Goal: Transaction & Acquisition: Book appointment/travel/reservation

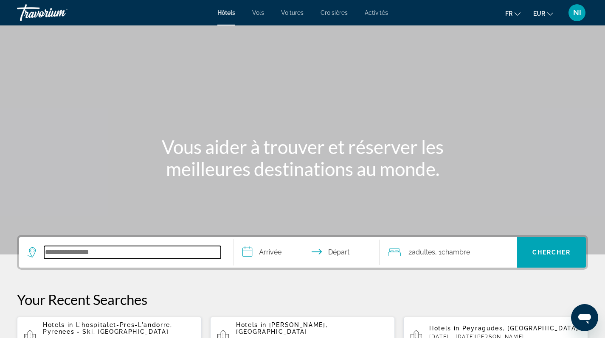
click at [107, 253] on input "Search hotel destination" at bounding box center [132, 252] width 177 height 13
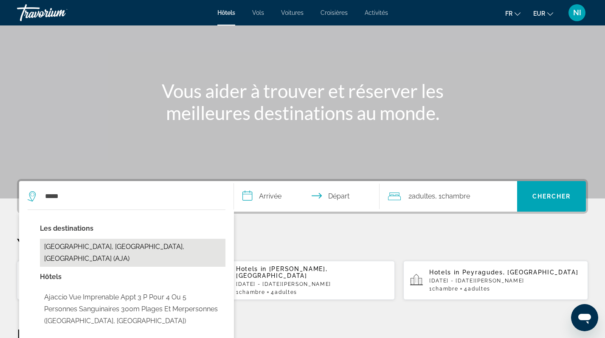
drag, startPoint x: 215, startPoint y: 240, endPoint x: 113, endPoint y: 249, distance: 102.7
click at [113, 249] on button "[GEOGRAPHIC_DATA], [GEOGRAPHIC_DATA], [GEOGRAPHIC_DATA] (AJA)" at bounding box center [132, 253] width 185 height 28
type input "**********"
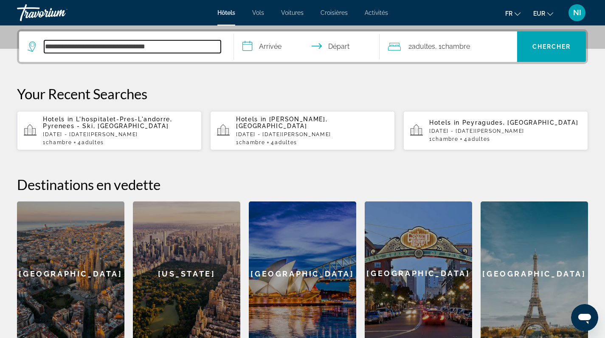
scroll to position [208, 0]
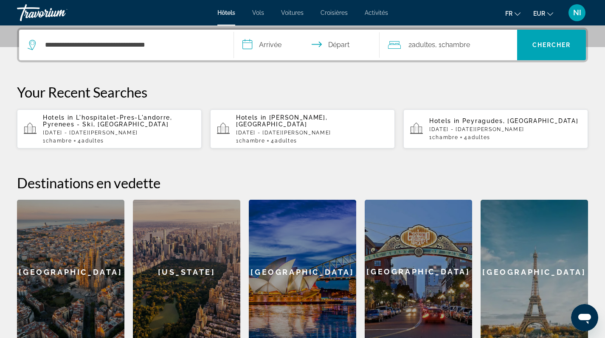
click at [266, 45] on input "**********" at bounding box center [308, 46] width 149 height 33
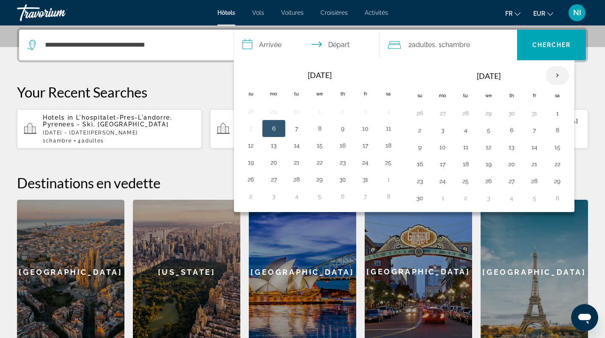
click at [559, 77] on th "Next month" at bounding box center [557, 75] width 23 height 19
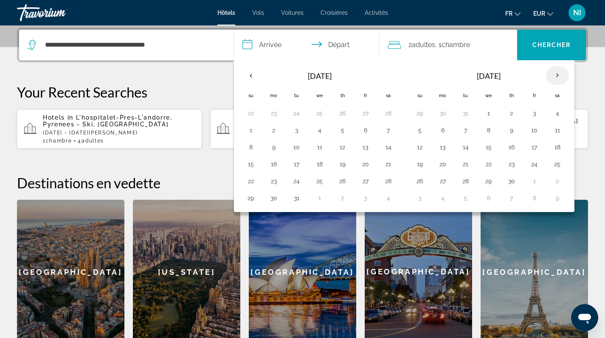
click at [559, 77] on th "Next month" at bounding box center [557, 75] width 23 height 19
click at [317, 146] on button "15" at bounding box center [320, 147] width 14 height 12
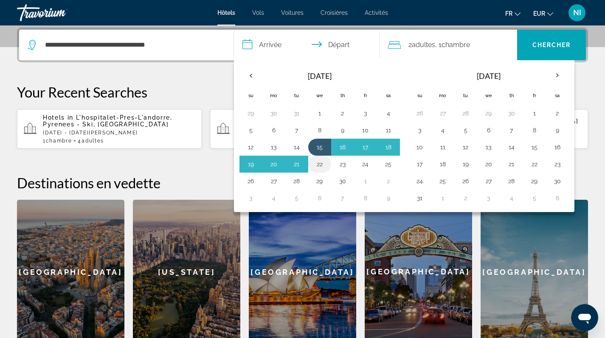
click at [317, 164] on button "22" at bounding box center [320, 164] width 14 height 12
type input "**********"
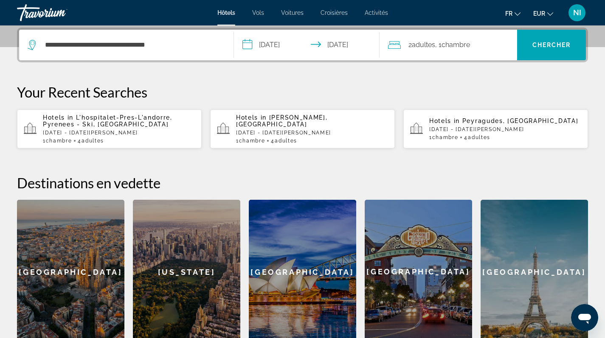
click at [492, 46] on div "2 Adulte Adultes , 1 Chambre pièces" at bounding box center [452, 45] width 129 height 12
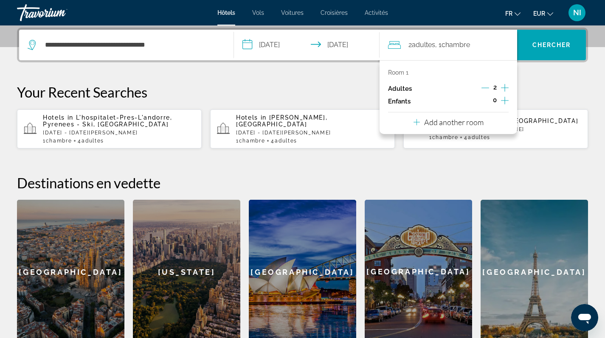
click at [506, 87] on icon "Increment adults" at bounding box center [505, 88] width 8 height 10
click at [535, 51] on span "Search" at bounding box center [551, 45] width 69 height 20
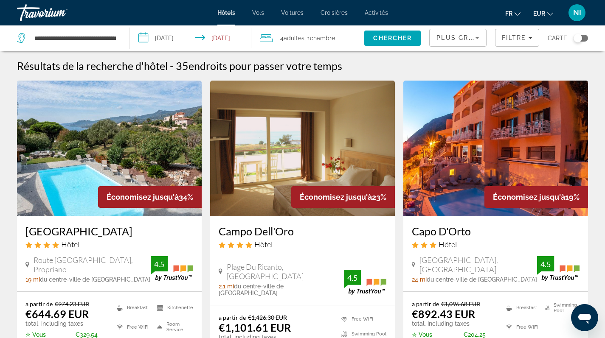
click at [579, 39] on div "Toggle map" at bounding box center [577, 38] width 8 height 8
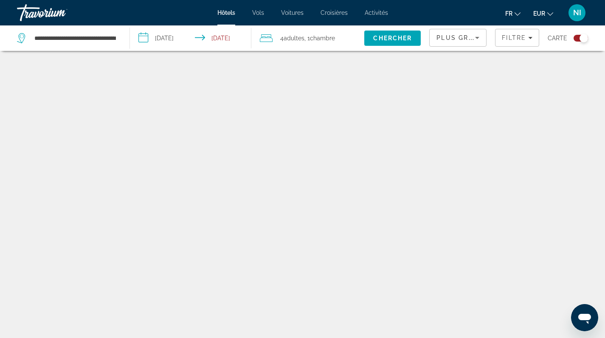
scroll to position [51, 0]
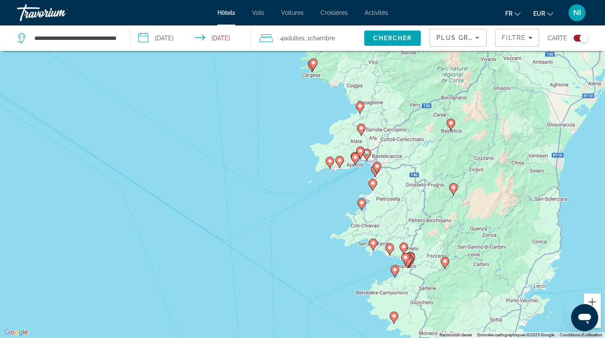
drag, startPoint x: 248, startPoint y: 129, endPoint x: 238, endPoint y: 191, distance: 61.9
click at [238, 191] on div "Pour activer le glissement avec le clavier, appuyez sur Alt+Entrée. Une fois ce…" at bounding box center [302, 169] width 605 height 338
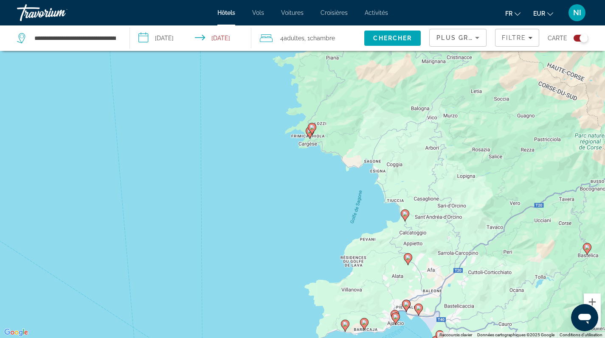
drag, startPoint x: 320, startPoint y: 166, endPoint x: 274, endPoint y: 211, distance: 64.5
click at [275, 211] on div "Pour activer le glissement avec le clavier, appuyez sur Alt+Entrée. Une fois ce…" at bounding box center [302, 169] width 605 height 338
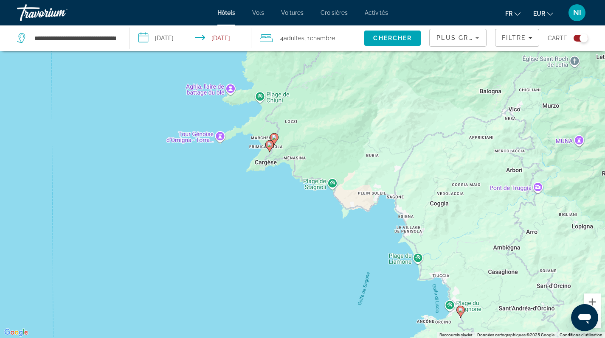
drag, startPoint x: 327, startPoint y: 181, endPoint x: 262, endPoint y: 240, distance: 87.7
click at [262, 240] on div "Pour activer le glissement avec le clavier, appuyez sur Alt+Entrée. Une fois ce…" at bounding box center [302, 169] width 605 height 338
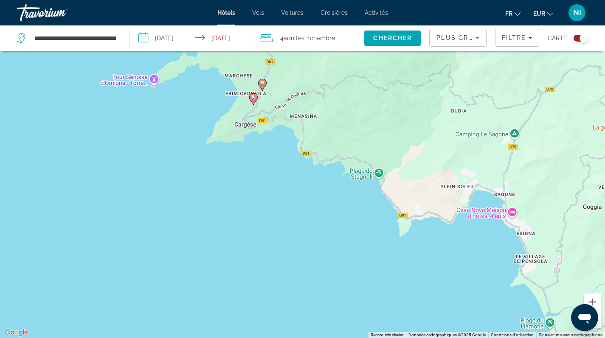
drag, startPoint x: 265, startPoint y: 201, endPoint x: 252, endPoint y: 257, distance: 57.6
click at [252, 257] on div "Pour activer le glissement avec le clavier, appuyez sur Alt+Entrée. Une fois ce…" at bounding box center [302, 169] width 605 height 338
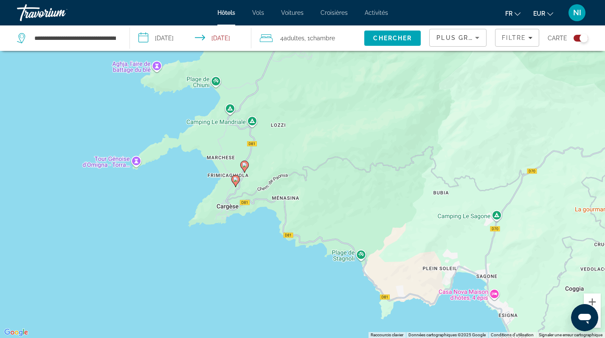
click at [236, 182] on icon "Main content" at bounding box center [235, 180] width 8 height 11
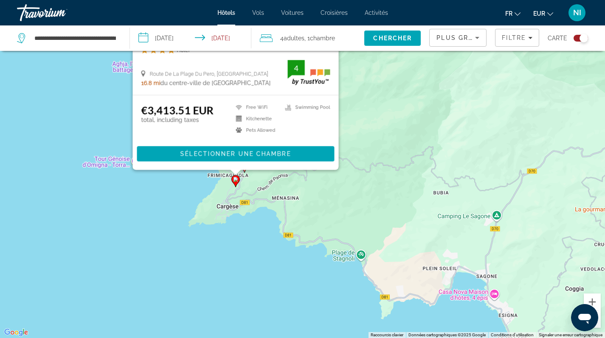
scroll to position [0, 0]
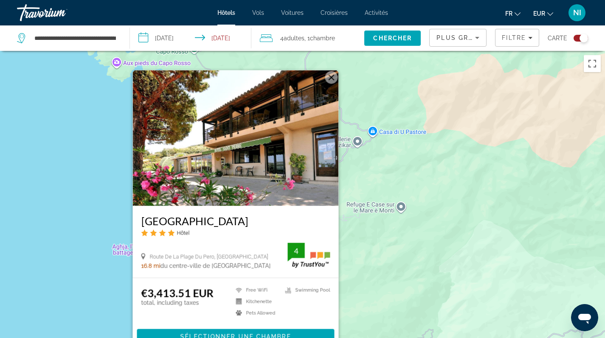
click at [94, 200] on div "Pour activer le glissement avec le clavier, appuyez sur Alt+Entrée. Une fois ce…" at bounding box center [302, 220] width 605 height 338
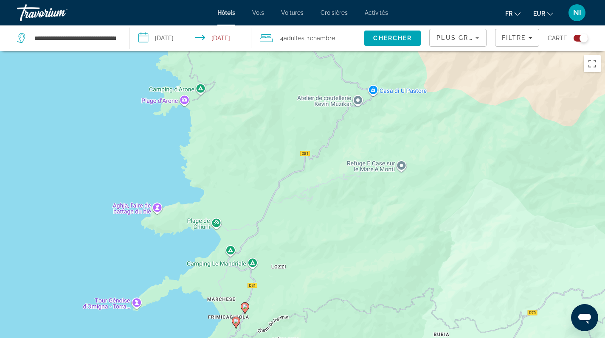
drag, startPoint x: 267, startPoint y: 263, endPoint x: 267, endPoint y: 151, distance: 111.6
click at [267, 152] on div "Pour activer le glissement avec le clavier, appuyez sur Alt+Entrée. Une fois ce…" at bounding box center [302, 220] width 605 height 338
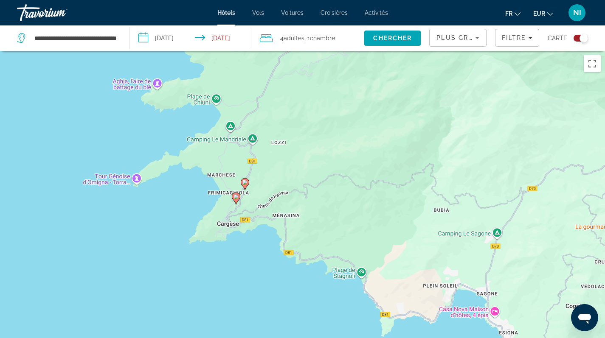
click at [246, 186] on icon "Main content" at bounding box center [245, 183] width 8 height 11
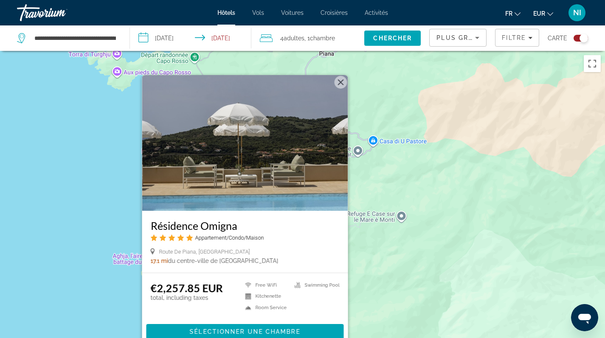
click at [66, 183] on div "Pour activer le glissement avec le clavier, appuyez sur Alt+Entrée. Une fois ce…" at bounding box center [302, 220] width 605 height 338
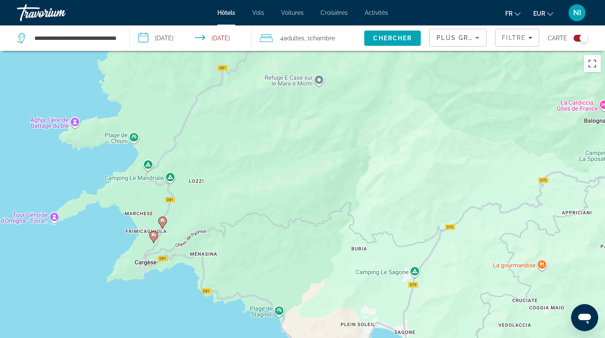
drag, startPoint x: 267, startPoint y: 223, endPoint x: 192, endPoint y: 108, distance: 137.2
click at [198, 113] on div "Pour activer le glissement avec le clavier, appuyez sur Alt+Entrée. Une fois ce…" at bounding box center [302, 220] width 605 height 338
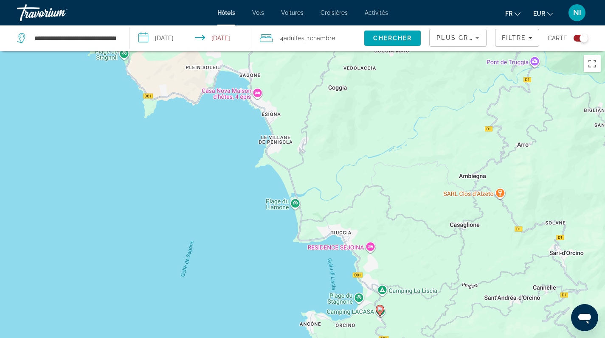
drag, startPoint x: 244, startPoint y: 194, endPoint x: 246, endPoint y: 88, distance: 105.3
click at [246, 88] on div "Pour activer le glissement avec le clavier, appuyez sur Alt+Entrée. Une fois ce…" at bounding box center [302, 220] width 605 height 338
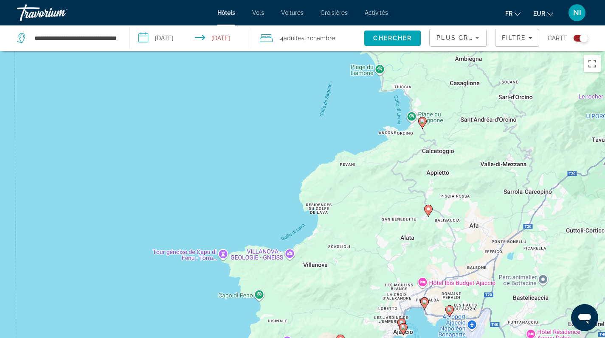
drag, startPoint x: 397, startPoint y: 281, endPoint x: 362, endPoint y: 195, distance: 92.7
click at [362, 197] on div "Pour activer le glissement avec le clavier, appuyez sur Alt+Entrée. Une fois ce…" at bounding box center [302, 220] width 605 height 338
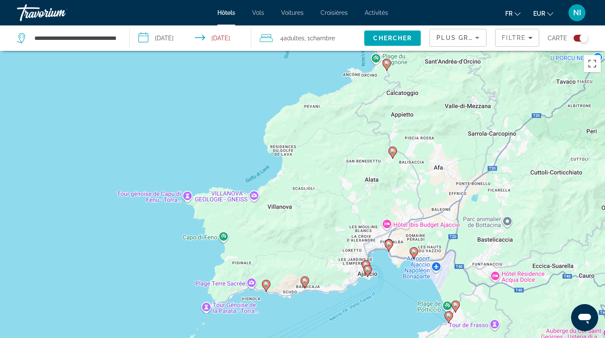
click at [266, 288] on icon "Main content" at bounding box center [266, 285] width 8 height 11
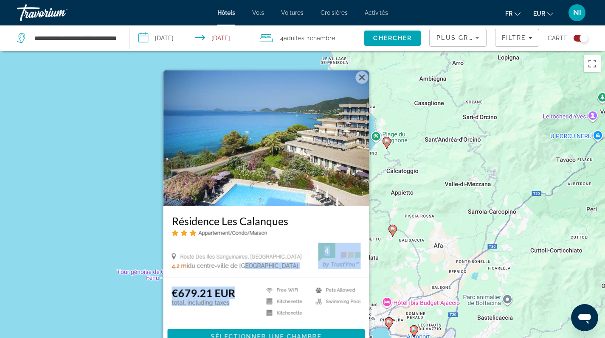
drag, startPoint x: 253, startPoint y: 293, endPoint x: 246, endPoint y: 267, distance: 27.0
click at [246, 267] on div "Résidence Les Calanques Appartement/Condo/Maison Route Des Iles Sanguinaires, […" at bounding box center [266, 211] width 206 height 283
click at [130, 229] on div "Pour activer le glissement avec le clavier, appuyez sur Alt+Entrée. Une fois ce…" at bounding box center [302, 220] width 605 height 338
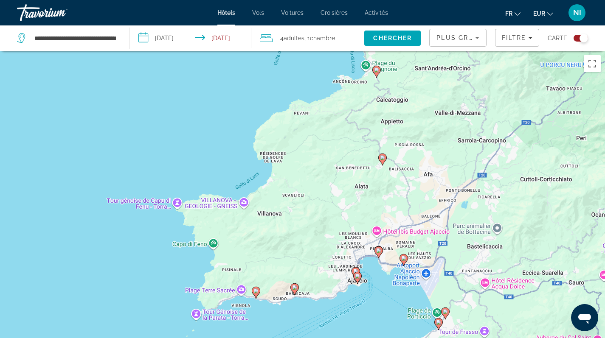
drag, startPoint x: 252, startPoint y: 318, endPoint x: 242, endPoint y: 239, distance: 79.6
click at [242, 239] on div "Pour activer le glissement avec le clavier, appuyez sur Alt+Entrée. Une fois ce…" at bounding box center [302, 220] width 605 height 338
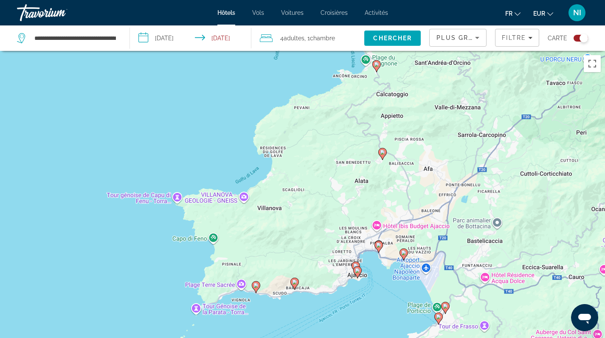
click at [256, 292] on icon "Main content" at bounding box center [256, 286] width 8 height 11
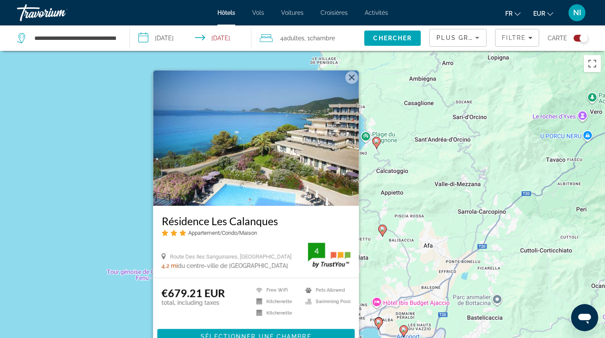
click at [257, 154] on img "Main content" at bounding box center [256, 138] width 206 height 136
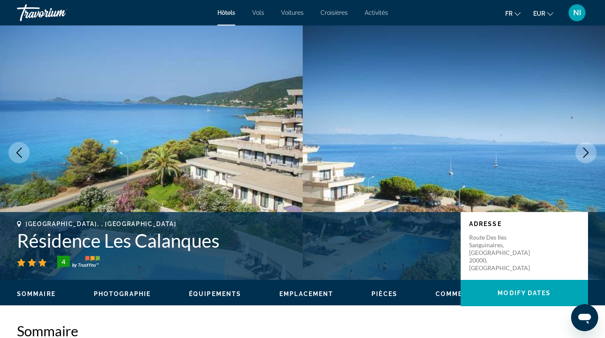
click at [135, 295] on span "Photographie" at bounding box center [122, 294] width 57 height 7
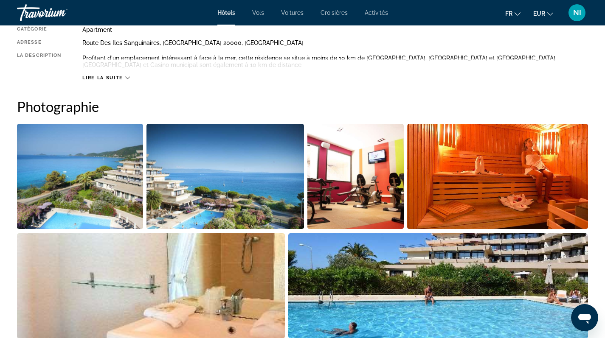
scroll to position [369, 0]
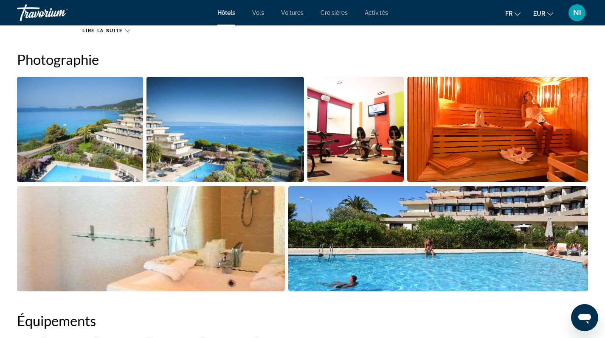
click at [98, 135] on img "Open full-screen image slider" at bounding box center [80, 129] width 126 height 105
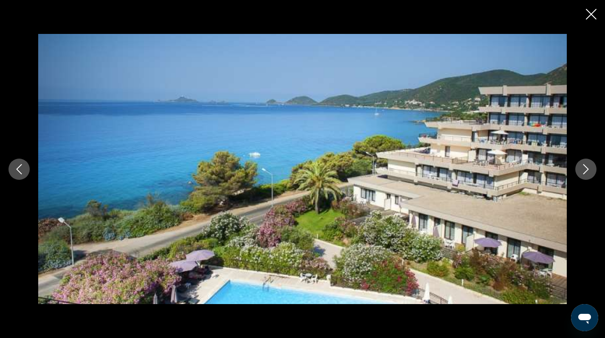
click at [585, 170] on icon "Next image" at bounding box center [586, 169] width 10 height 10
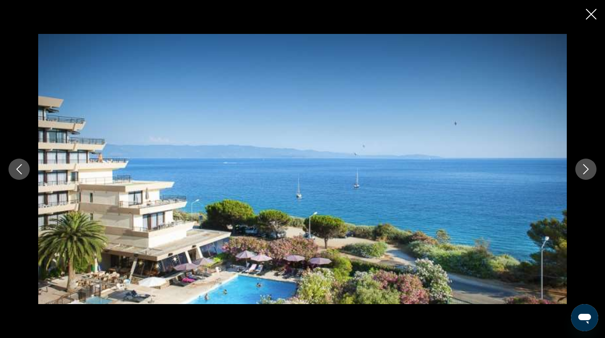
click at [585, 170] on icon "Next image" at bounding box center [586, 169] width 10 height 10
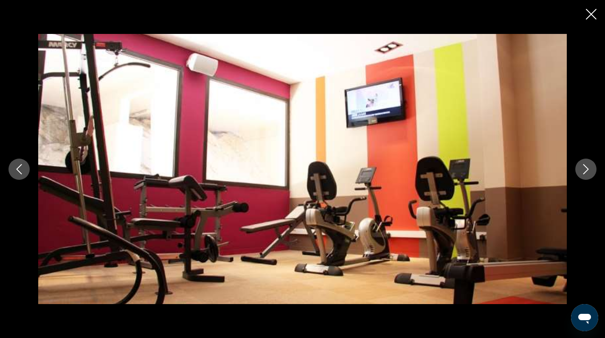
click at [585, 170] on icon "Next image" at bounding box center [586, 169] width 10 height 10
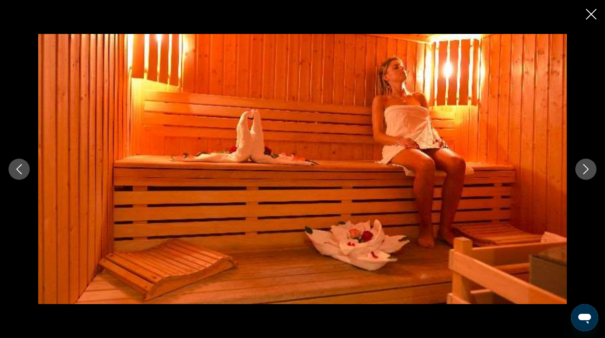
click at [585, 170] on icon "Next image" at bounding box center [586, 169] width 10 height 10
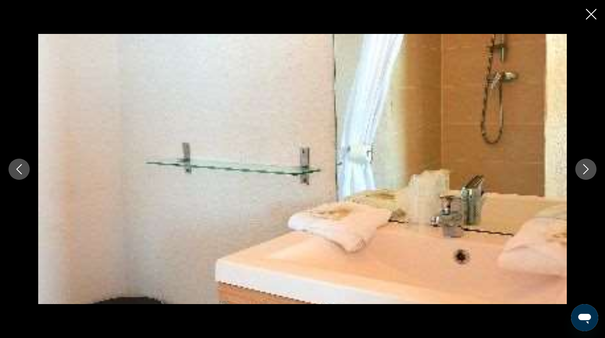
click at [585, 170] on icon "Next image" at bounding box center [586, 169] width 10 height 10
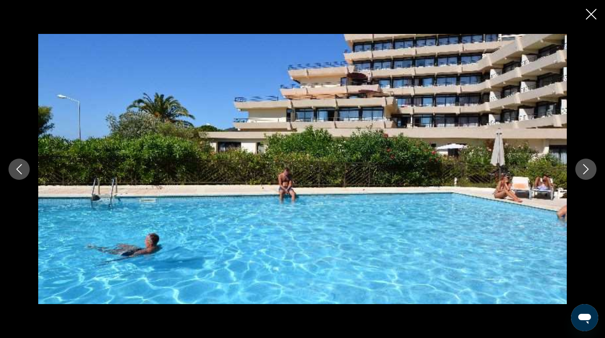
click at [585, 170] on icon "Next image" at bounding box center [586, 169] width 10 height 10
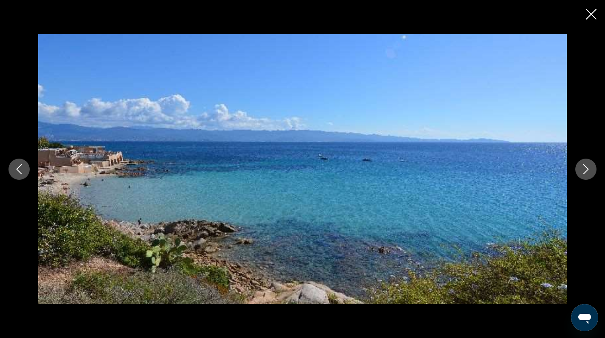
click at [585, 170] on icon "Next image" at bounding box center [586, 169] width 10 height 10
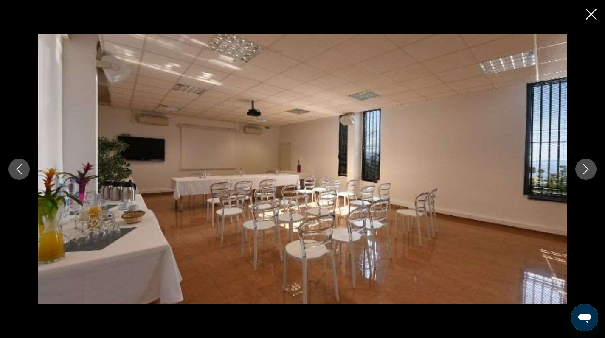
click at [585, 170] on icon "Next image" at bounding box center [586, 169] width 10 height 10
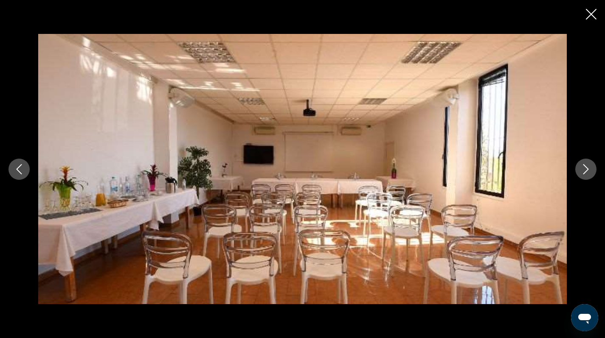
click at [585, 170] on icon "Next image" at bounding box center [586, 169] width 10 height 10
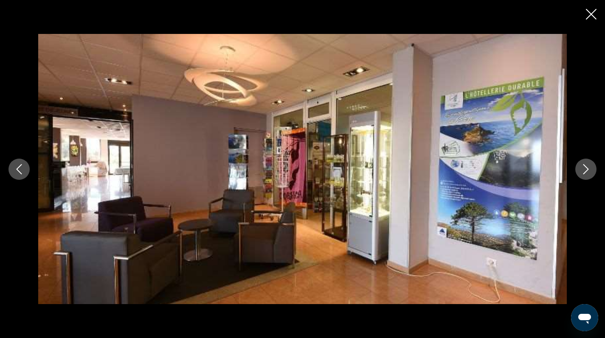
click at [585, 170] on icon "Next image" at bounding box center [586, 169] width 10 height 10
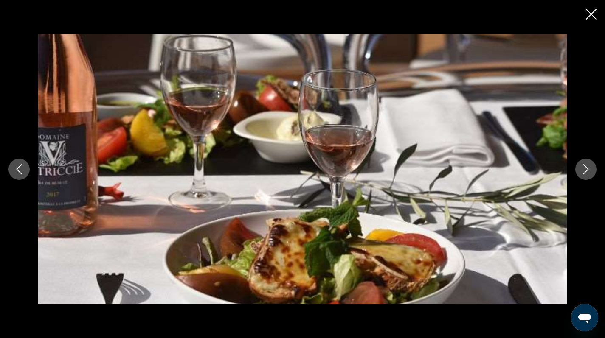
click at [585, 170] on icon "Next image" at bounding box center [586, 169] width 10 height 10
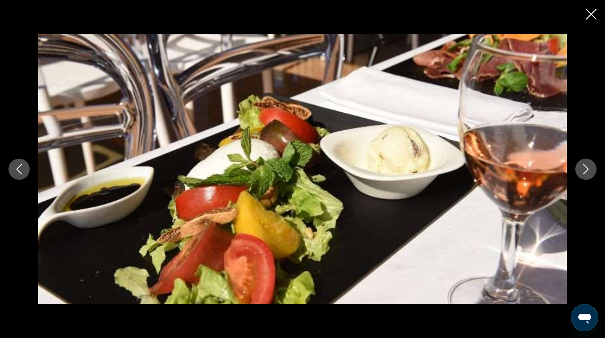
click at [585, 170] on icon "Next image" at bounding box center [586, 169] width 10 height 10
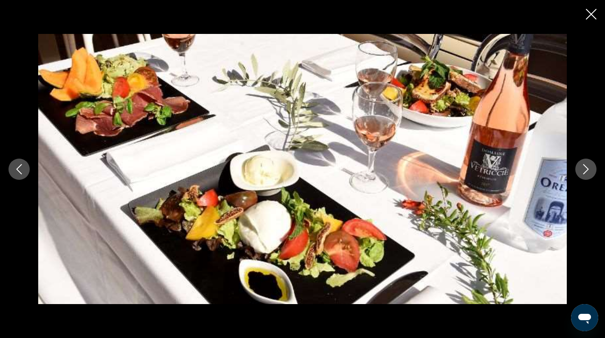
click at [585, 170] on icon "Next image" at bounding box center [586, 169] width 10 height 10
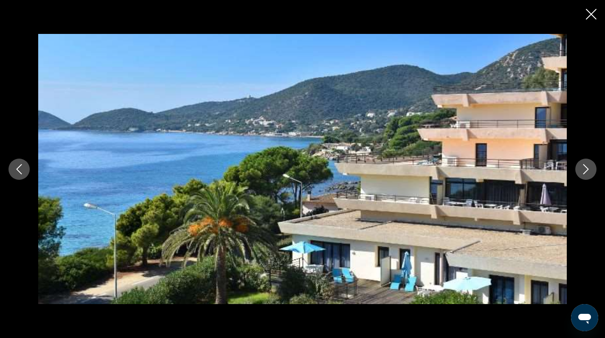
click at [585, 170] on icon "Next image" at bounding box center [586, 169] width 10 height 10
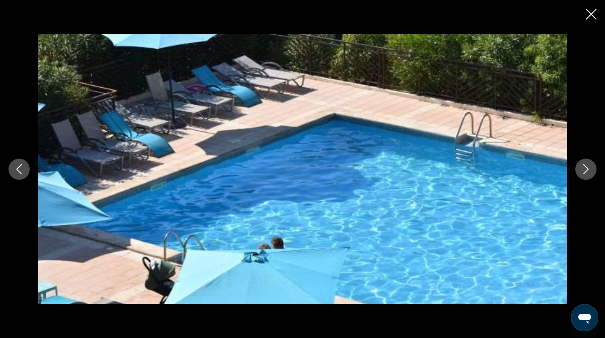
click at [585, 170] on icon "Next image" at bounding box center [586, 169] width 10 height 10
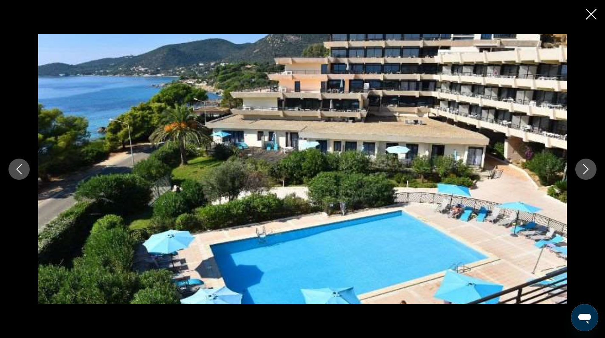
click at [585, 170] on icon "Next image" at bounding box center [586, 169] width 10 height 10
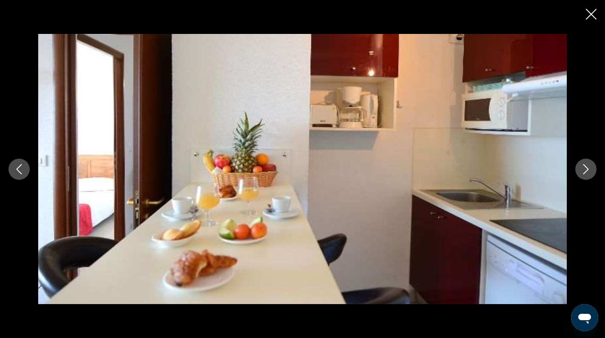
click at [585, 170] on icon "Next image" at bounding box center [586, 169] width 10 height 10
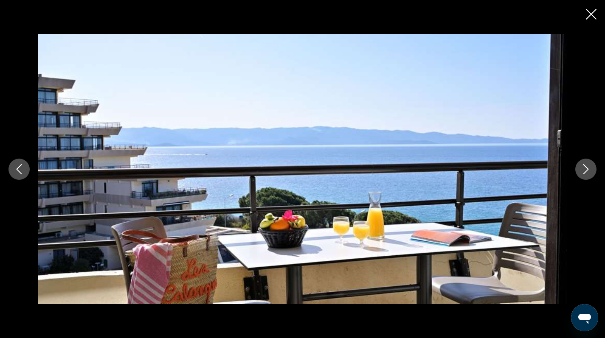
click at [585, 170] on icon "Next image" at bounding box center [586, 169] width 10 height 10
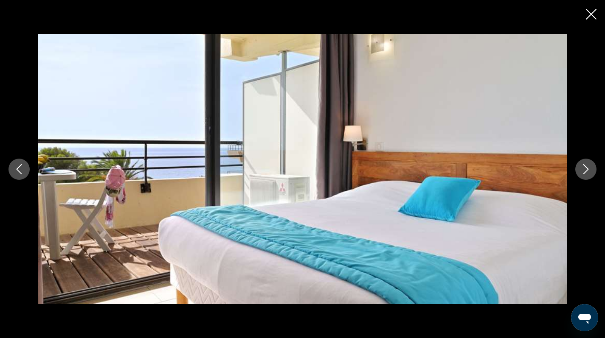
click at [585, 170] on icon "Next image" at bounding box center [586, 169] width 10 height 10
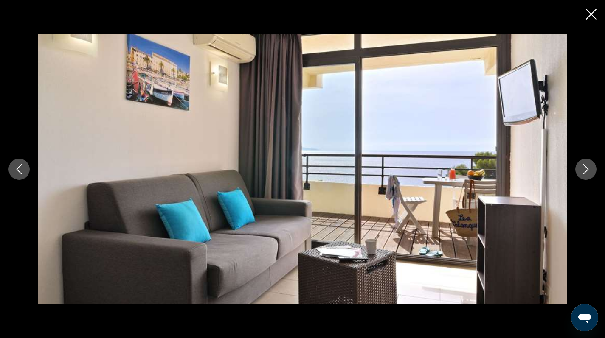
click at [585, 170] on icon "Next image" at bounding box center [586, 169] width 10 height 10
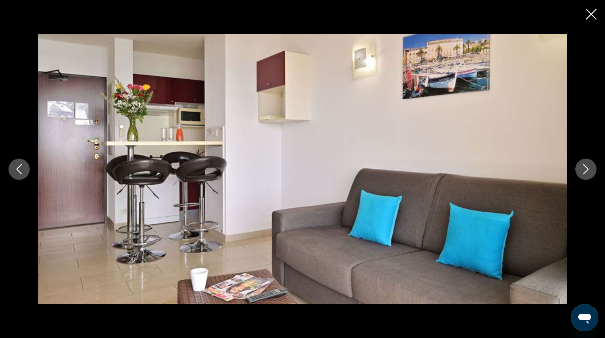
click at [585, 170] on icon "Next image" at bounding box center [586, 169] width 10 height 10
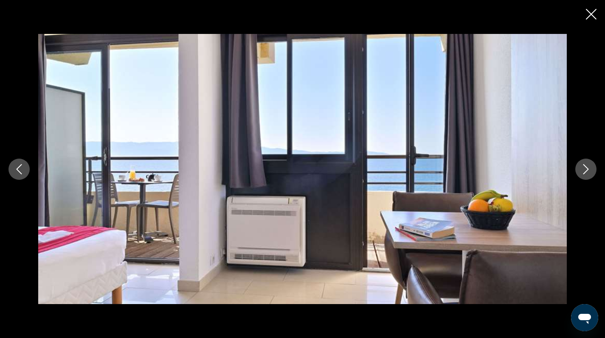
click at [585, 170] on icon "Next image" at bounding box center [586, 169] width 10 height 10
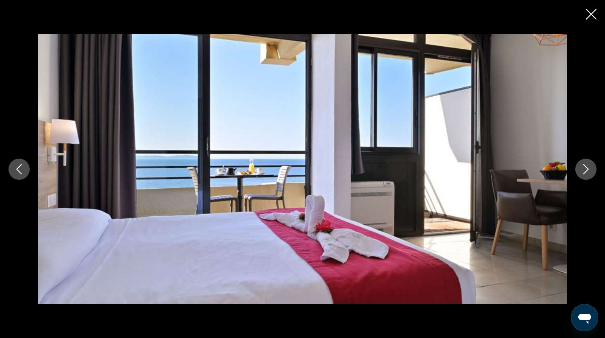
click at [585, 170] on icon "Next image" at bounding box center [586, 169] width 10 height 10
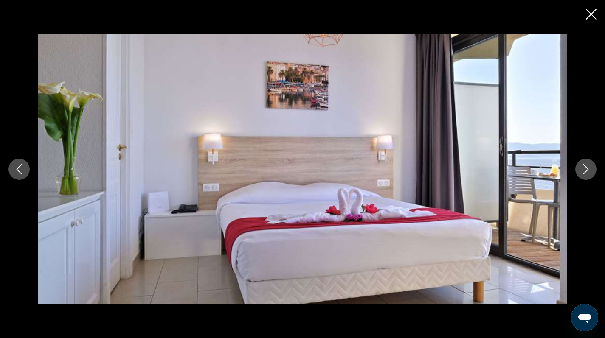
click at [585, 170] on icon "Next image" at bounding box center [586, 169] width 10 height 10
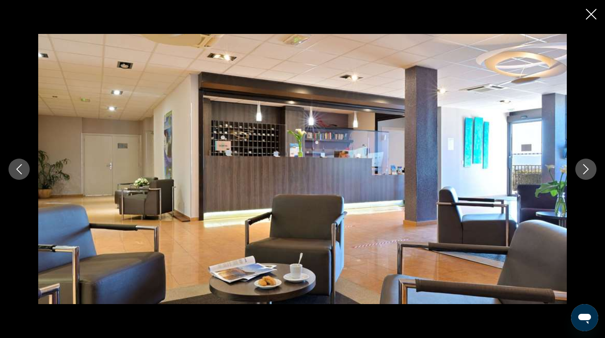
click at [585, 170] on icon "Next image" at bounding box center [586, 169] width 10 height 10
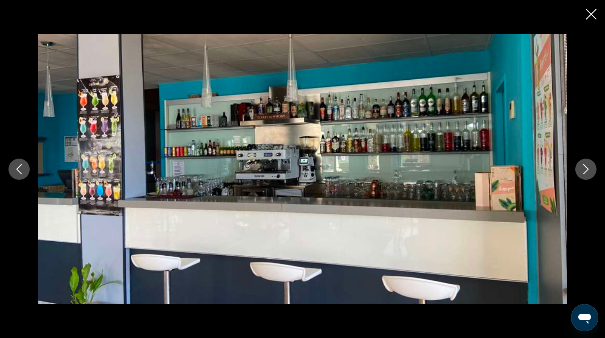
click at [585, 170] on icon "Next image" at bounding box center [586, 169] width 10 height 10
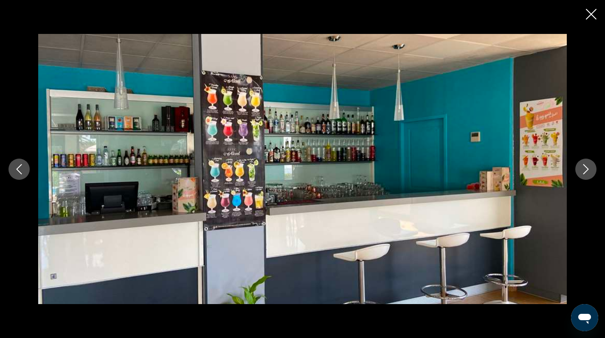
click at [585, 170] on icon "Next image" at bounding box center [586, 169] width 10 height 10
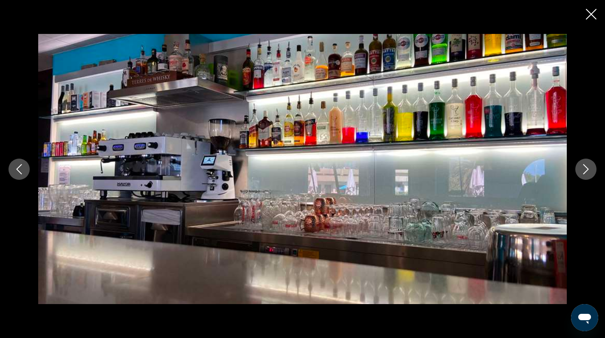
click at [585, 170] on icon "Next image" at bounding box center [586, 169] width 10 height 10
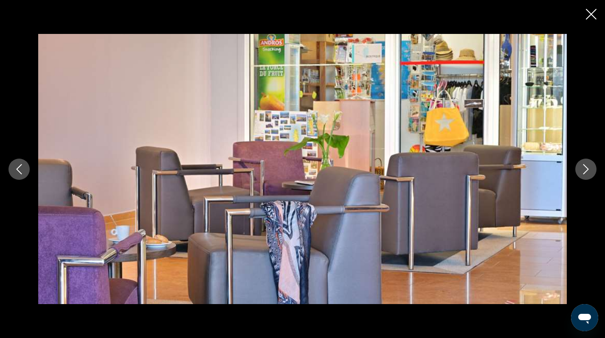
click at [585, 170] on icon "Next image" at bounding box center [586, 169] width 10 height 10
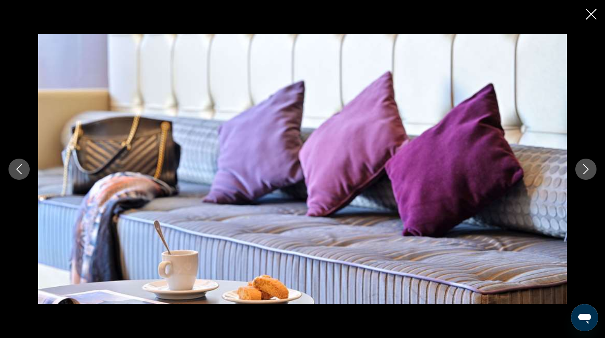
click at [585, 170] on icon "Next image" at bounding box center [586, 169] width 10 height 10
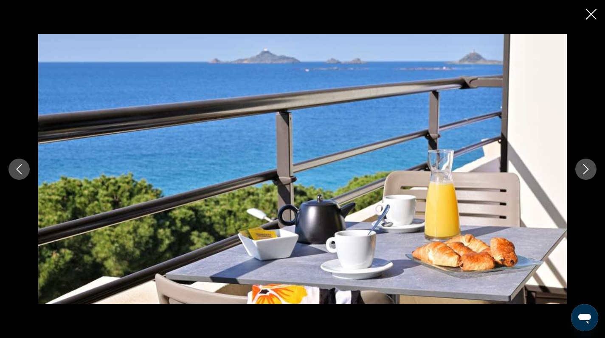
click at [585, 170] on icon "Next image" at bounding box center [586, 169] width 10 height 10
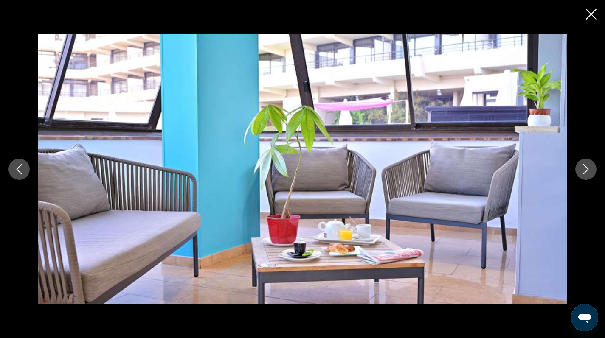
click at [585, 170] on icon "Next image" at bounding box center [586, 169] width 10 height 10
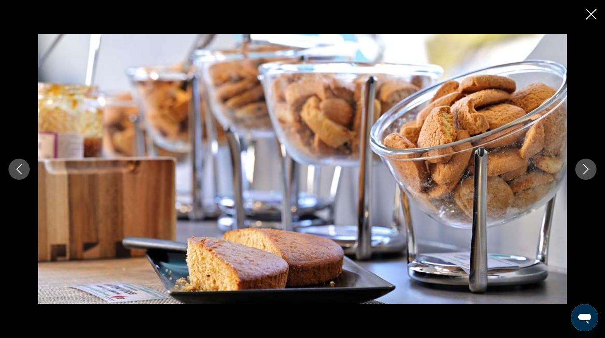
click at [585, 170] on icon "Next image" at bounding box center [586, 169] width 10 height 10
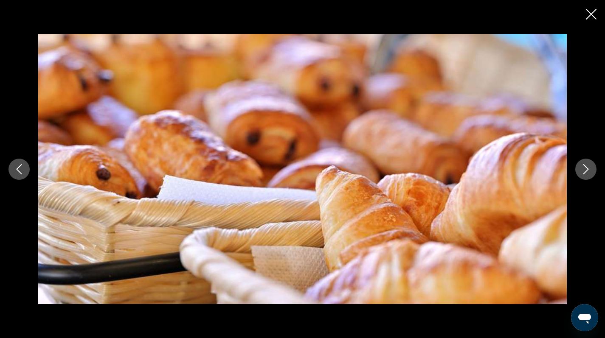
click at [589, 13] on icon "Close slideshow" at bounding box center [591, 14] width 11 height 11
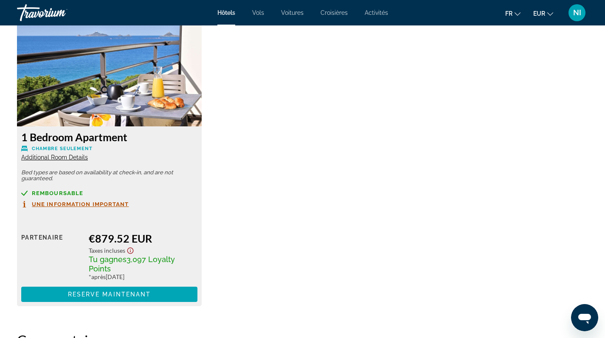
scroll to position [1434, 0]
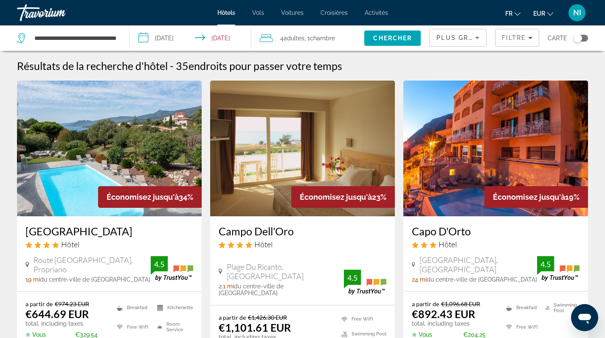
click at [577, 37] on div "Toggle map" at bounding box center [577, 38] width 8 height 8
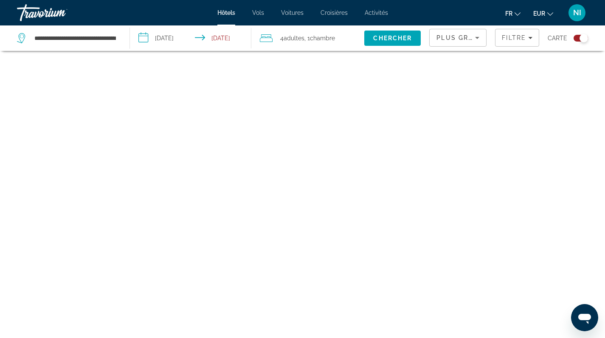
scroll to position [51, 0]
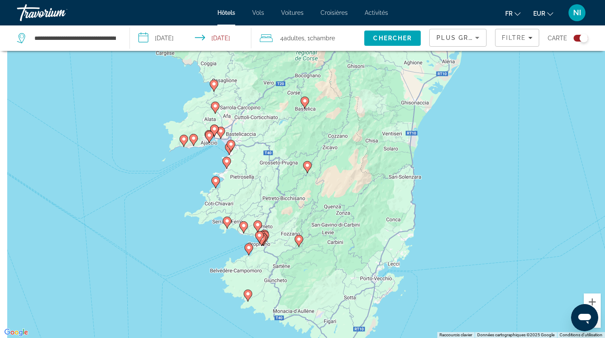
drag, startPoint x: 291, startPoint y: 199, endPoint x: 317, endPoint y: 228, distance: 39.1
click at [317, 227] on div "Pour activer le glissement avec le clavier, appuyez sur Alt+Entrée. Une fois ce…" at bounding box center [302, 169] width 605 height 338
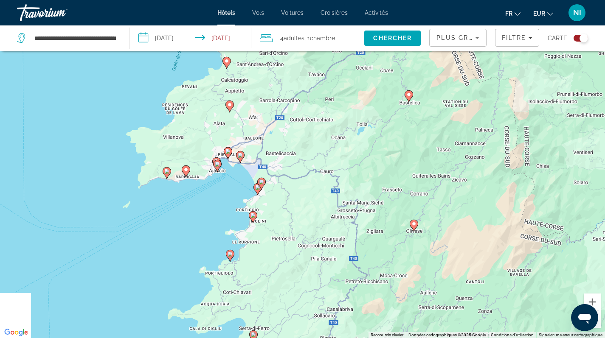
drag, startPoint x: 268, startPoint y: 165, endPoint x: 324, endPoint y: 207, distance: 70.0
click at [324, 207] on div "Pour activer le glissement avec le clavier, appuyez sur Alt+Entrée. Une fois ce…" at bounding box center [302, 169] width 605 height 338
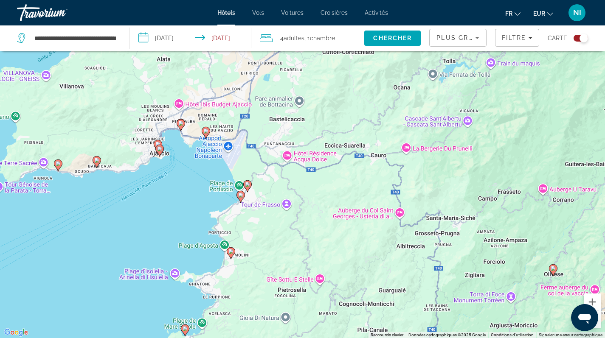
click at [96, 163] on icon "Main content" at bounding box center [97, 161] width 8 height 11
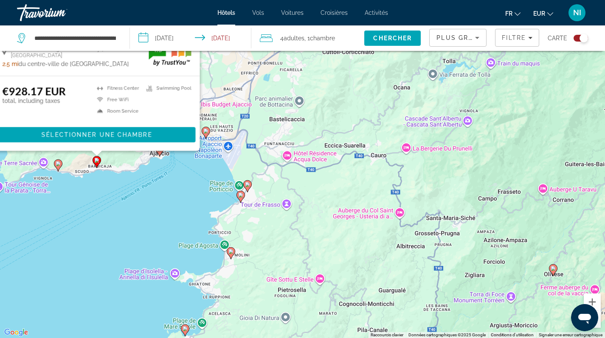
scroll to position [0, 0]
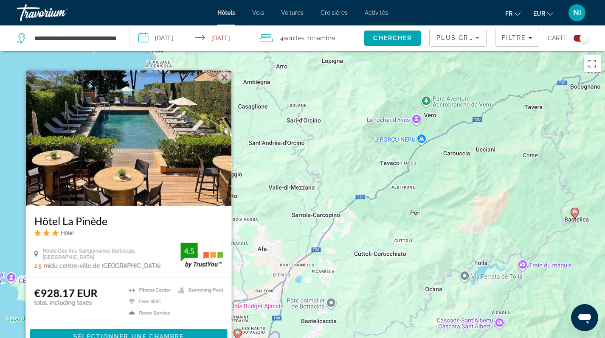
click at [274, 167] on div "Pour activer le glissement avec le clavier, appuyez sur Alt+Entrée. Une fois ce…" at bounding box center [302, 220] width 605 height 338
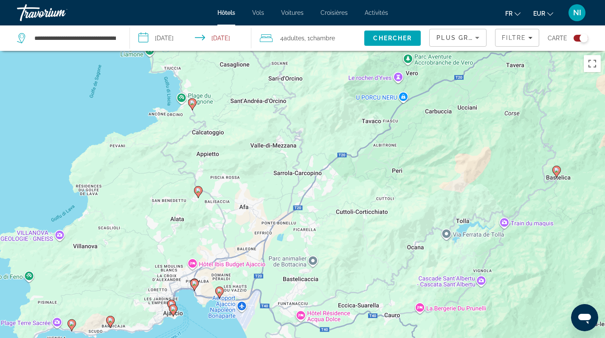
drag, startPoint x: 188, startPoint y: 240, endPoint x: 166, endPoint y: 167, distance: 76.6
click at [167, 170] on div "Pour activer le glissement avec le clavier, appuyez sur Alt+Entrée. Une fois ce…" at bounding box center [302, 220] width 605 height 338
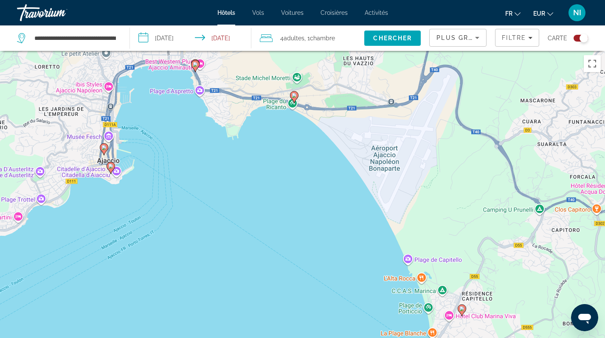
click at [110, 171] on icon "Main content" at bounding box center [111, 167] width 8 height 11
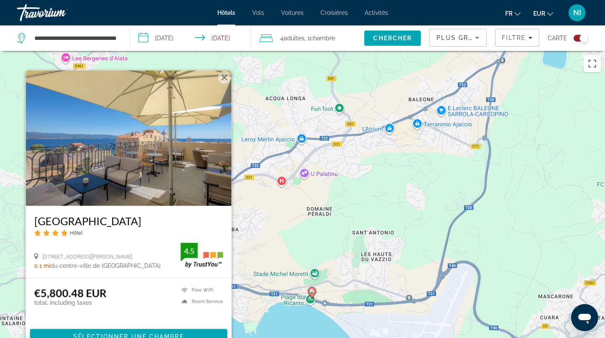
click at [280, 224] on div "Pour activer le glissement avec le clavier, appuyez sur Alt+Entrée. Une fois ce…" at bounding box center [302, 220] width 605 height 338
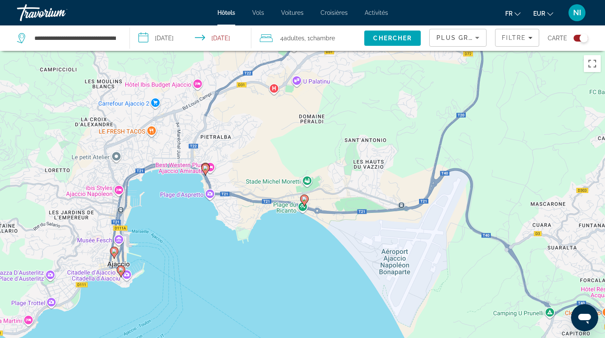
drag, startPoint x: 169, startPoint y: 272, endPoint x: 159, endPoint y: 192, distance: 80.8
click at [160, 198] on div "Pour activer le glissement avec le clavier, appuyez sur Alt+Entrée. Une fois ce…" at bounding box center [302, 220] width 605 height 338
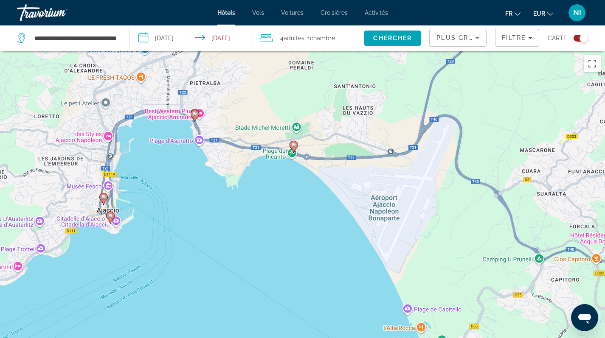
click at [104, 200] on icon "Main content" at bounding box center [103, 198] width 8 height 11
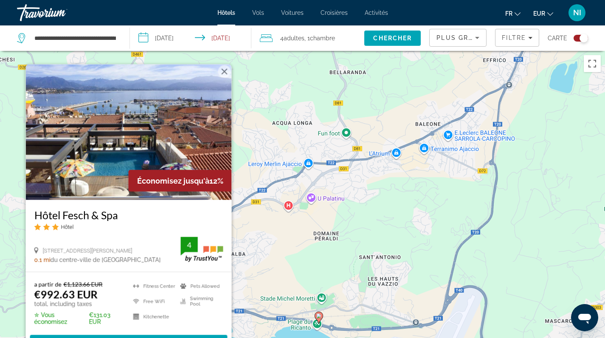
click at [268, 261] on div "Pour activer le glissement avec le clavier, appuyez sur Alt+Entrée. Une fois ce…" at bounding box center [302, 220] width 605 height 338
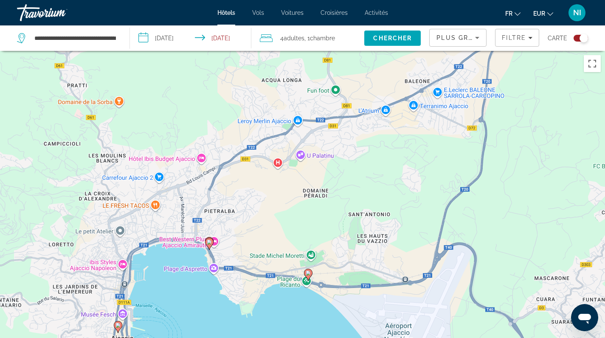
drag, startPoint x: 251, startPoint y: 288, endPoint x: 221, endPoint y: 196, distance: 96.8
click at [221, 196] on div "Pour activer le glissement avec le clavier, appuyez sur Alt+Entrée. Une fois ce…" at bounding box center [302, 220] width 605 height 338
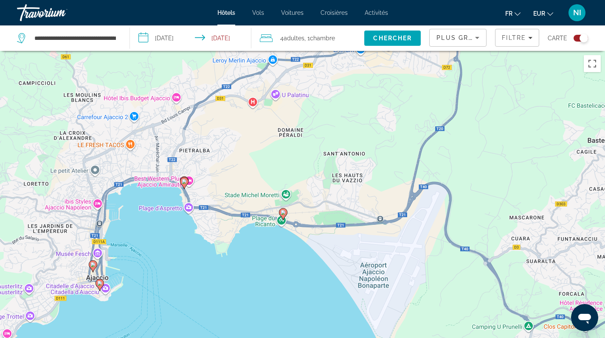
drag, startPoint x: 271, startPoint y: 299, endPoint x: 271, endPoint y: 292, distance: 6.8
click at [271, 298] on div "Pour activer le glissement avec le clavier, appuyez sur Alt+Entrée. Une fois ce…" at bounding box center [302, 220] width 605 height 338
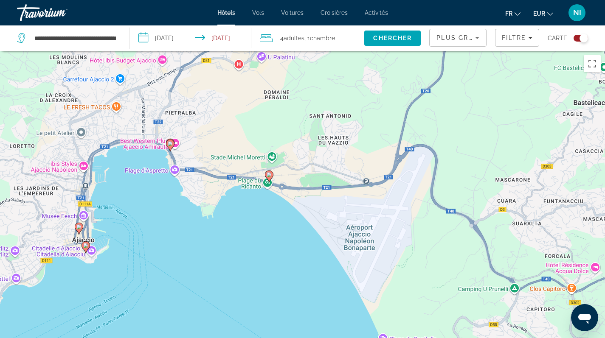
drag, startPoint x: 274, startPoint y: 286, endPoint x: 206, endPoint y: 186, distance: 121.0
click at [220, 201] on div "Pour activer le glissement avec le clavier, appuyez sur Alt+Entrée. Une fois ce…" at bounding box center [302, 220] width 605 height 338
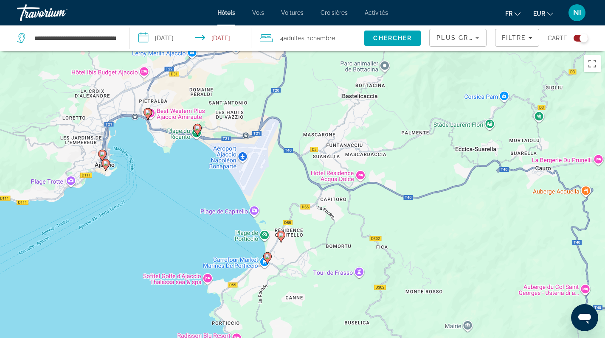
click at [280, 239] on icon "Main content" at bounding box center [281, 236] width 8 height 11
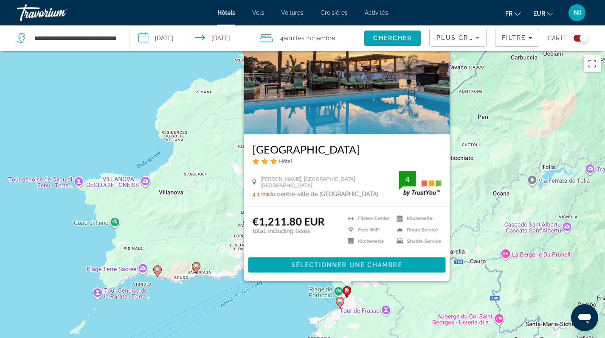
click at [295, 306] on div "Pour activer le glissement avec le clavier, appuyez sur Alt+Entrée. Une fois ce…" at bounding box center [302, 220] width 605 height 338
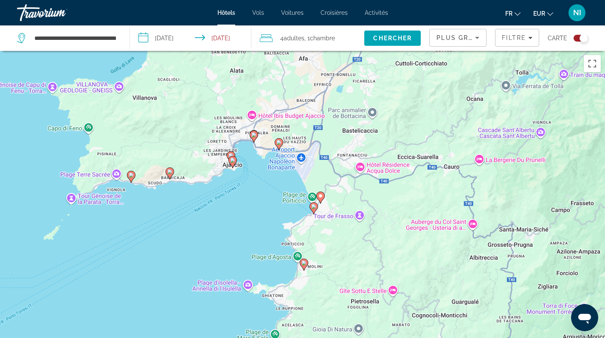
drag, startPoint x: 299, startPoint y: 296, endPoint x: 272, endPoint y: 199, distance: 100.6
click at [272, 199] on div "Pour activer le glissement avec le clavier, appuyez sur Alt+Entrée. Une fois ce…" at bounding box center [302, 220] width 605 height 338
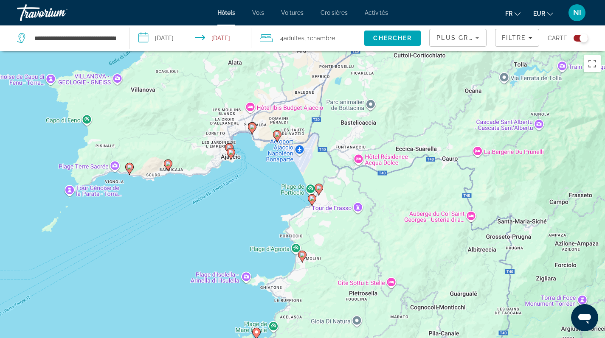
click at [312, 203] on icon "Main content" at bounding box center [312, 199] width 8 height 11
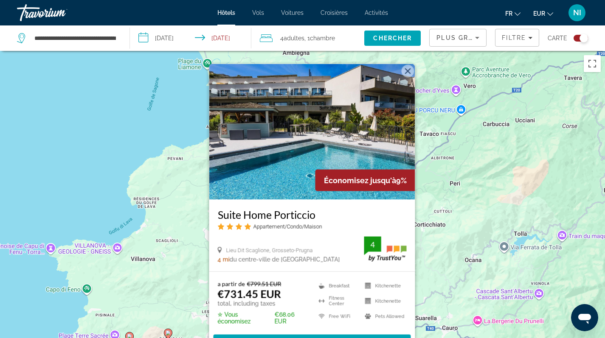
click at [267, 143] on img "Main content" at bounding box center [312, 132] width 206 height 136
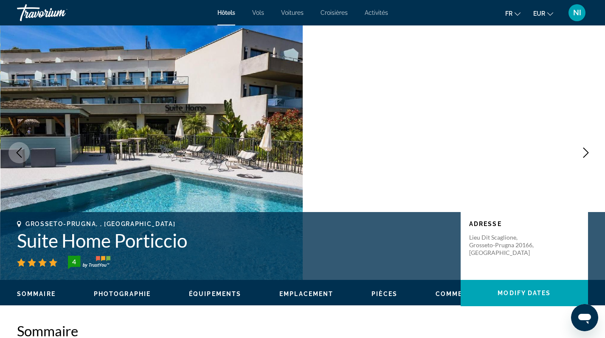
click at [137, 294] on span "Photographie" at bounding box center [122, 294] width 57 height 7
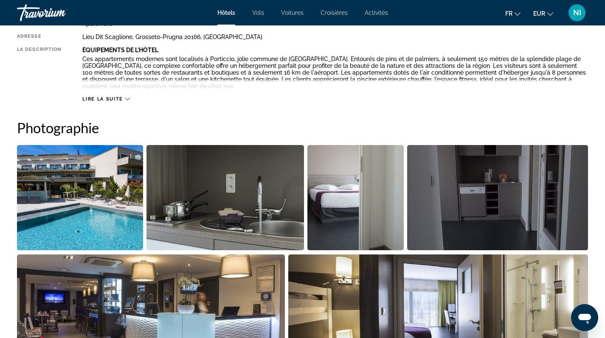
scroll to position [396, 0]
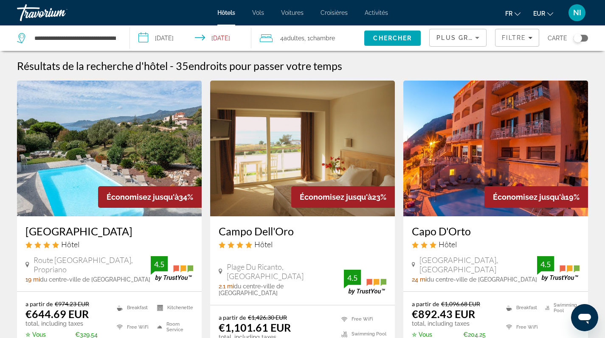
click at [577, 39] on div "Toggle map" at bounding box center [577, 38] width 8 height 8
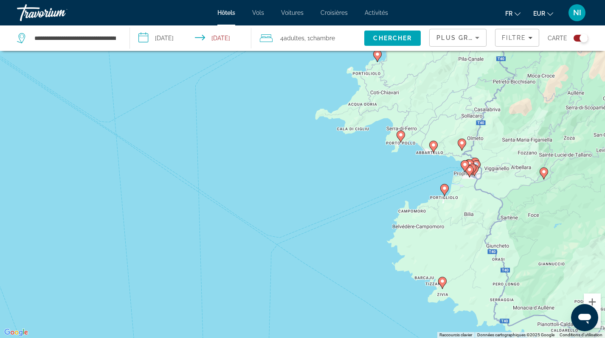
drag, startPoint x: 314, startPoint y: 187, endPoint x: 278, endPoint y: 220, distance: 49.3
click at [278, 220] on div "Pour activer le glissement avec le clavier, appuyez sur Alt+Entrée. Une fois ce…" at bounding box center [302, 169] width 605 height 338
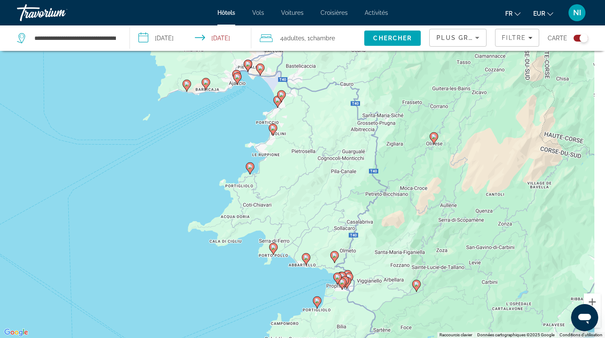
drag, startPoint x: 324, startPoint y: 224, endPoint x: 277, endPoint y: 252, distance: 54.6
click at [278, 251] on div "Pour activer le glissement avec le clavier, appuyez sur Alt+Entrée. Une fois ce…" at bounding box center [302, 169] width 605 height 338
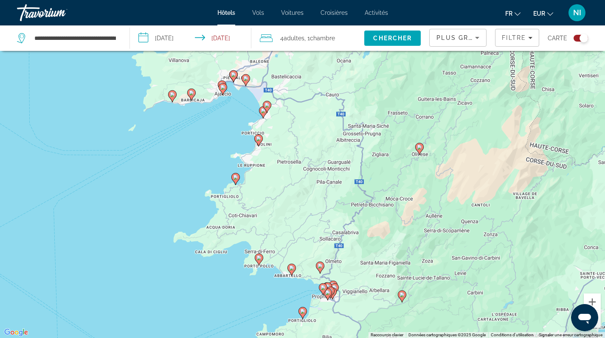
click at [260, 140] on image "Main content" at bounding box center [258, 138] width 5 height 5
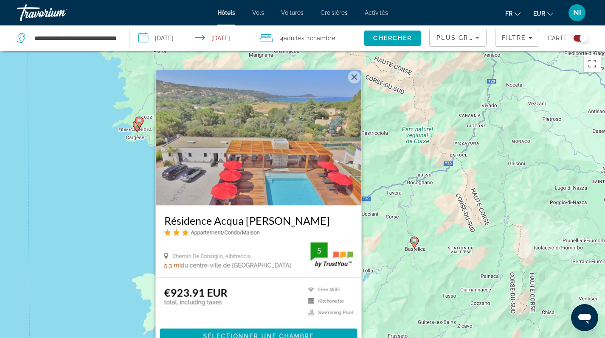
click at [260, 140] on img "Main content" at bounding box center [258, 138] width 206 height 136
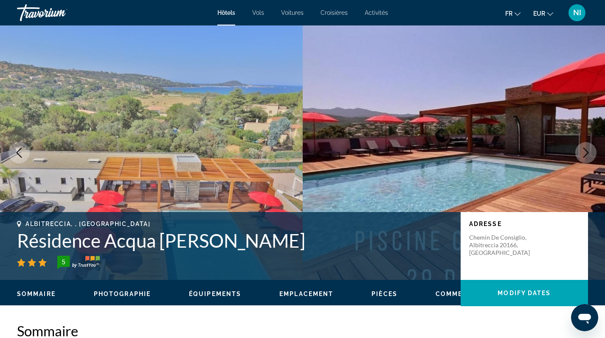
click at [108, 295] on span "Photographie" at bounding box center [122, 294] width 57 height 7
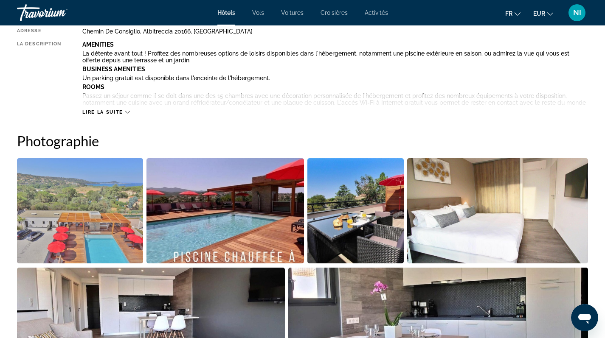
scroll to position [415, 0]
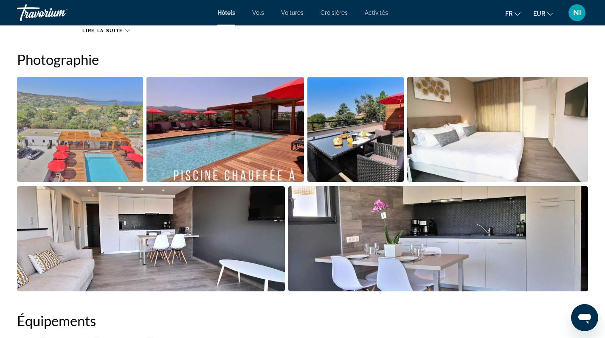
click at [242, 143] on img "Open full-screen image slider" at bounding box center [225, 129] width 158 height 105
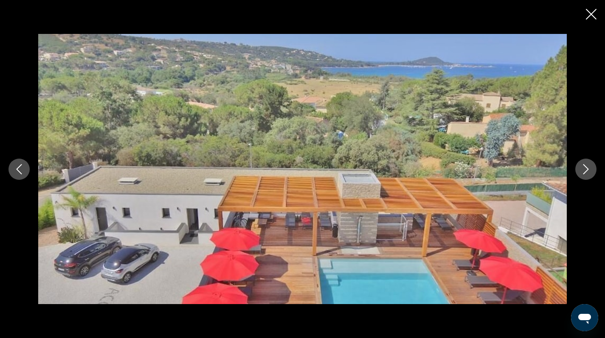
click at [586, 169] on icon "Next image" at bounding box center [586, 169] width 10 height 10
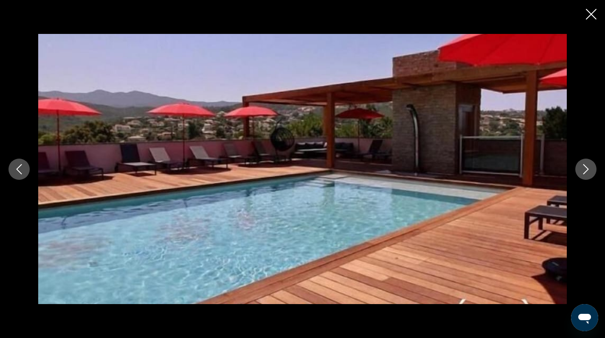
click at [586, 169] on icon "Next image" at bounding box center [586, 169] width 10 height 10
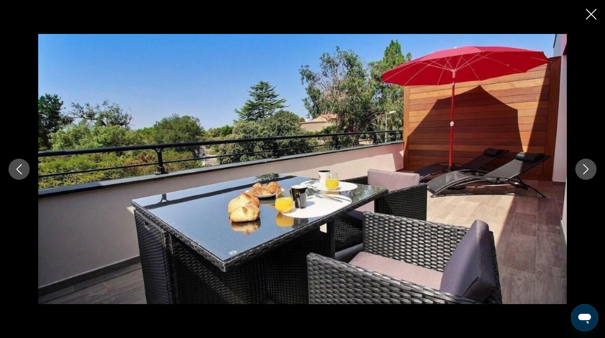
click at [586, 169] on icon "Next image" at bounding box center [586, 169] width 10 height 10
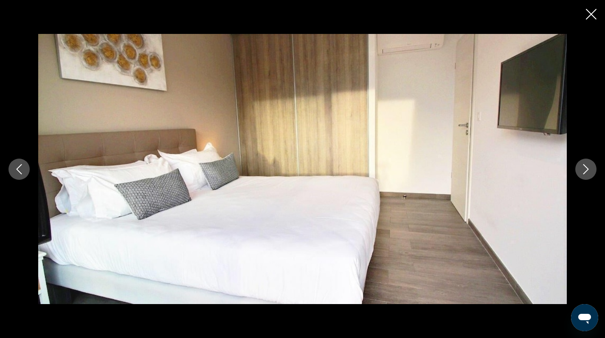
click at [586, 169] on icon "Next image" at bounding box center [586, 169] width 10 height 10
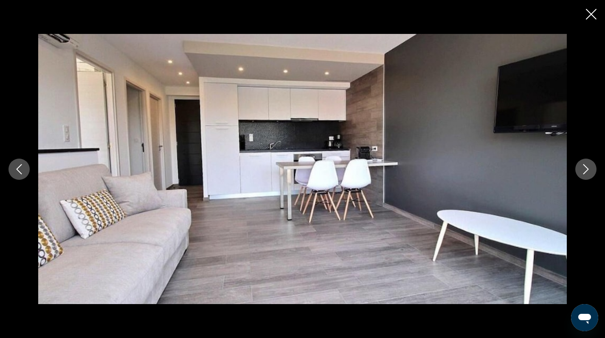
click at [586, 169] on icon "Next image" at bounding box center [586, 169] width 10 height 10
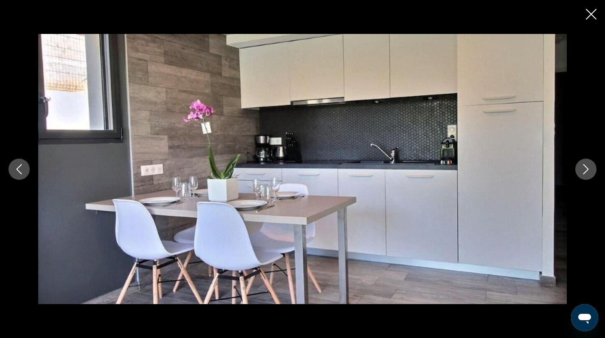
click at [586, 169] on icon "Next image" at bounding box center [586, 169] width 10 height 10
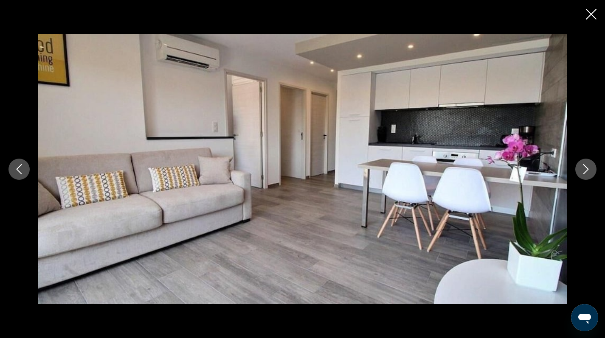
click at [586, 169] on icon "Next image" at bounding box center [586, 169] width 10 height 10
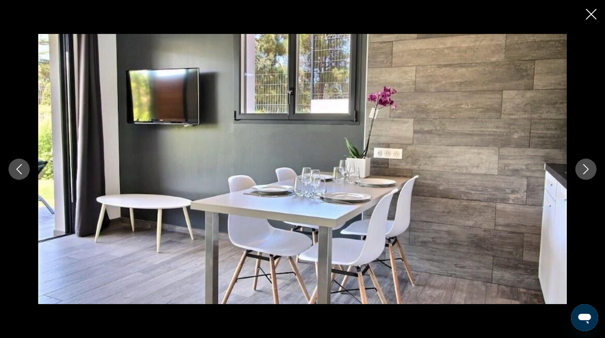
click at [586, 169] on icon "Next image" at bounding box center [586, 169] width 10 height 10
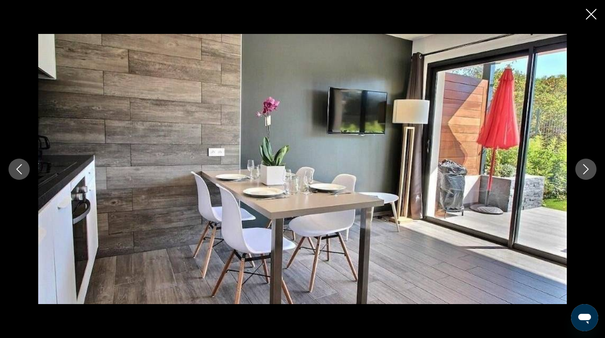
click at [586, 169] on icon "Next image" at bounding box center [586, 169] width 10 height 10
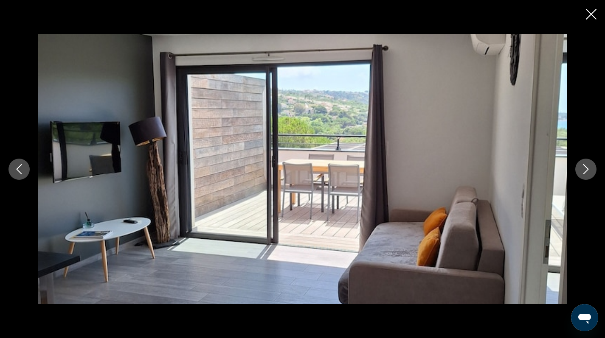
click at [586, 169] on icon "Next image" at bounding box center [586, 169] width 10 height 10
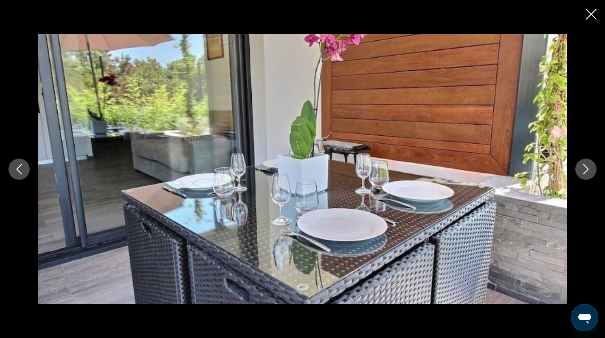
click at [586, 169] on icon "Next image" at bounding box center [586, 169] width 10 height 10
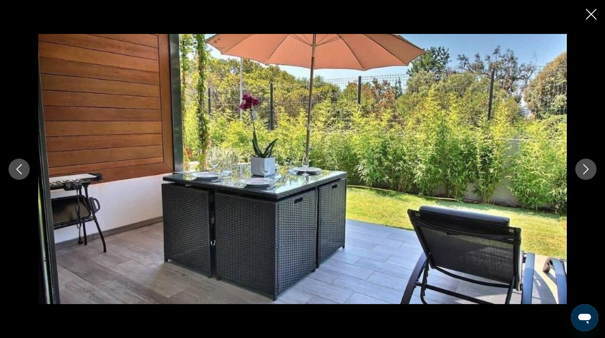
click at [586, 169] on icon "Next image" at bounding box center [586, 169] width 10 height 10
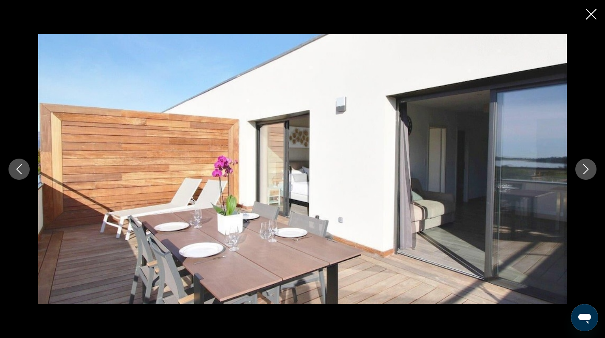
click at [586, 169] on icon "Next image" at bounding box center [586, 169] width 10 height 10
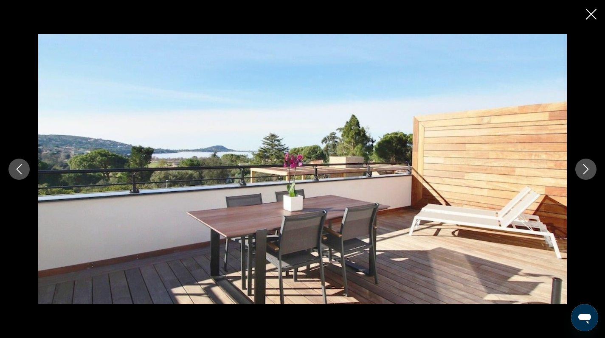
click at [586, 169] on icon "Next image" at bounding box center [586, 169] width 10 height 10
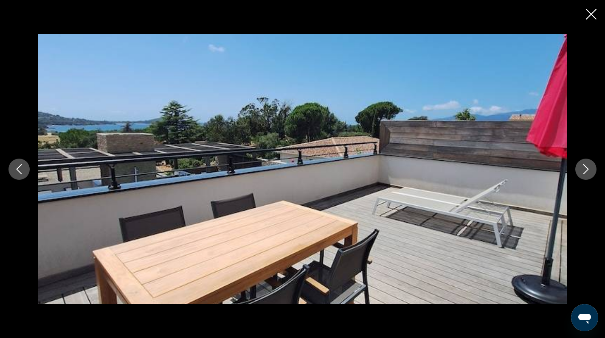
click at [586, 169] on icon "Next image" at bounding box center [586, 169] width 10 height 10
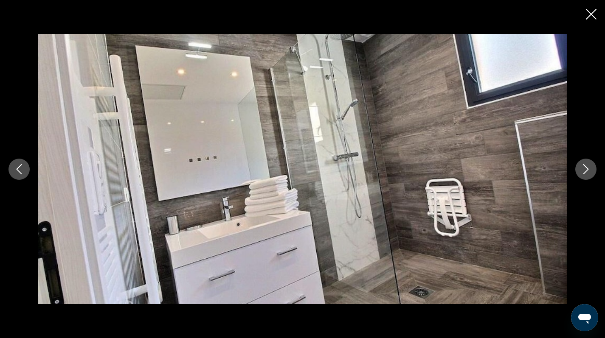
click at [586, 169] on icon "Next image" at bounding box center [586, 169] width 10 height 10
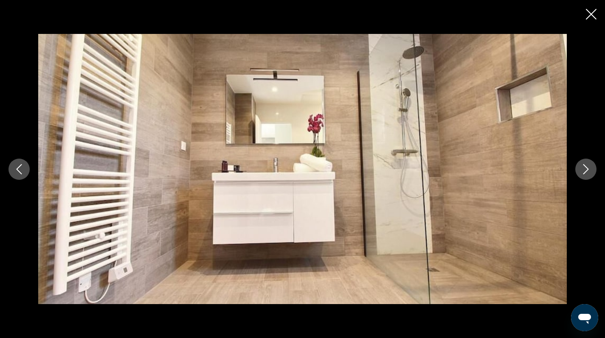
click at [586, 169] on icon "Next image" at bounding box center [586, 169] width 10 height 10
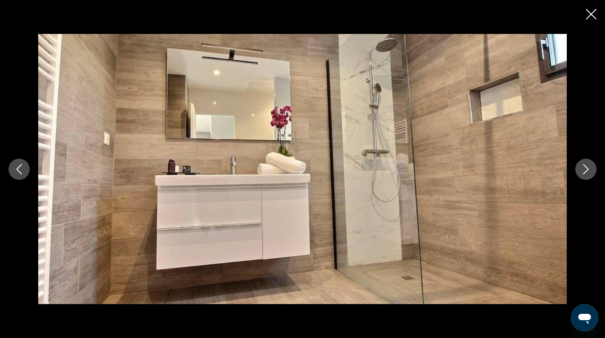
click at [586, 169] on icon "Next image" at bounding box center [586, 169] width 10 height 10
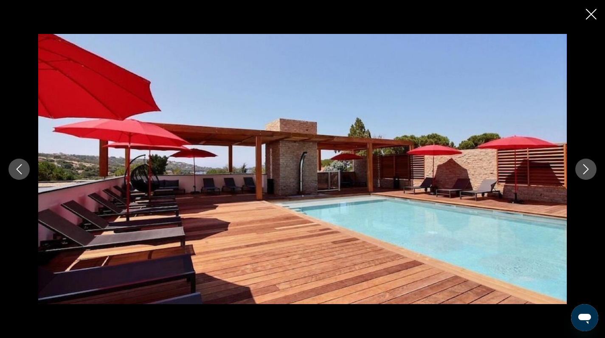
click at [586, 169] on icon "Next image" at bounding box center [586, 169] width 10 height 10
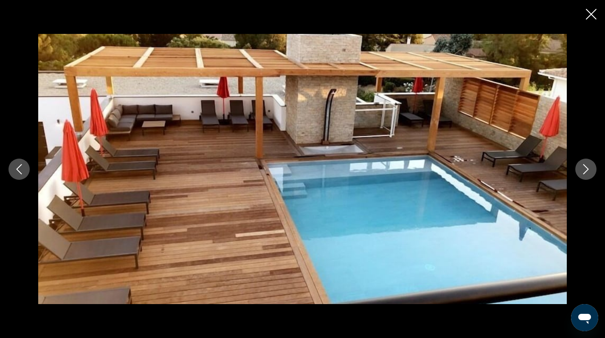
click at [586, 169] on icon "Next image" at bounding box center [586, 169] width 10 height 10
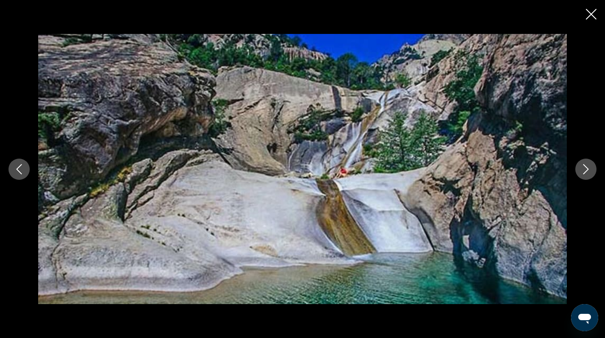
click at [586, 169] on icon "Next image" at bounding box center [586, 169] width 10 height 10
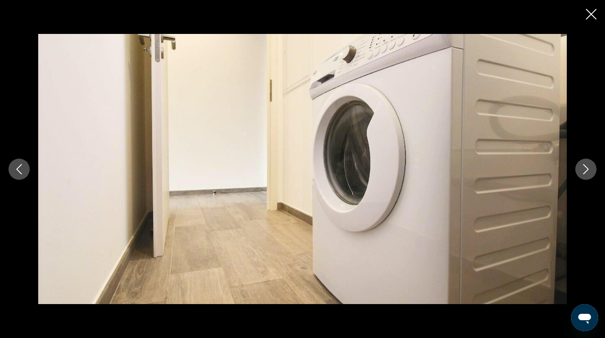
click at [586, 169] on icon "Next image" at bounding box center [586, 169] width 10 height 10
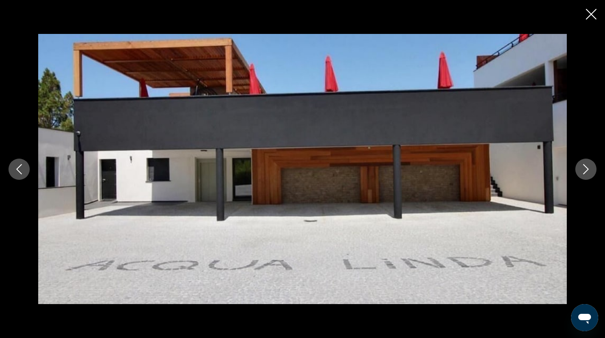
click at [586, 169] on icon "Next image" at bounding box center [586, 169] width 10 height 10
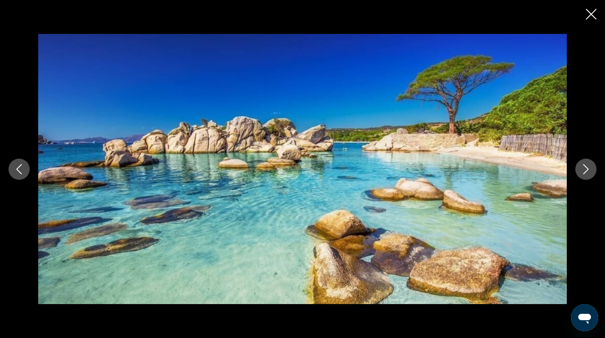
click at [586, 169] on icon "Next image" at bounding box center [586, 169] width 10 height 10
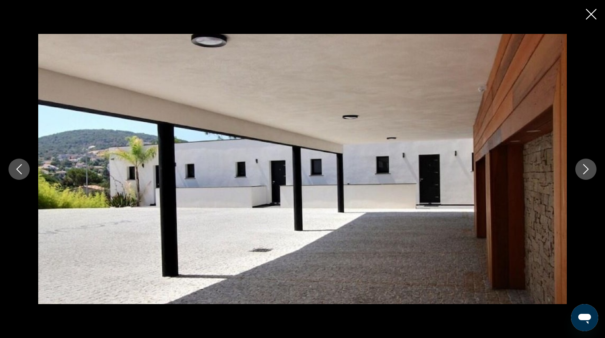
click at [586, 169] on icon "Next image" at bounding box center [586, 169] width 10 height 10
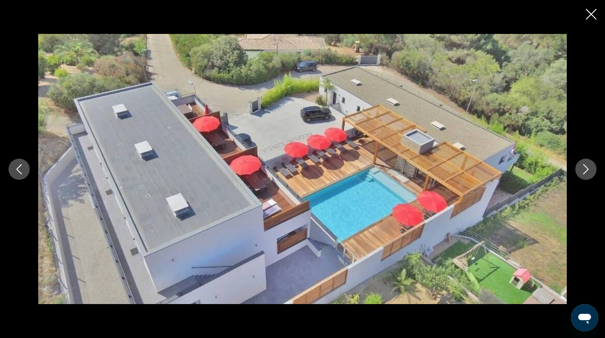
click at [586, 169] on icon "Next image" at bounding box center [586, 169] width 10 height 10
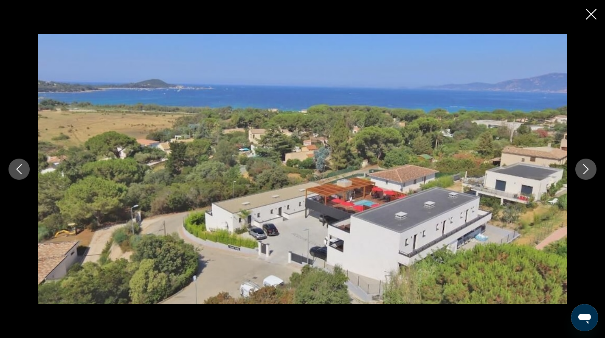
click at [586, 169] on icon "Next image" at bounding box center [586, 169] width 10 height 10
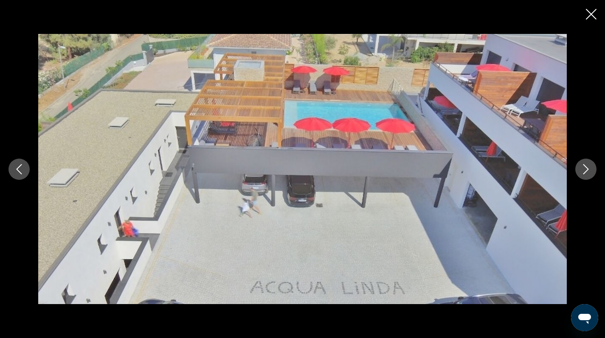
click at [586, 169] on icon "Next image" at bounding box center [586, 169] width 10 height 10
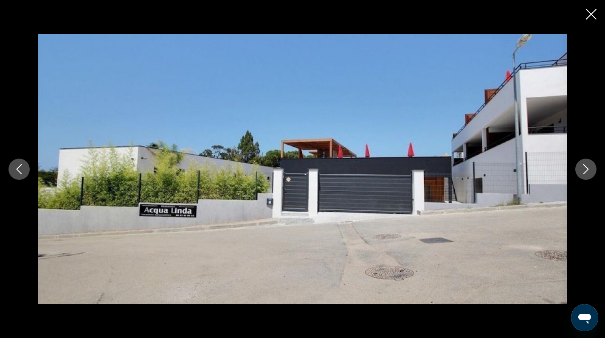
click at [586, 169] on icon "Next image" at bounding box center [586, 169] width 10 height 10
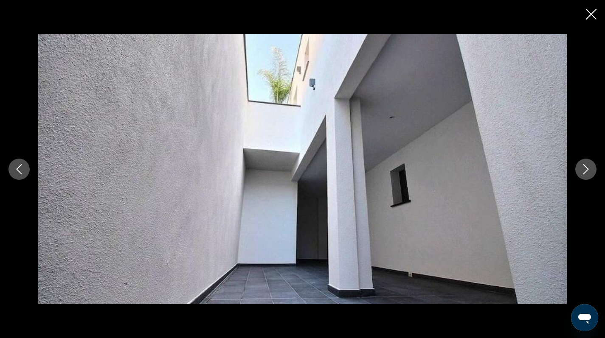
click at [586, 169] on icon "Next image" at bounding box center [586, 169] width 10 height 10
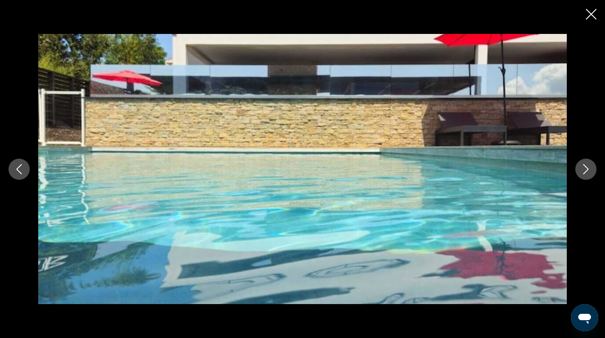
click at [586, 169] on icon "Next image" at bounding box center [586, 169] width 10 height 10
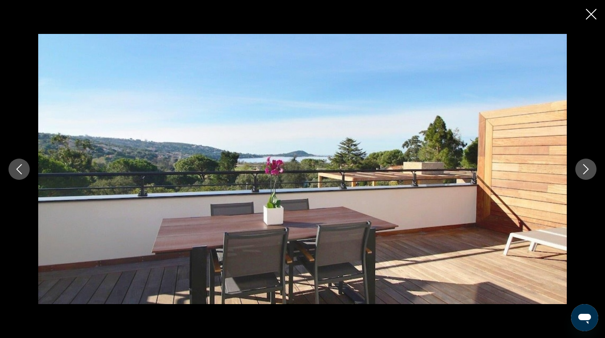
click at [586, 169] on icon "Next image" at bounding box center [586, 169] width 10 height 10
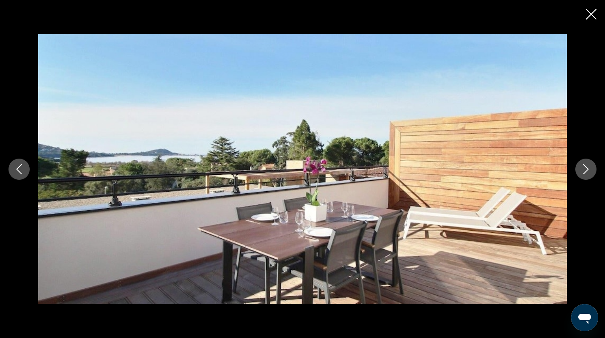
click at [586, 169] on icon "Next image" at bounding box center [586, 169] width 10 height 10
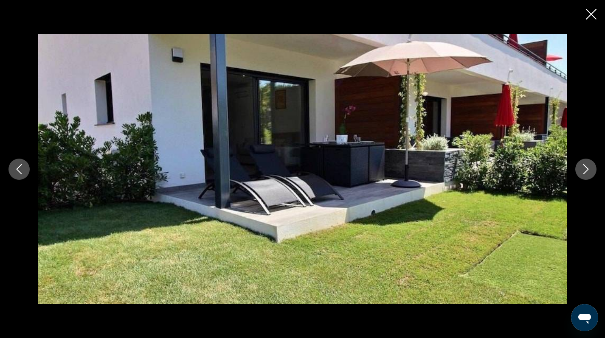
click at [586, 169] on icon "Next image" at bounding box center [586, 169] width 10 height 10
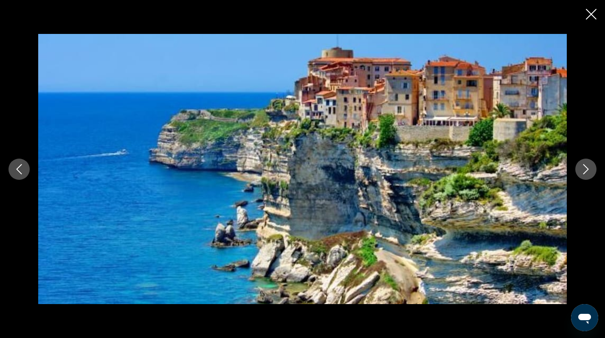
click at [586, 169] on icon "Next image" at bounding box center [586, 169] width 10 height 10
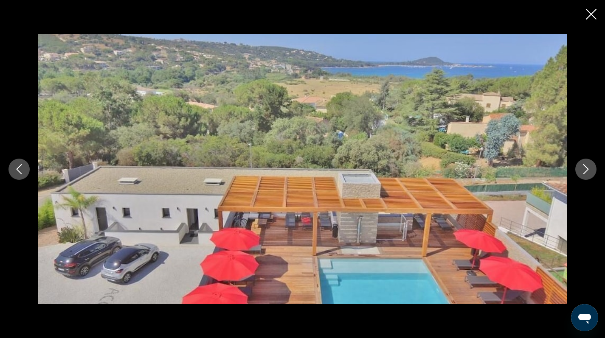
click at [586, 169] on icon "Next image" at bounding box center [586, 169] width 10 height 10
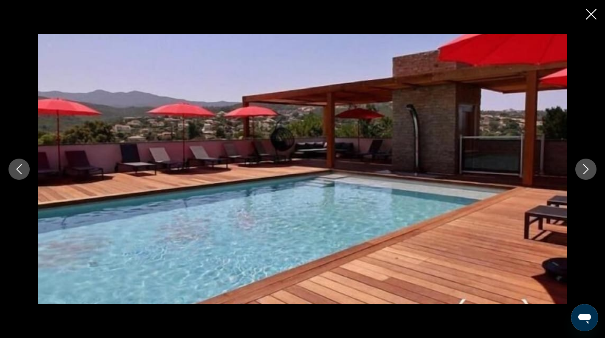
click at [586, 169] on icon "Next image" at bounding box center [586, 169] width 10 height 10
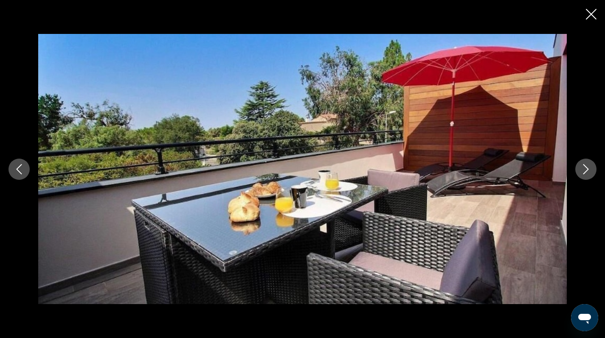
click at [590, 14] on icon "Close slideshow" at bounding box center [591, 14] width 11 height 11
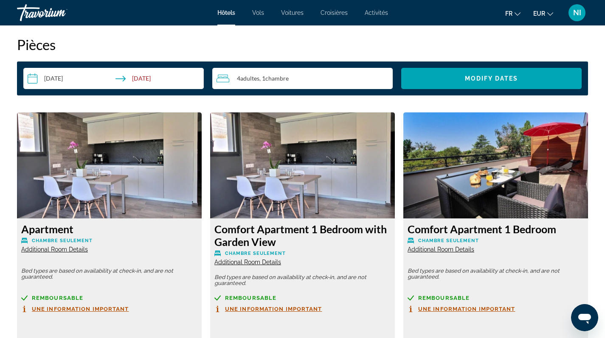
scroll to position [1243, 0]
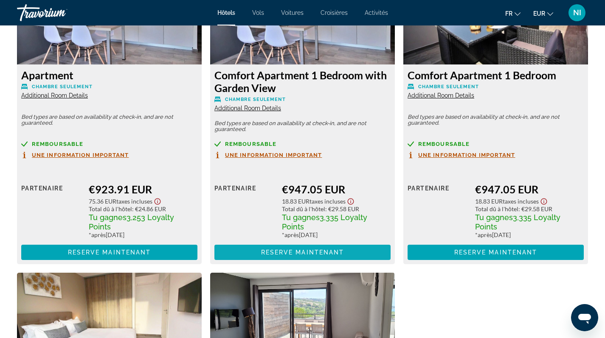
click at [292, 256] on span "Reserve maintenant" at bounding box center [302, 252] width 83 height 7
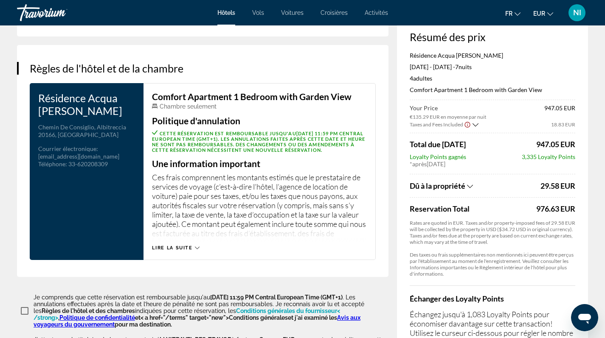
scroll to position [1105, 0]
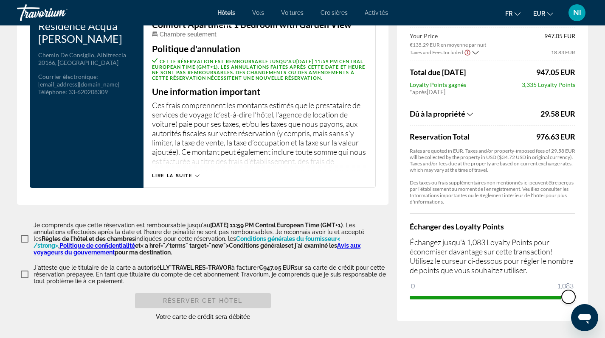
drag, startPoint x: 416, startPoint y: 300, endPoint x: 593, endPoint y: 302, distance: 177.0
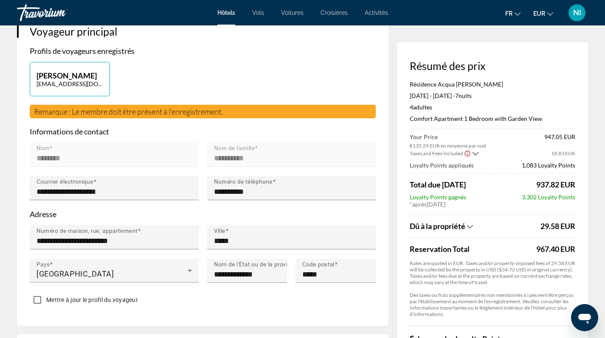
scroll to position [0, 0]
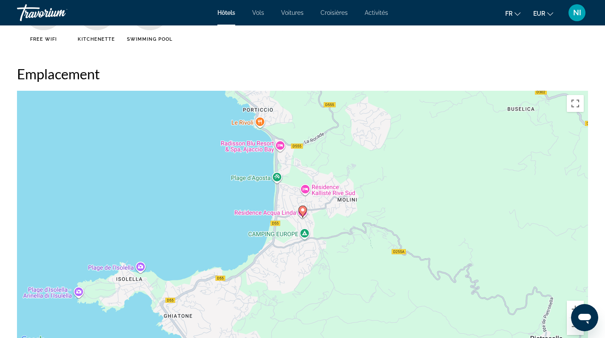
scroll to position [810, 0]
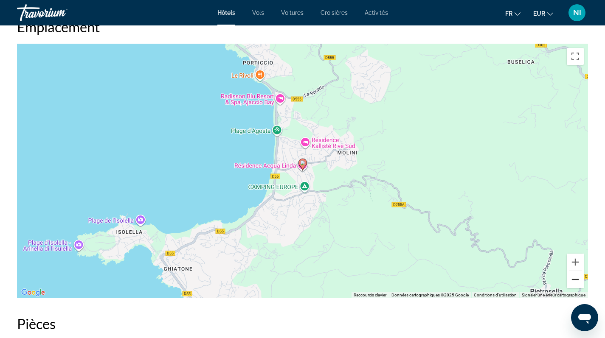
click at [577, 278] on button "Zoom arrière" at bounding box center [575, 279] width 17 height 17
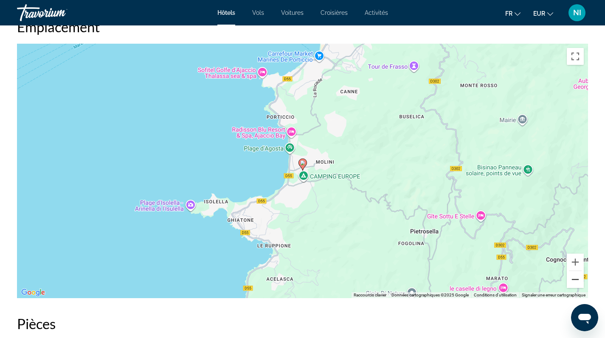
click at [577, 278] on button "Zoom arrière" at bounding box center [575, 279] width 17 height 17
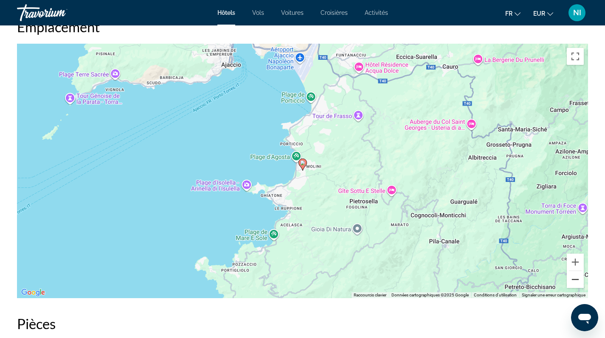
click at [577, 278] on button "Zoom arrière" at bounding box center [575, 279] width 17 height 17
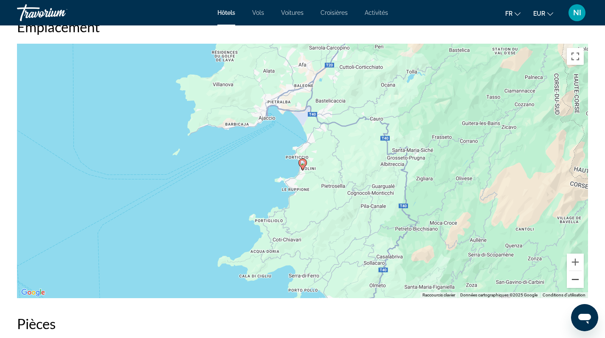
click at [577, 278] on button "Zoom arrière" at bounding box center [575, 279] width 17 height 17
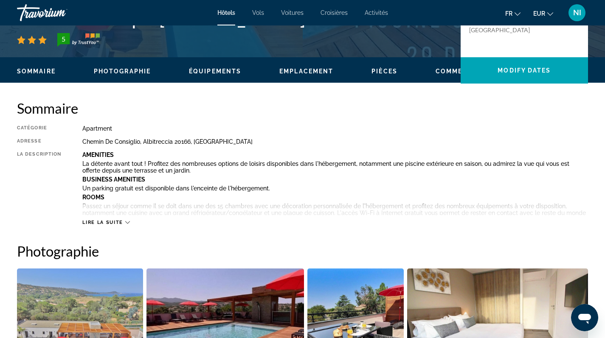
scroll to position [0, 0]
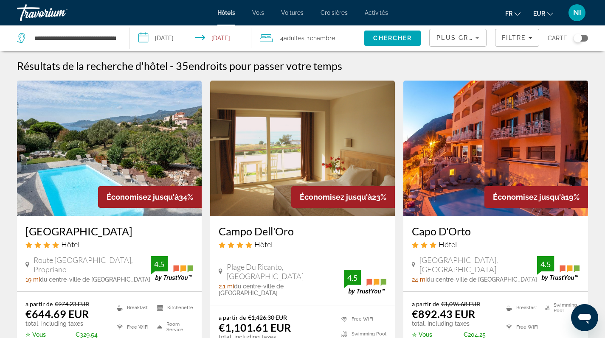
click at [581, 37] on div "Toggle map" at bounding box center [577, 38] width 8 height 8
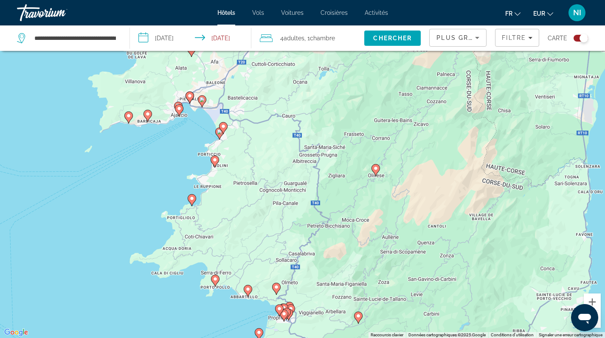
drag, startPoint x: 239, startPoint y: 216, endPoint x: 306, endPoint y: 216, distance: 67.1
click at [306, 216] on div "Pour activer le glissement avec le clavier, appuyez sur Alt+Entrée. Une fois ce…" at bounding box center [302, 169] width 605 height 338
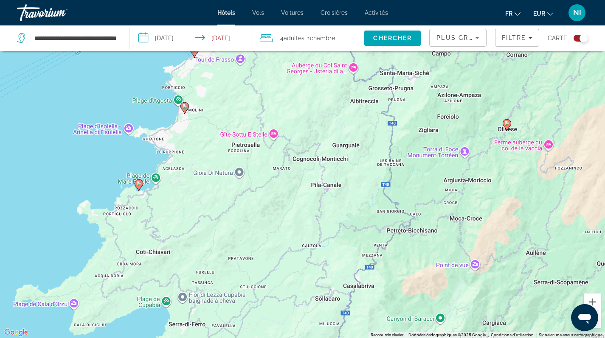
click at [139, 187] on icon "Main content" at bounding box center [139, 185] width 8 height 11
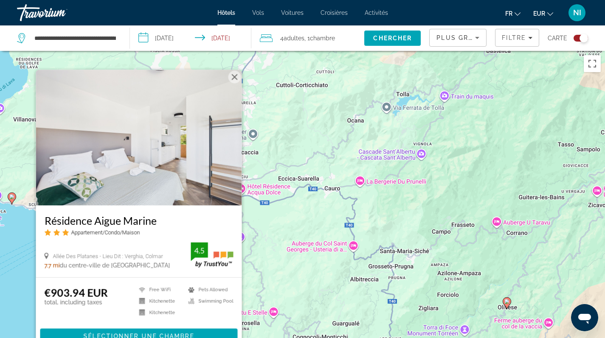
click at [154, 149] on img "Main content" at bounding box center [139, 138] width 206 height 136
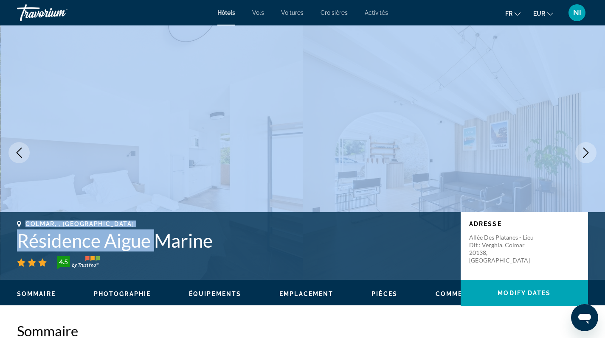
drag, startPoint x: 154, startPoint y: 229, endPoint x: 157, endPoint y: 174, distance: 55.3
click at [157, 174] on div "prev next [PERSON_NAME], , [DEMOGRAPHIC_DATA] Résidence Aigue Marine 4.5 Adress…" at bounding box center [302, 152] width 605 height 255
click at [121, 296] on span "Photographie" at bounding box center [122, 294] width 57 height 7
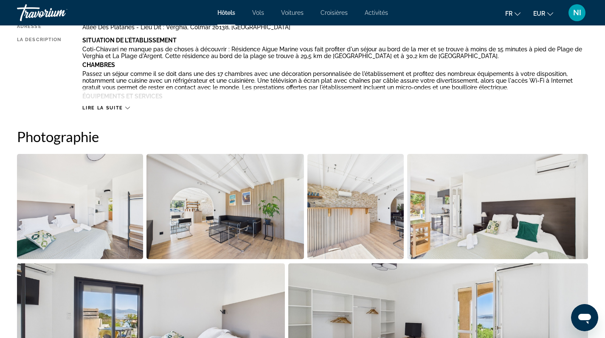
scroll to position [415, 0]
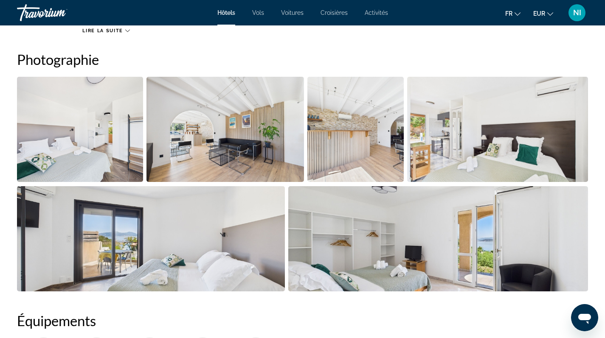
click at [102, 125] on img "Open full-screen image slider" at bounding box center [80, 129] width 126 height 105
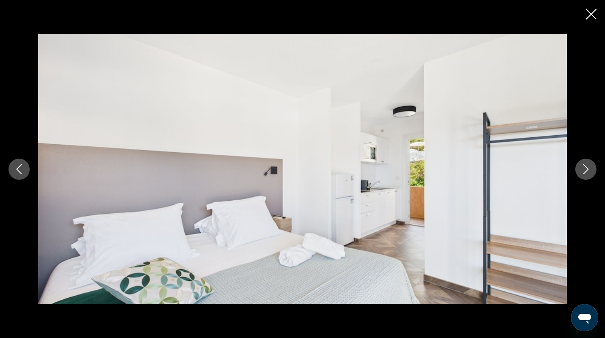
scroll to position [425, 0]
drag, startPoint x: 589, startPoint y: 138, endPoint x: 581, endPoint y: 112, distance: 26.7
click at [581, 112] on div "prev next" at bounding box center [302, 169] width 605 height 271
click at [587, 171] on icon "Next image" at bounding box center [586, 169] width 6 height 10
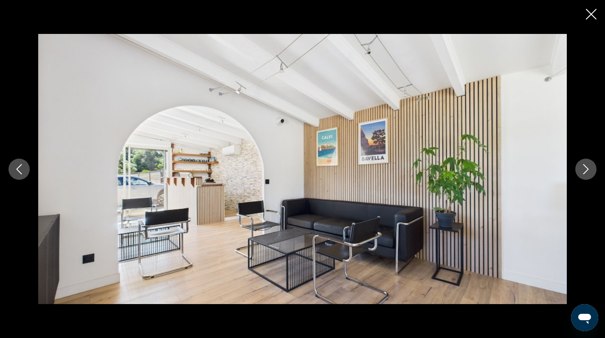
click at [587, 171] on icon "Next image" at bounding box center [586, 169] width 6 height 10
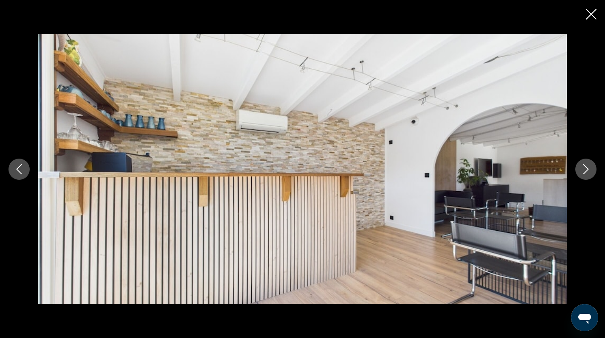
click at [587, 171] on icon "Next image" at bounding box center [586, 169] width 6 height 10
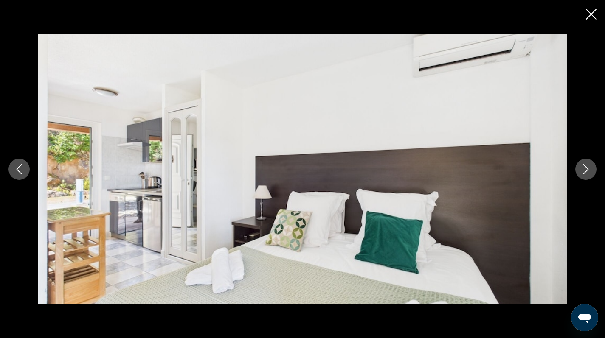
click at [587, 171] on icon "Next image" at bounding box center [586, 169] width 6 height 10
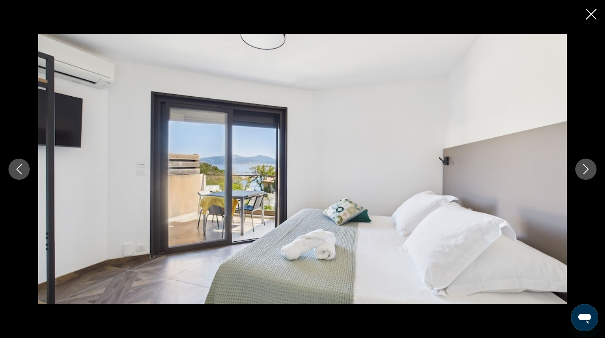
click at [587, 171] on icon "Next image" at bounding box center [586, 169] width 6 height 10
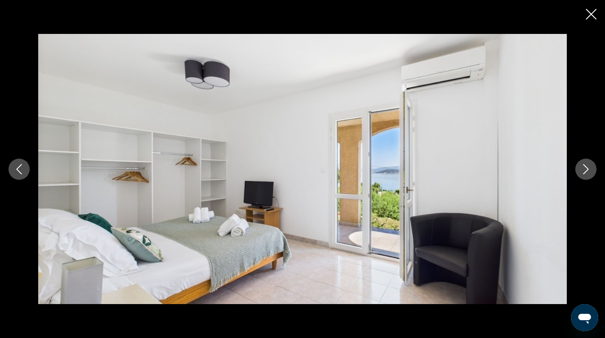
click at [587, 171] on icon "Next image" at bounding box center [586, 169] width 6 height 10
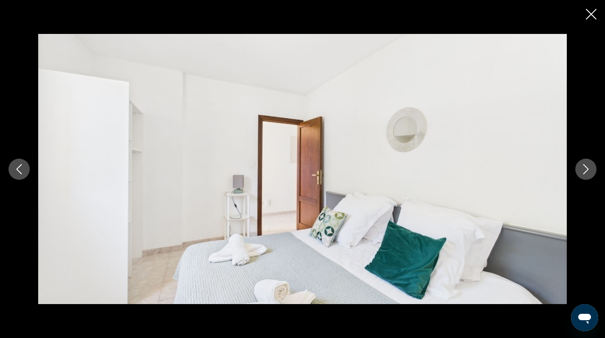
click at [587, 171] on icon "Next image" at bounding box center [586, 169] width 6 height 10
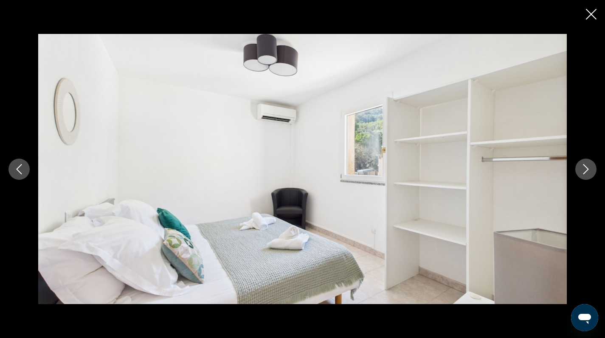
click at [587, 171] on icon "Next image" at bounding box center [586, 169] width 6 height 10
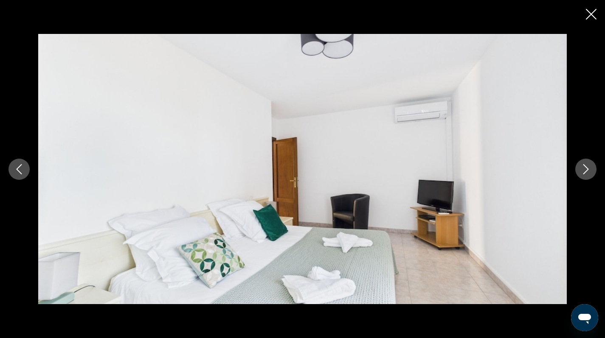
click at [587, 171] on icon "Next image" at bounding box center [586, 169] width 6 height 10
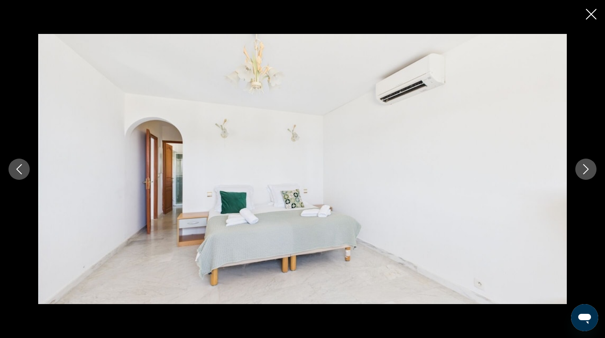
click at [587, 171] on icon "Next image" at bounding box center [586, 169] width 6 height 10
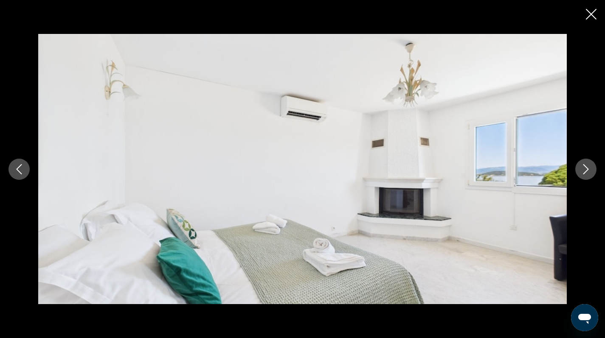
click at [587, 171] on icon "Next image" at bounding box center [586, 169] width 6 height 10
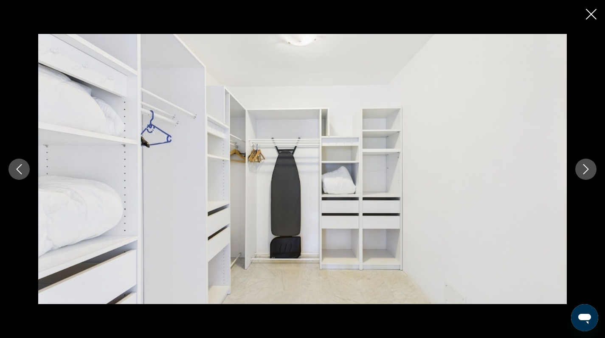
click at [587, 171] on icon "Next image" at bounding box center [586, 169] width 6 height 10
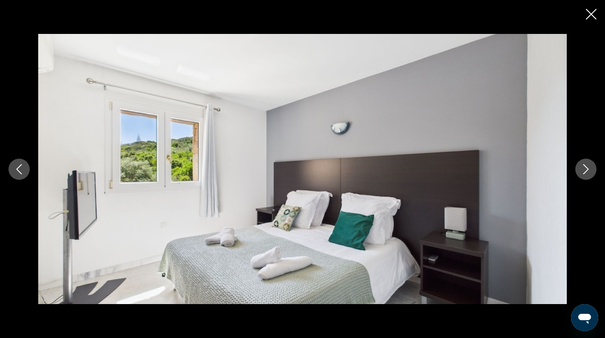
click at [587, 171] on icon "Next image" at bounding box center [586, 169] width 6 height 10
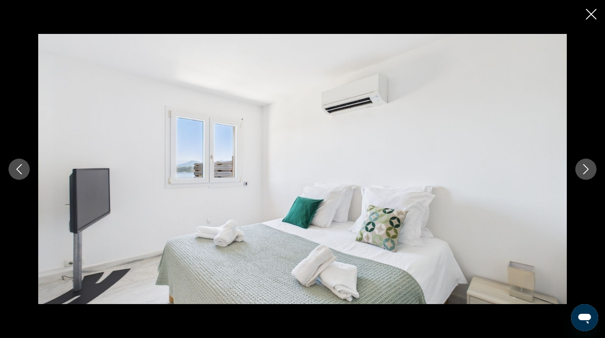
click at [587, 171] on icon "Next image" at bounding box center [586, 169] width 6 height 10
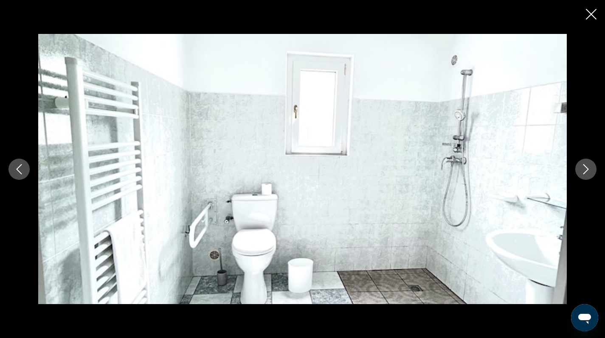
click at [587, 171] on icon "Next image" at bounding box center [586, 169] width 6 height 10
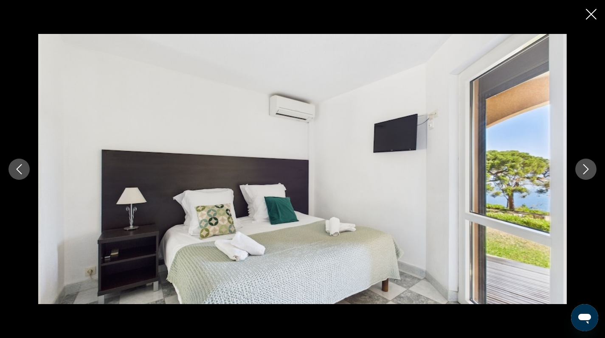
click at [587, 171] on icon "Next image" at bounding box center [586, 169] width 6 height 10
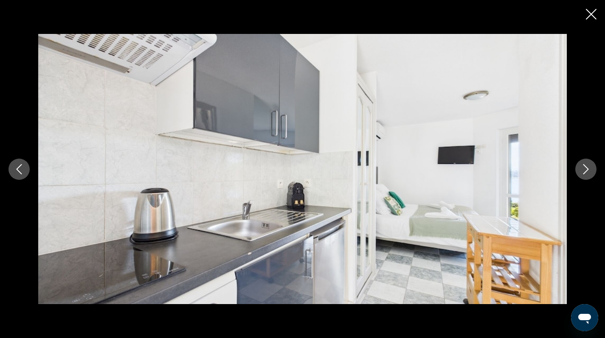
click at [587, 171] on icon "Next image" at bounding box center [586, 169] width 6 height 10
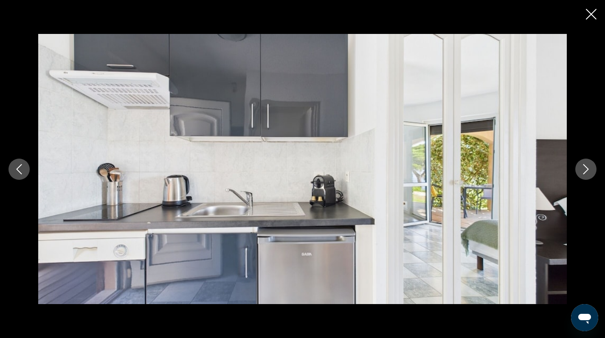
click at [587, 171] on icon "Next image" at bounding box center [586, 169] width 6 height 10
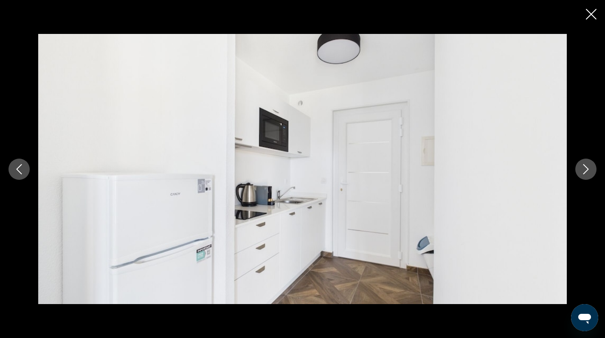
click at [587, 171] on icon "Next image" at bounding box center [586, 169] width 6 height 10
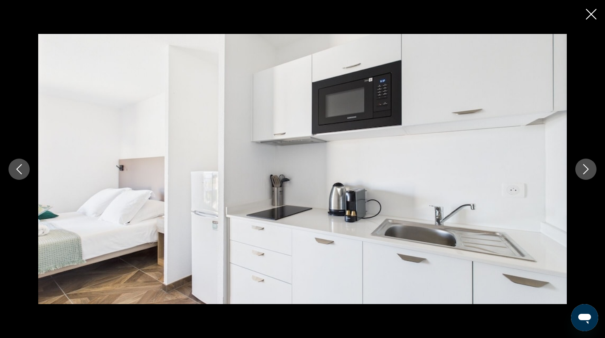
click at [587, 171] on icon "Next image" at bounding box center [586, 169] width 6 height 10
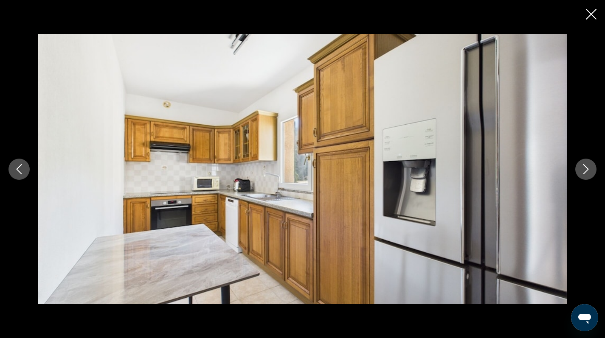
click at [587, 171] on icon "Next image" at bounding box center [586, 169] width 6 height 10
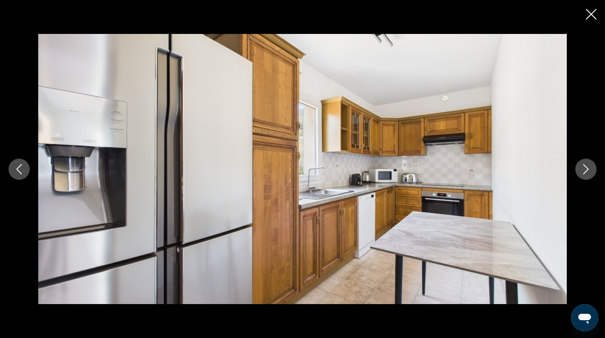
click at [587, 171] on icon "Next image" at bounding box center [586, 169] width 6 height 10
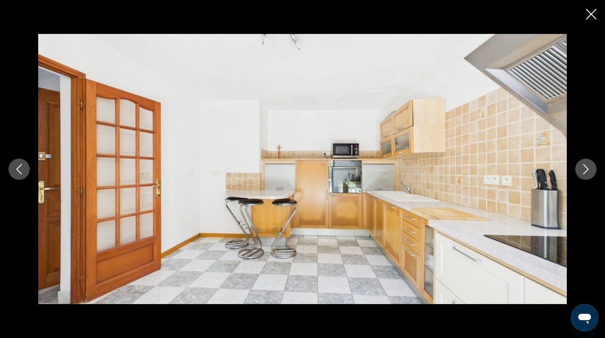
click at [587, 171] on icon "Next image" at bounding box center [586, 169] width 6 height 10
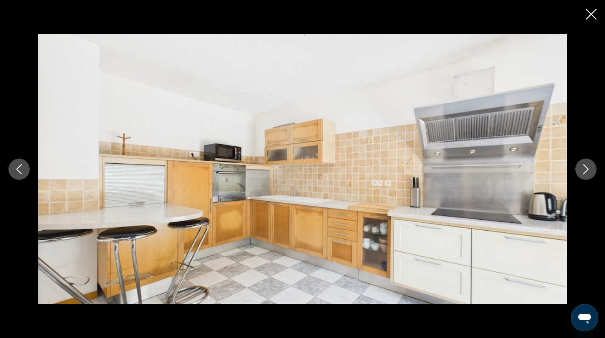
click at [587, 171] on icon "Next image" at bounding box center [586, 169] width 6 height 10
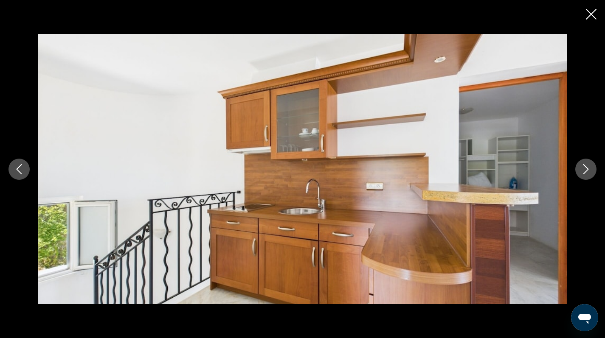
click at [587, 171] on icon "Next image" at bounding box center [586, 169] width 6 height 10
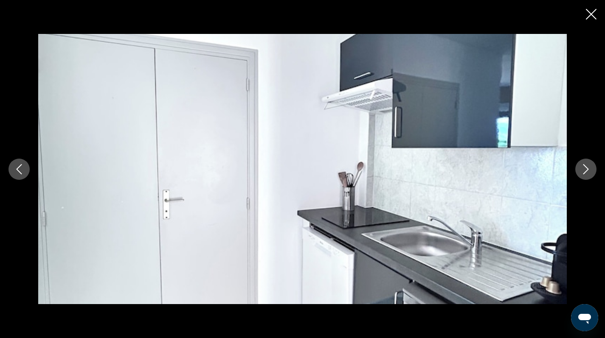
click at [587, 171] on icon "Next image" at bounding box center [586, 169] width 6 height 10
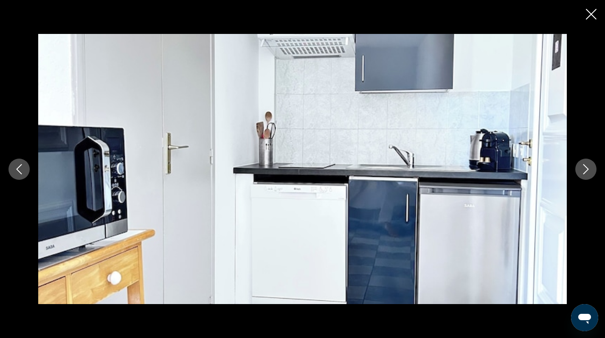
click at [587, 171] on icon "Next image" at bounding box center [586, 169] width 6 height 10
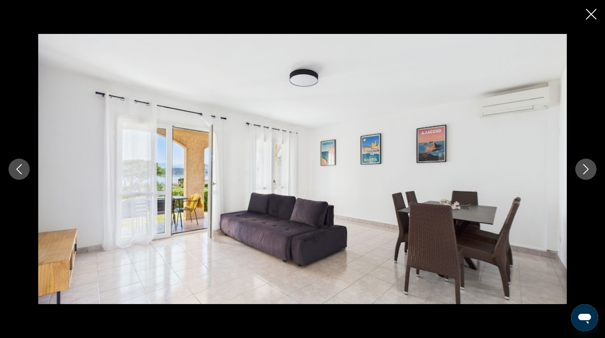
click at [587, 171] on icon "Next image" at bounding box center [586, 169] width 6 height 10
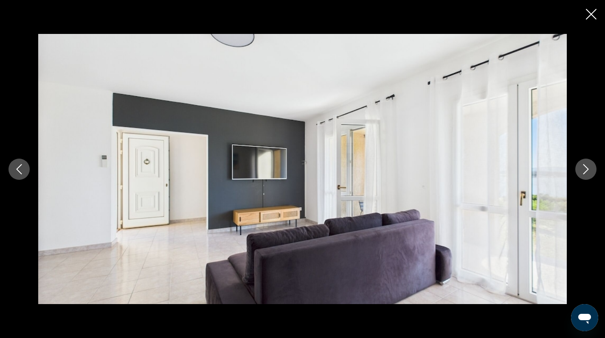
click at [587, 171] on icon "Next image" at bounding box center [586, 169] width 6 height 10
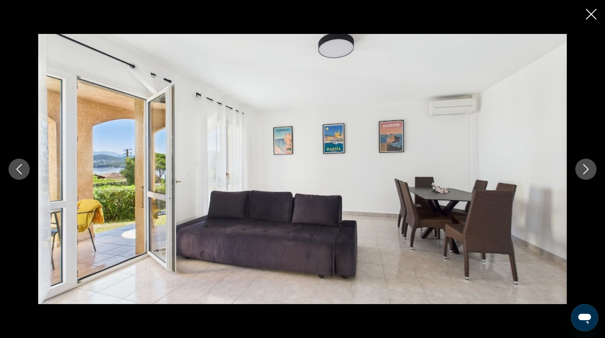
click at [587, 171] on icon "Next image" at bounding box center [586, 169] width 6 height 10
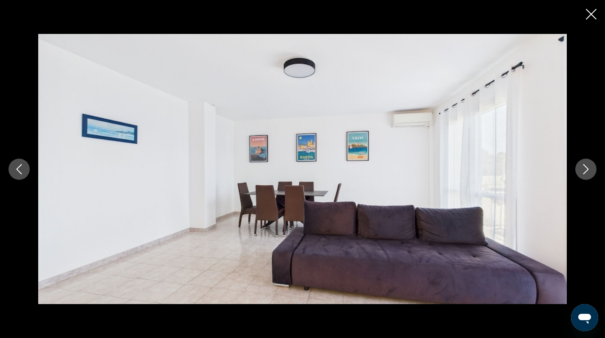
click at [587, 171] on icon "Next image" at bounding box center [586, 169] width 6 height 10
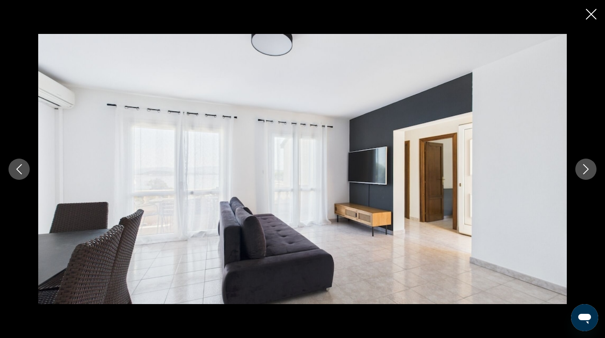
click at [587, 171] on icon "Next image" at bounding box center [586, 169] width 6 height 10
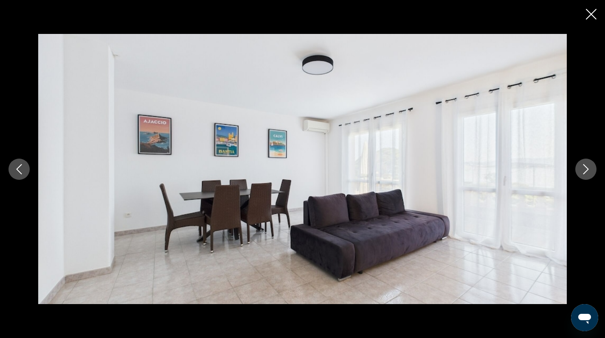
click at [587, 171] on icon "Next image" at bounding box center [586, 169] width 6 height 10
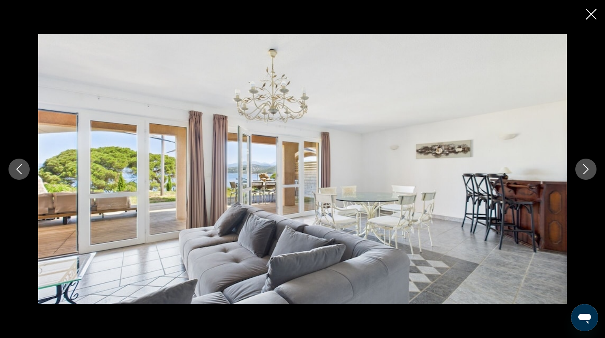
click at [587, 171] on icon "Next image" at bounding box center [586, 169] width 6 height 10
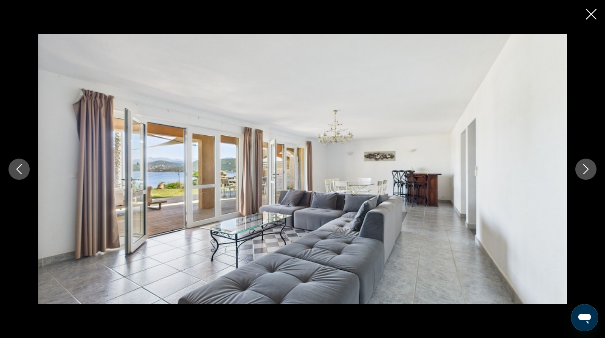
click at [587, 171] on icon "Next image" at bounding box center [586, 169] width 6 height 10
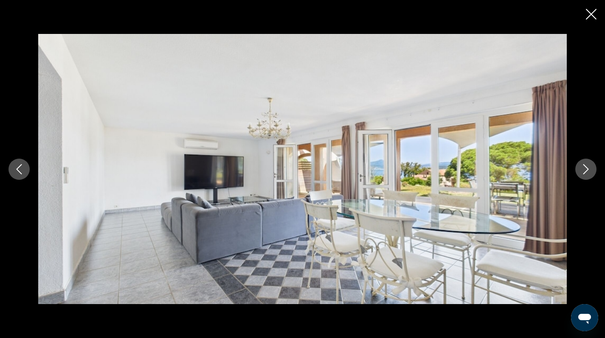
click at [587, 171] on icon "Next image" at bounding box center [586, 169] width 6 height 10
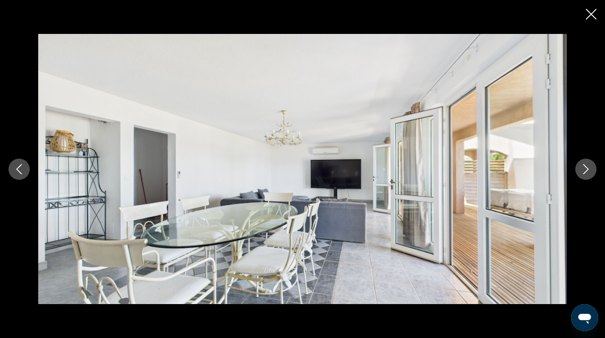
click at [589, 14] on icon "Close slideshow" at bounding box center [591, 14] width 11 height 11
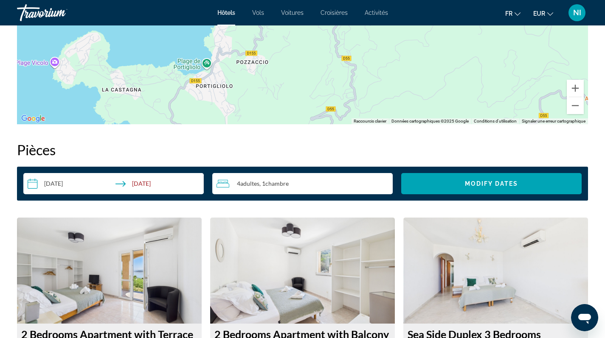
scroll to position [683, 0]
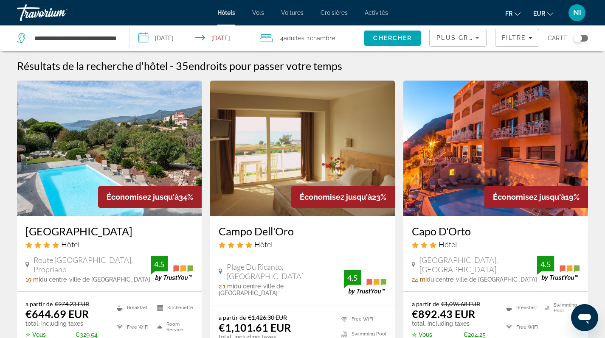
click at [579, 38] on div "Toggle map" at bounding box center [577, 38] width 8 height 8
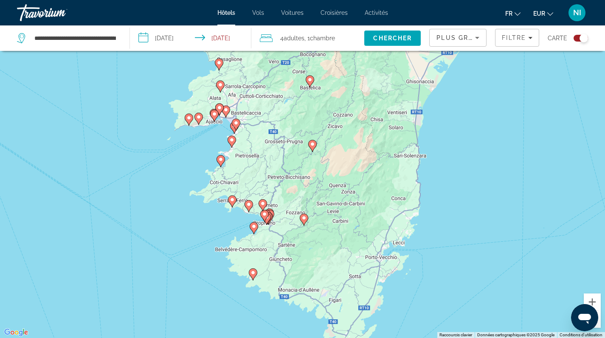
drag, startPoint x: 284, startPoint y: 210, endPoint x: 348, endPoint y: 211, distance: 64.5
click at [348, 211] on div "Pour activer le glissement avec le clavier, appuyez sur Alt+Entrée. Une fois ce…" at bounding box center [302, 169] width 605 height 338
click at [220, 163] on icon "Main content" at bounding box center [220, 160] width 8 height 11
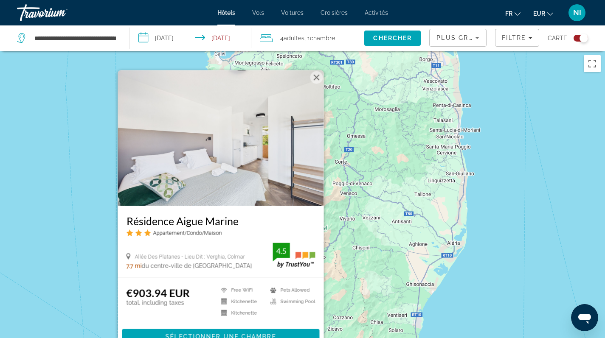
click at [73, 199] on div "Pour activer le glissement avec le clavier, appuyez sur Alt+Entrée. Une fois ce…" at bounding box center [302, 220] width 605 height 338
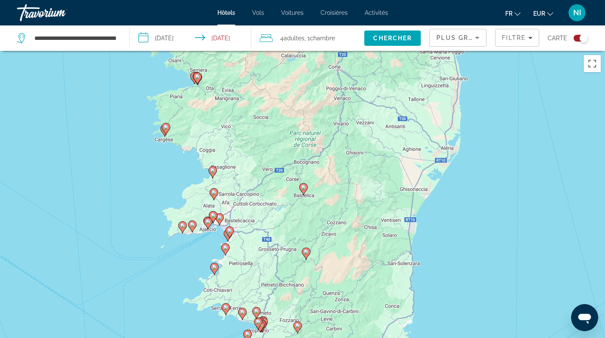
drag, startPoint x: 257, startPoint y: 263, endPoint x: 252, endPoint y: 148, distance: 115.6
click at [252, 148] on div "Pour activer le glissement avec le clavier, appuyez sur Alt+Entrée. Une fois ce…" at bounding box center [302, 220] width 605 height 338
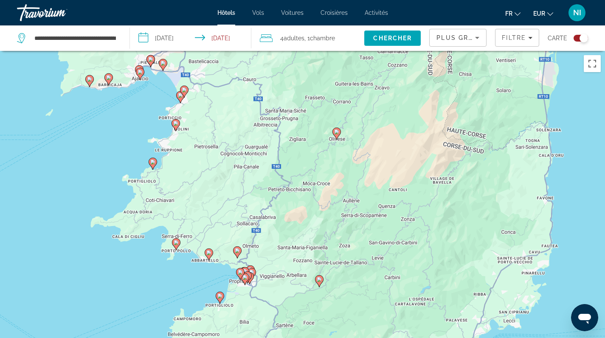
drag, startPoint x: 221, startPoint y: 241, endPoint x: 227, endPoint y: 180, distance: 61.5
click at [227, 181] on div "Pour activer le glissement avec le clavier, appuyez sur Alt+Entrée. Une fois ce…" at bounding box center [302, 220] width 605 height 338
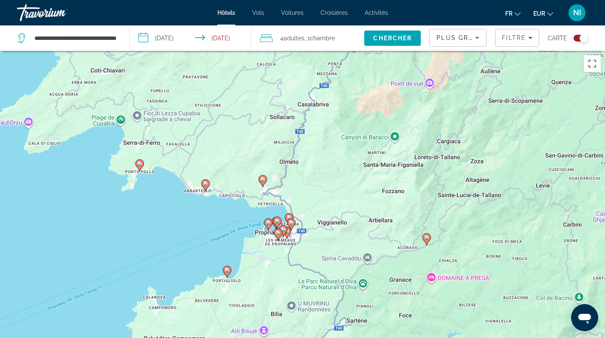
click at [139, 166] on image "Main content" at bounding box center [139, 163] width 5 height 5
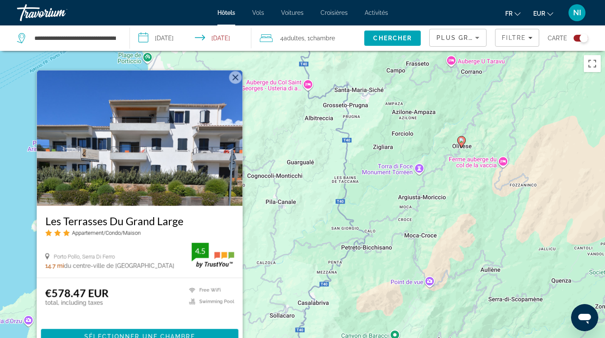
click at [138, 173] on img "Main content" at bounding box center [140, 138] width 206 height 136
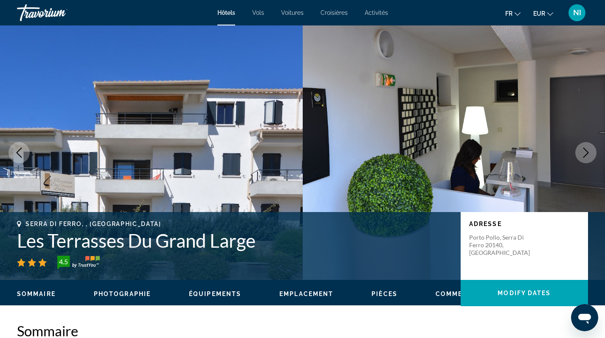
click at [133, 294] on span "Photographie" at bounding box center [122, 294] width 57 height 7
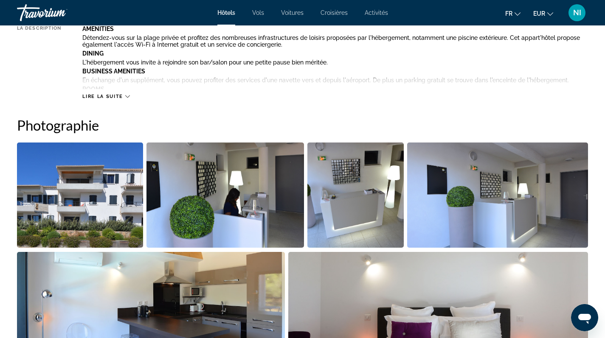
scroll to position [415, 0]
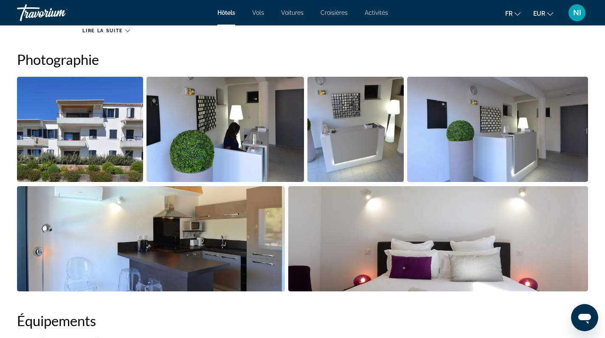
click at [193, 244] on img "Open full-screen image slider" at bounding box center [151, 238] width 268 height 105
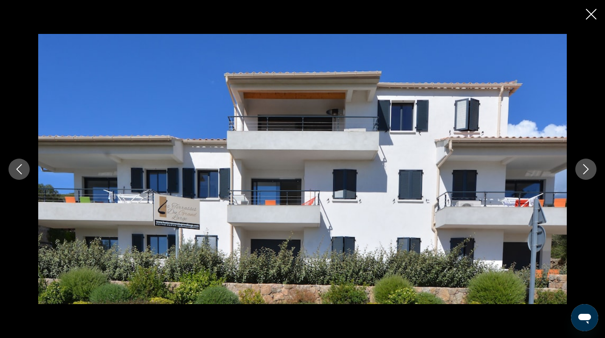
click at [585, 169] on icon "Next image" at bounding box center [586, 169] width 10 height 10
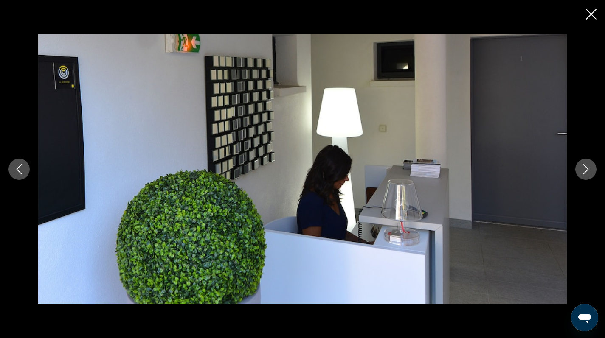
click at [585, 169] on icon "Next image" at bounding box center [586, 169] width 10 height 10
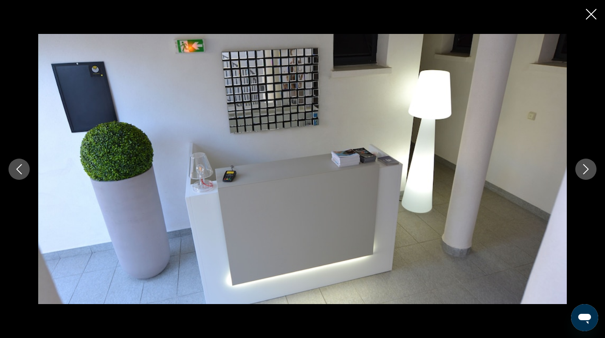
click at [585, 169] on icon "Next image" at bounding box center [586, 169] width 10 height 10
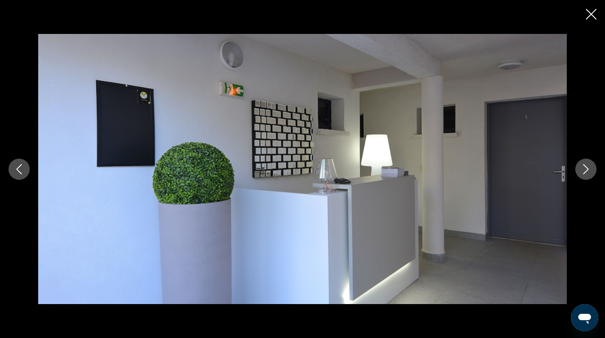
click at [585, 169] on icon "Next image" at bounding box center [586, 169] width 10 height 10
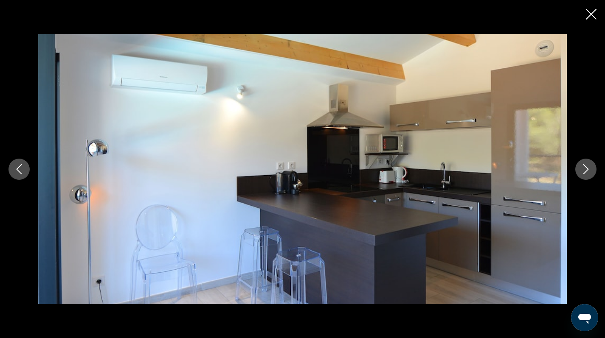
click at [585, 169] on icon "Next image" at bounding box center [586, 169] width 10 height 10
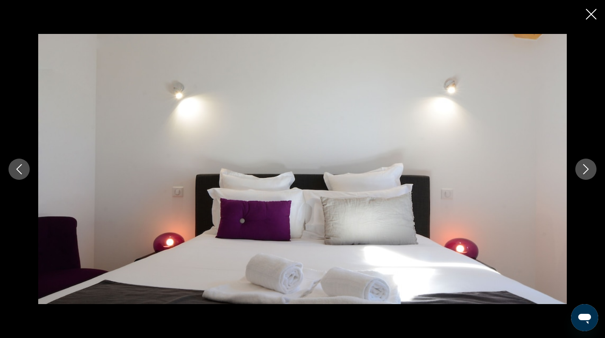
click at [585, 169] on icon "Next image" at bounding box center [586, 169] width 10 height 10
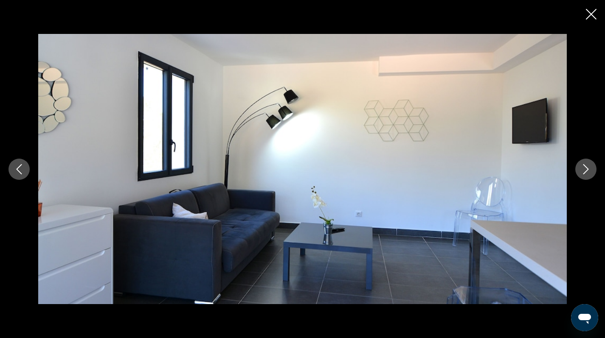
click at [585, 169] on icon "Next image" at bounding box center [586, 169] width 10 height 10
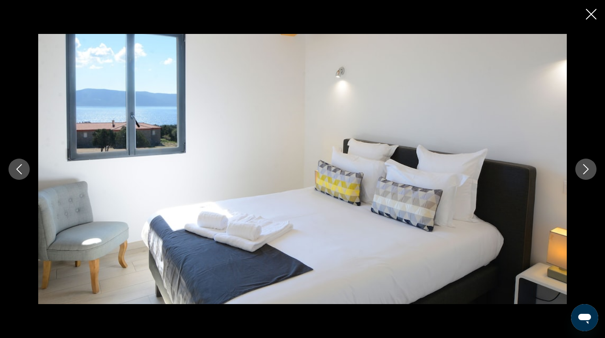
click at [585, 169] on icon "Next image" at bounding box center [586, 169] width 10 height 10
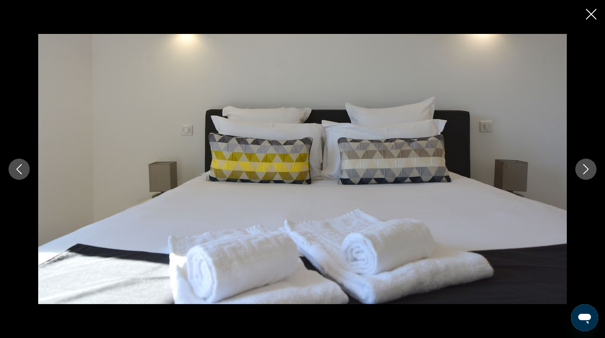
click at [585, 169] on icon "Next image" at bounding box center [586, 169] width 10 height 10
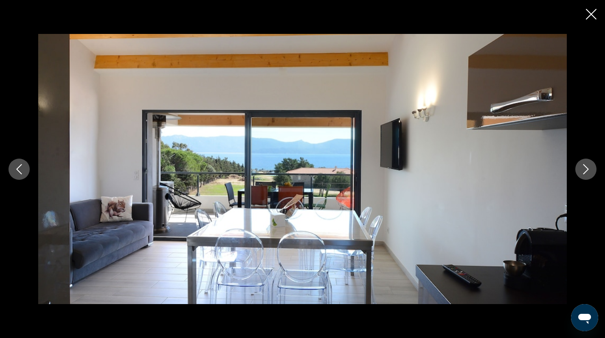
click at [585, 169] on icon "Next image" at bounding box center [586, 169] width 10 height 10
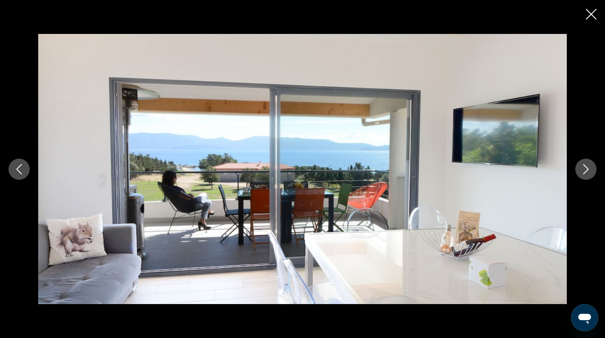
click at [585, 169] on icon "Next image" at bounding box center [586, 169] width 10 height 10
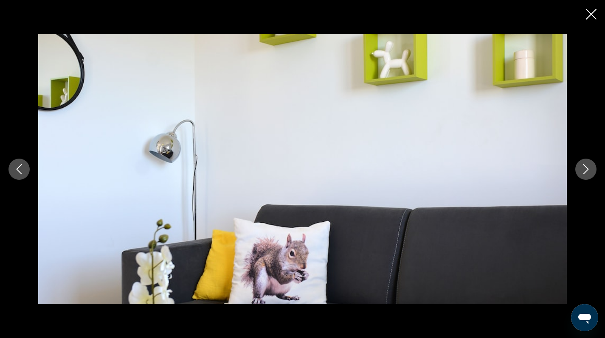
click at [585, 169] on icon "Next image" at bounding box center [586, 169] width 10 height 10
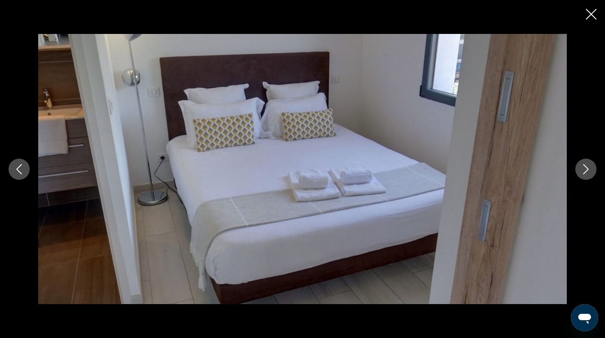
click at [585, 169] on icon "Next image" at bounding box center [586, 169] width 10 height 10
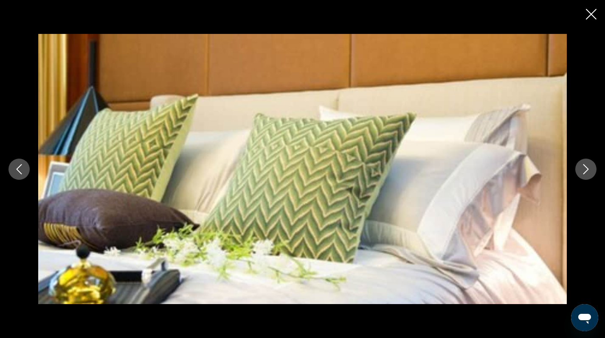
click at [585, 169] on icon "Next image" at bounding box center [586, 169] width 10 height 10
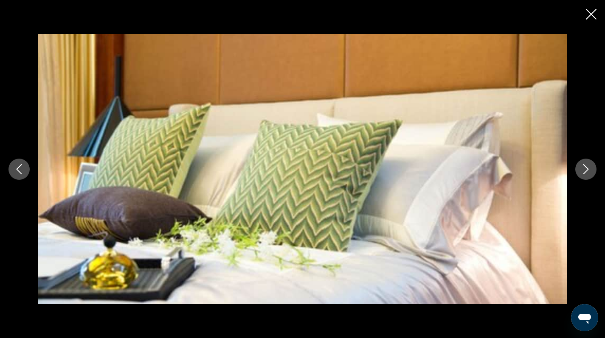
click at [585, 169] on icon "Next image" at bounding box center [586, 169] width 10 height 10
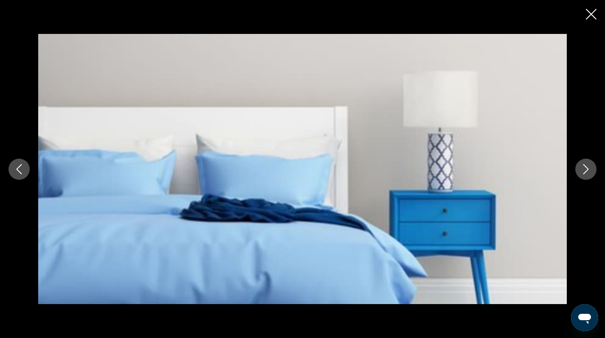
click at [585, 169] on icon "Next image" at bounding box center [586, 169] width 10 height 10
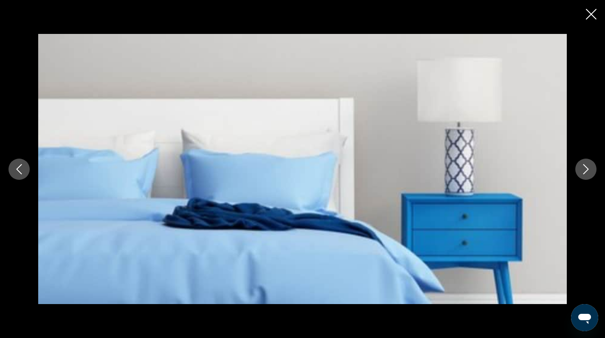
click at [585, 169] on icon "Next image" at bounding box center [586, 169] width 10 height 10
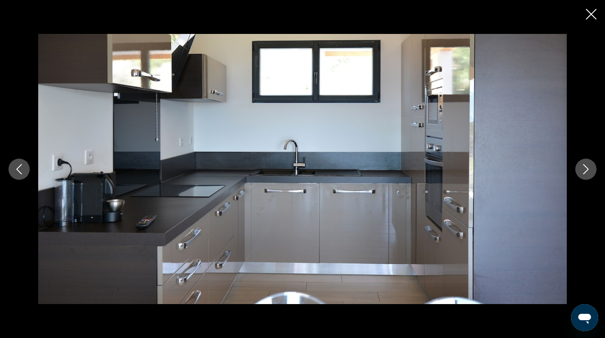
click at [585, 169] on icon "Next image" at bounding box center [586, 169] width 10 height 10
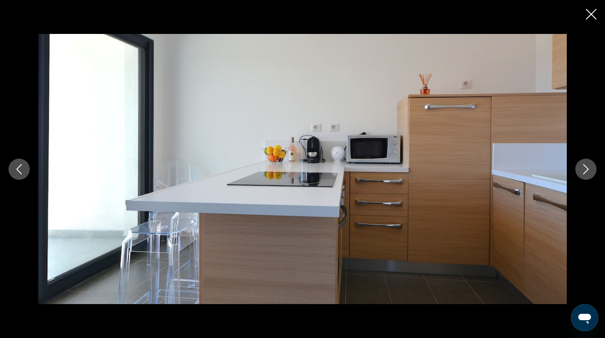
click at [585, 169] on icon "Next image" at bounding box center [586, 169] width 10 height 10
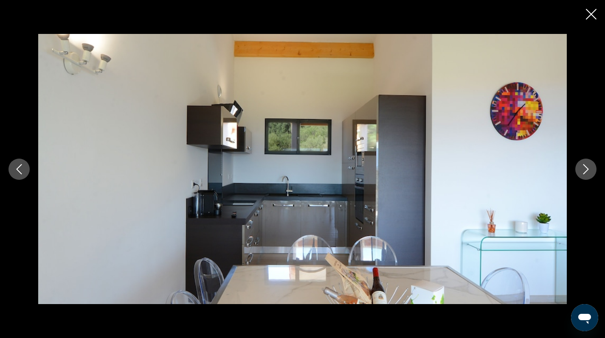
click at [585, 169] on icon "Next image" at bounding box center [586, 169] width 10 height 10
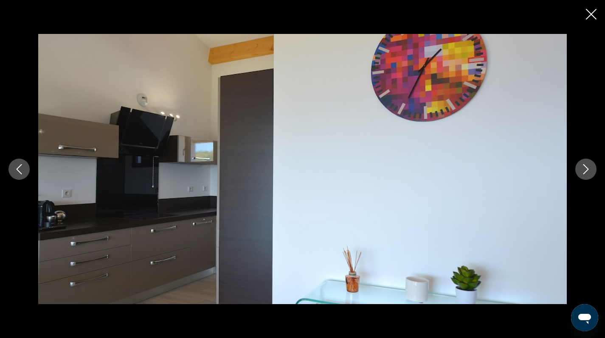
click at [585, 169] on icon "Next image" at bounding box center [586, 169] width 10 height 10
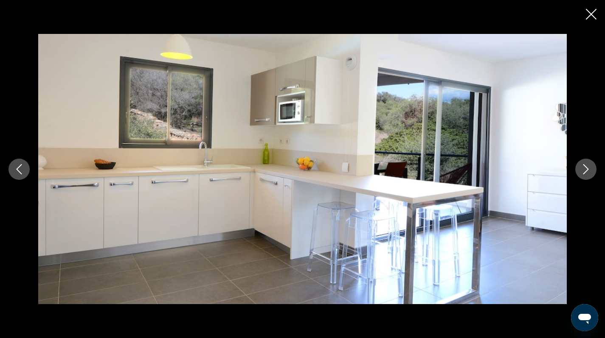
click at [585, 169] on icon "Next image" at bounding box center [586, 169] width 10 height 10
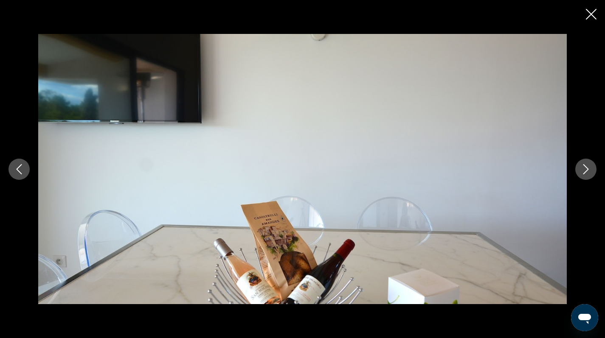
click at [585, 169] on icon "Next image" at bounding box center [586, 169] width 10 height 10
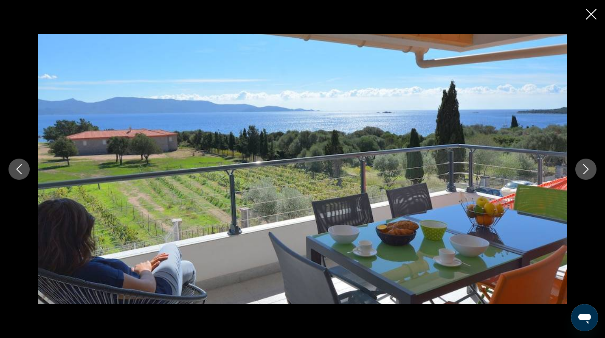
click at [585, 169] on icon "Next image" at bounding box center [586, 169] width 10 height 10
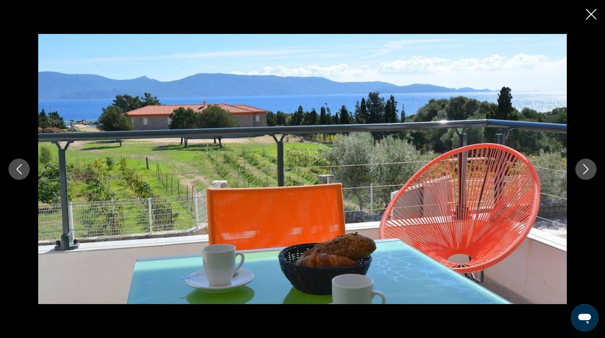
click at [585, 169] on icon "Next image" at bounding box center [586, 169] width 10 height 10
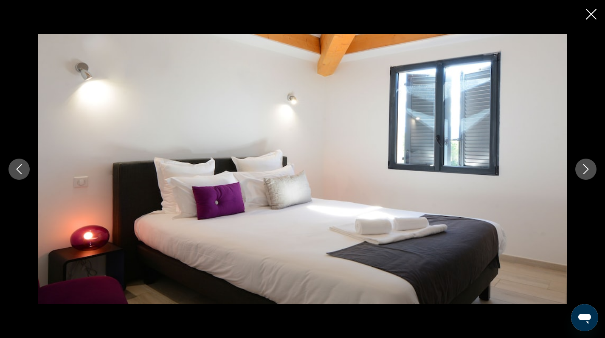
click at [585, 169] on icon "Next image" at bounding box center [586, 169] width 10 height 10
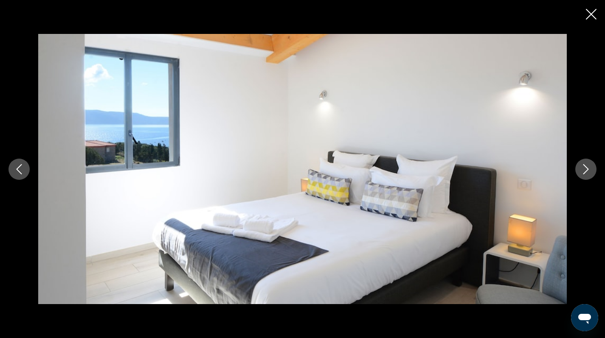
click at [585, 169] on icon "Next image" at bounding box center [586, 169] width 10 height 10
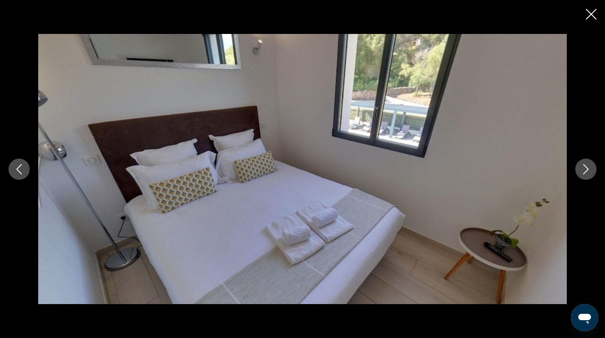
click at [585, 169] on icon "Next image" at bounding box center [586, 169] width 10 height 10
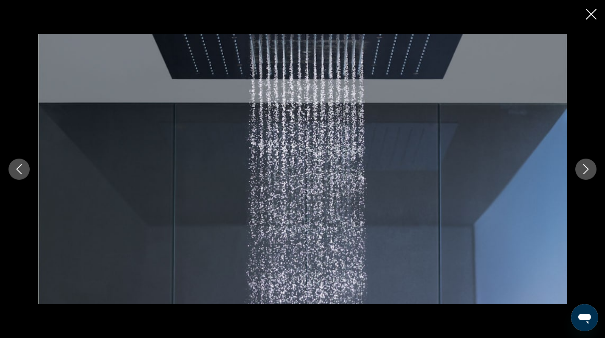
click at [585, 169] on icon "Next image" at bounding box center [586, 169] width 10 height 10
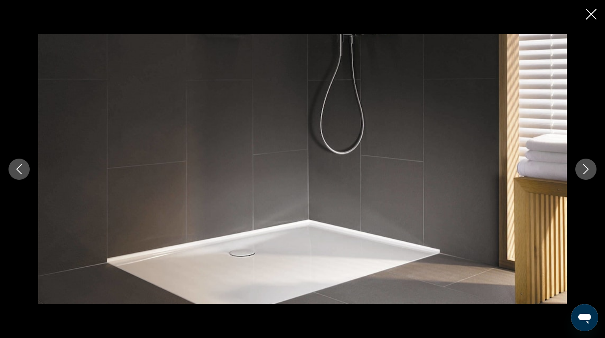
click at [585, 169] on icon "Next image" at bounding box center [586, 169] width 10 height 10
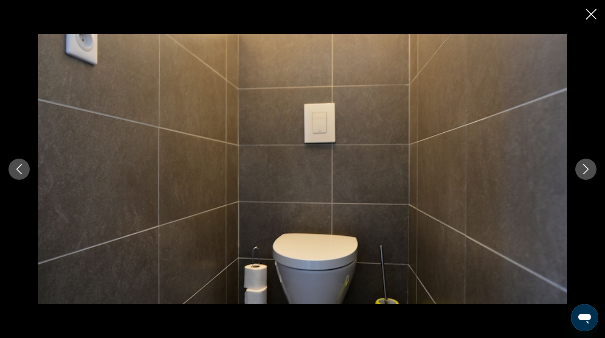
click at [585, 169] on icon "Next image" at bounding box center [586, 169] width 10 height 10
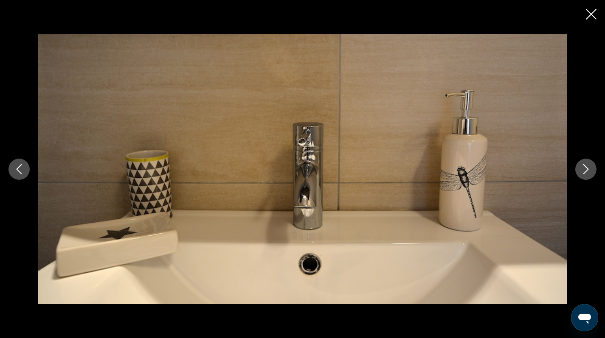
click at [585, 169] on icon "Next image" at bounding box center [586, 169] width 10 height 10
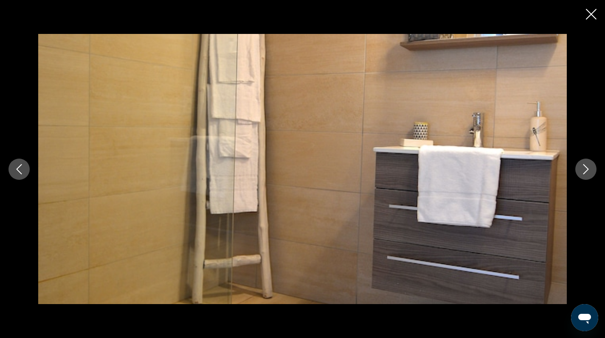
click at [589, 16] on icon "Close slideshow" at bounding box center [591, 14] width 11 height 11
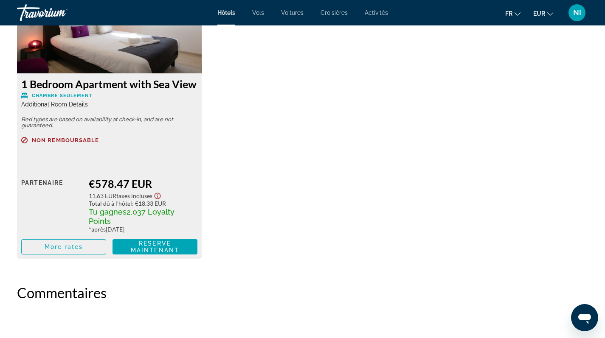
scroll to position [1224, 0]
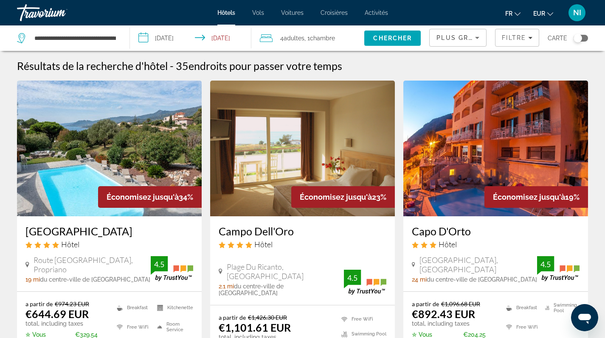
click at [581, 38] on div "Toggle map" at bounding box center [577, 38] width 8 height 8
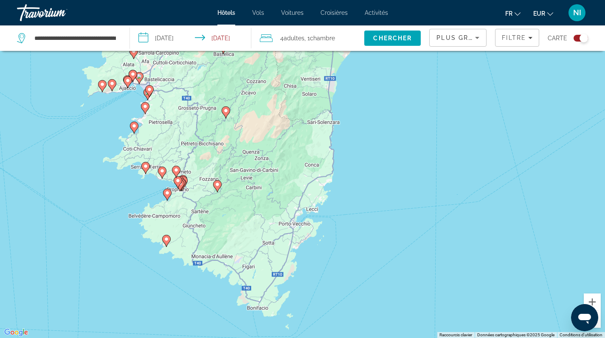
drag, startPoint x: 382, startPoint y: 230, endPoint x: 418, endPoint y: 142, distance: 94.6
click at [416, 143] on div "Pour activer le glissement avec le clavier, appuyez sur Alt+Entrée. Une fois ce…" at bounding box center [302, 169] width 605 height 338
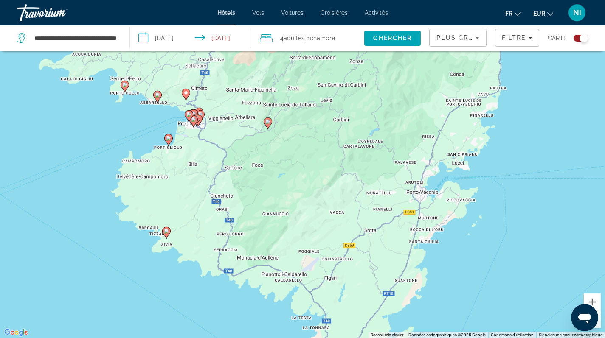
drag, startPoint x: 235, startPoint y: 158, endPoint x: 417, endPoint y: 169, distance: 182.4
click at [417, 169] on div "Pour activer le glissement avec le clavier, appuyez sur Alt+Entrée. Une fois ce…" at bounding box center [302, 169] width 605 height 338
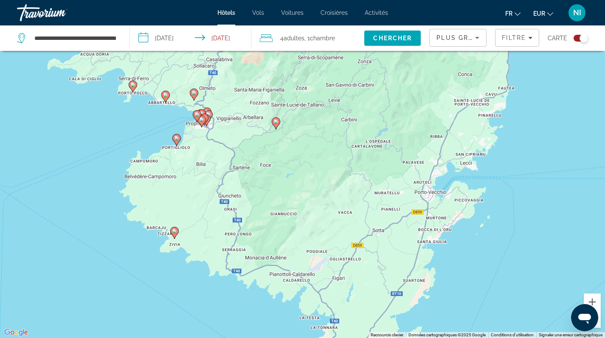
drag, startPoint x: 299, startPoint y: 160, endPoint x: 331, endPoint y: 183, distance: 38.9
click at [331, 183] on div "Pour activer le glissement avec le clavier, appuyez sur Alt+Entrée. Une fois ce…" at bounding box center [302, 169] width 605 height 338
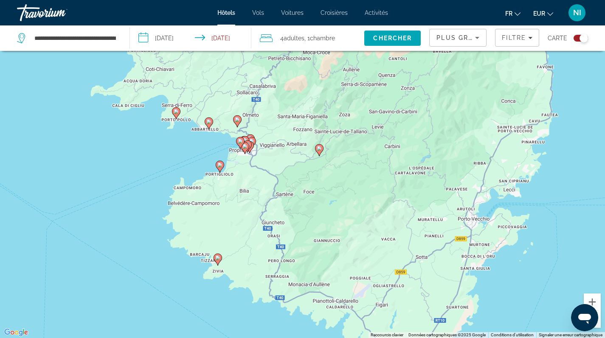
click at [208, 126] on icon "Main content" at bounding box center [209, 123] width 8 height 11
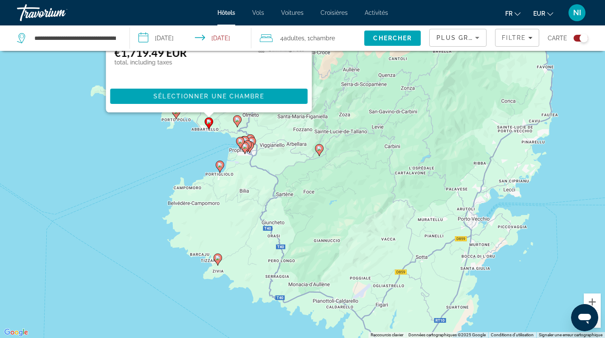
scroll to position [0, 0]
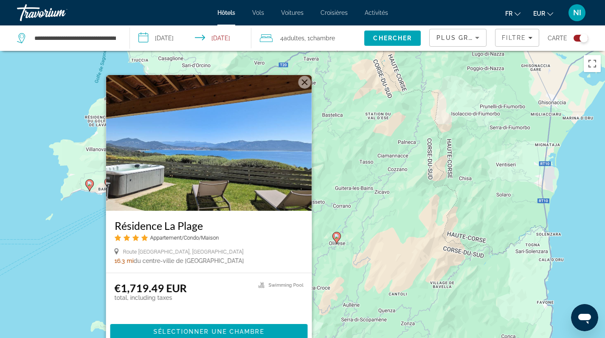
click at [83, 218] on div "Pour activer le glissement avec le clavier, appuyez sur Alt+Entrée. Une fois ce…" at bounding box center [302, 220] width 605 height 338
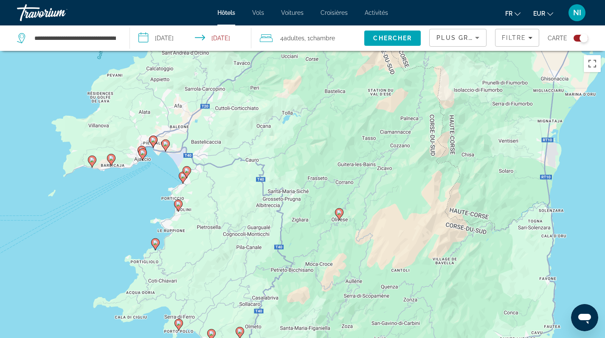
drag, startPoint x: 204, startPoint y: 261, endPoint x: 228, endPoint y: 99, distance: 163.9
click at [228, 99] on div "Pour activer le glissement avec le clavier, appuyez sur Alt+Entrée. Une fois ce…" at bounding box center [302, 220] width 605 height 338
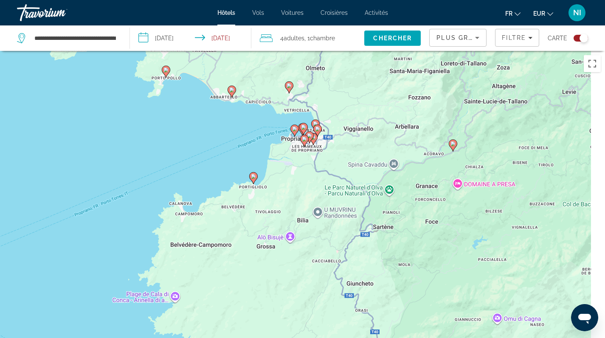
drag, startPoint x: 247, startPoint y: 152, endPoint x: 216, endPoint y: 154, distance: 31.5
click at [216, 154] on div "Pour activer le glissement avec le clavier, appuyez sur Alt+Entrée. Une fois ce…" at bounding box center [302, 220] width 605 height 338
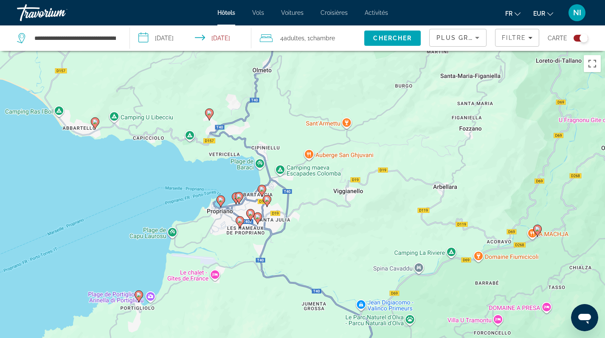
drag, startPoint x: 244, startPoint y: 89, endPoint x: 175, endPoint y: 172, distance: 108.2
click at [175, 172] on div "Pour activer le glissement avec le clavier, appuyez sur Alt+Entrée. Une fois ce…" at bounding box center [302, 220] width 605 height 338
click at [209, 118] on icon "Main content" at bounding box center [209, 114] width 8 height 11
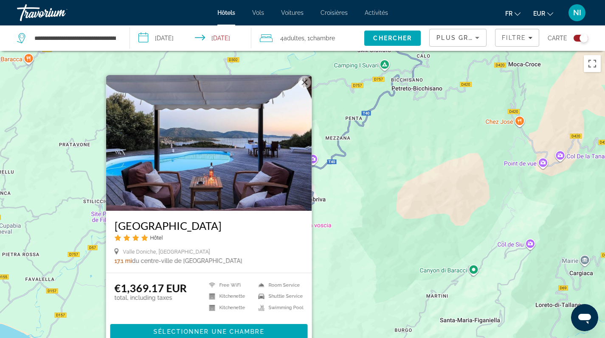
click at [360, 167] on div "Pour activer le glissement avec le clavier, appuyez sur Alt+Entrée. Une fois ce…" at bounding box center [302, 220] width 605 height 338
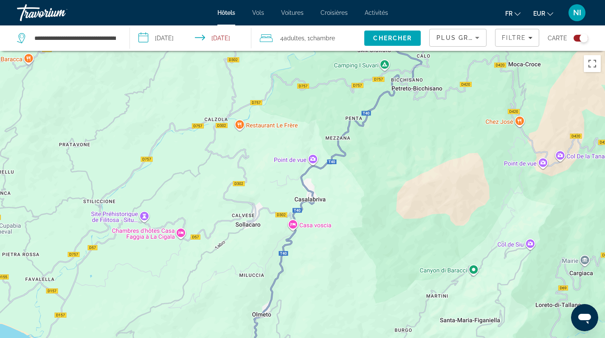
drag, startPoint x: 288, startPoint y: 244, endPoint x: 272, endPoint y: 113, distance: 132.1
click at [272, 113] on div "Pour activer le glissement avec le clavier, appuyez sur Alt+Entrée. Une fois ce…" at bounding box center [302, 220] width 605 height 338
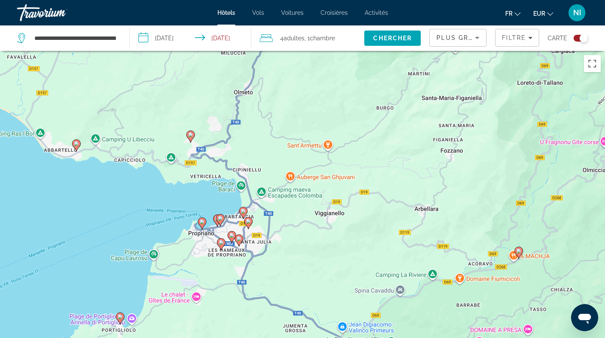
drag, startPoint x: 258, startPoint y: 190, endPoint x: 265, endPoint y: 114, distance: 76.3
click at [263, 120] on div "Pour activer le glissement avec le clavier, appuyez sur Alt+Entrée. Une fois ce…" at bounding box center [302, 220] width 605 height 338
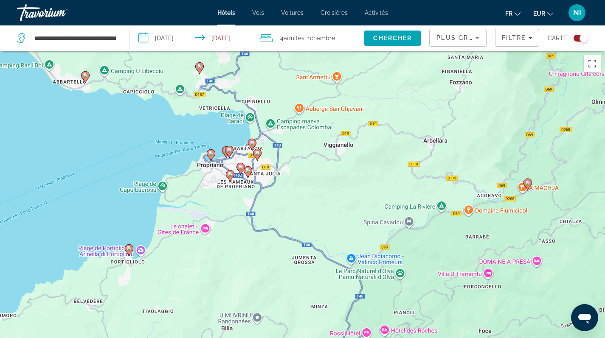
click at [129, 252] on icon "Main content" at bounding box center [129, 249] width 8 height 11
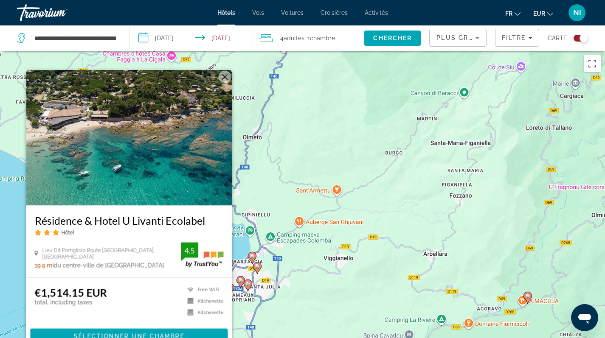
click at [307, 129] on div "Pour activer le glissement avec le clavier, appuyez sur Alt+Entrée. Une fois ce…" at bounding box center [302, 220] width 605 height 338
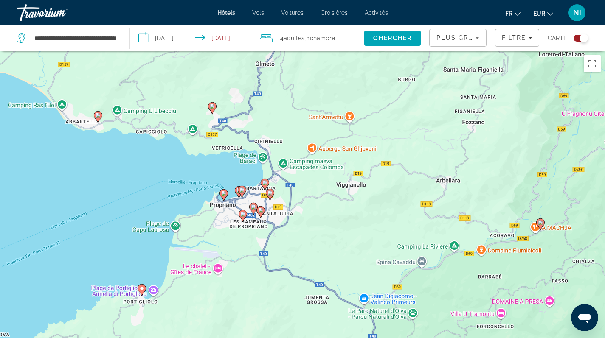
drag, startPoint x: 211, startPoint y: 219, endPoint x: 224, endPoint y: 140, distance: 80.7
click at [224, 140] on div "Pour activer le glissement avec le clavier, appuyez sur Alt+Entrée. Une fois ce…" at bounding box center [302, 220] width 605 height 338
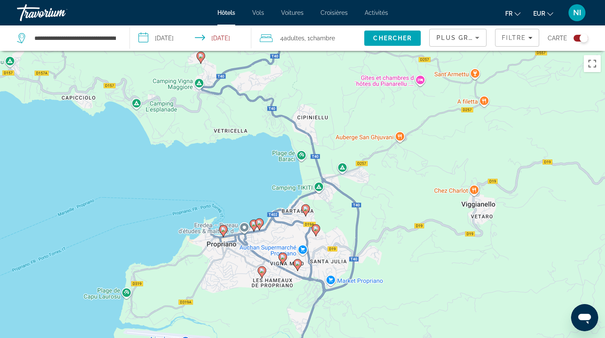
click at [304, 213] on icon "Main content" at bounding box center [305, 210] width 8 height 12
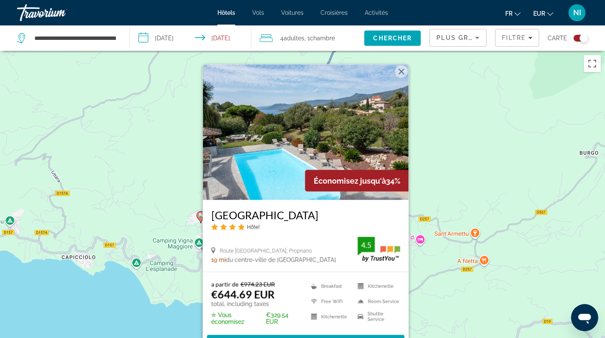
click at [206, 219] on div "[GEOGRAPHIC_DATA] Hôtel Route [GEOGRAPHIC_DATA], Propriano 19 mi du centre-vill…" at bounding box center [305, 236] width 206 height 72
click at [183, 223] on div "Pour activer le glissement avec le clavier, appuyez sur Alt+Entrée. Une fois ce…" at bounding box center [302, 220] width 605 height 338
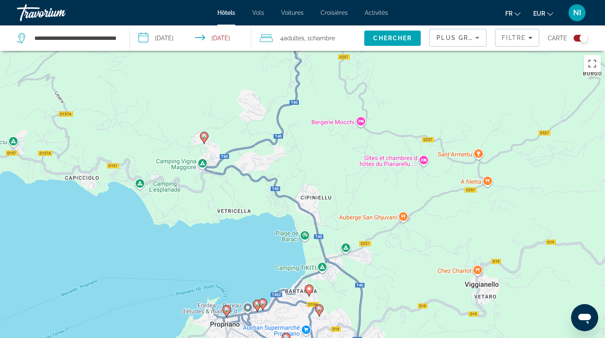
drag, startPoint x: 210, startPoint y: 239, endPoint x: 216, endPoint y: 127, distance: 112.2
click at [215, 129] on div "Pour activer le glissement avec le clavier, appuyez sur Alt+Entrée. Une fois ce…" at bounding box center [302, 220] width 605 height 338
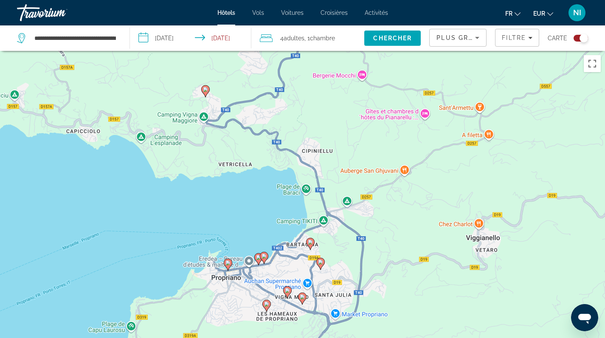
drag, startPoint x: 245, startPoint y: 222, endPoint x: 234, endPoint y: 115, distance: 107.9
click at [234, 115] on div "Pour activer le glissement avec le clavier, appuyez sur Alt+Entrée. Une fois ce…" at bounding box center [302, 220] width 605 height 338
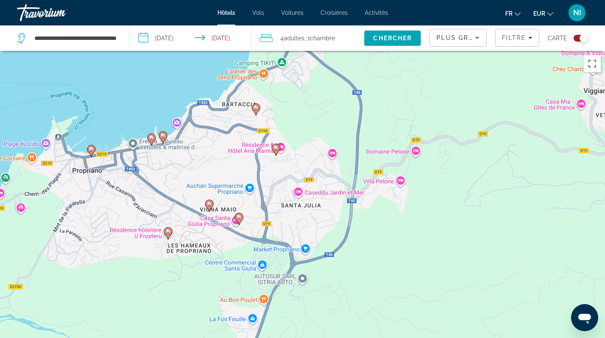
drag, startPoint x: 312, startPoint y: 183, endPoint x: 329, endPoint y: 115, distance: 69.9
click at [329, 115] on div "Pour activer le glissement avec le clavier, appuyez sur Alt+Entrée. Une fois ce…" at bounding box center [302, 220] width 605 height 338
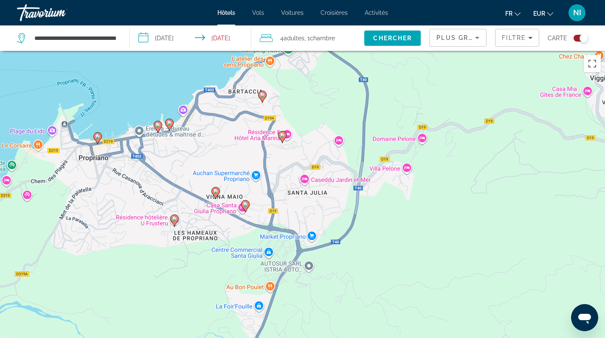
click at [281, 139] on icon "Main content" at bounding box center [282, 136] width 8 height 11
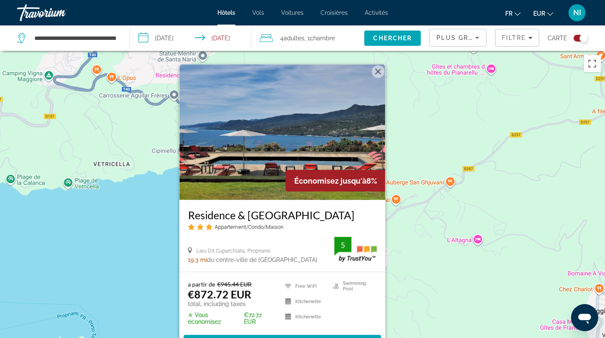
click at [281, 139] on img "Main content" at bounding box center [282, 132] width 206 height 136
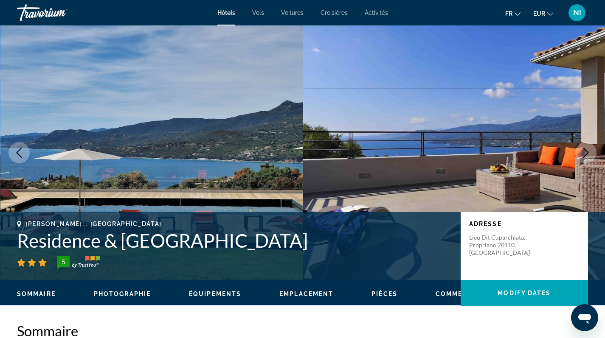
click at [132, 296] on span "Photographie" at bounding box center [122, 294] width 57 height 7
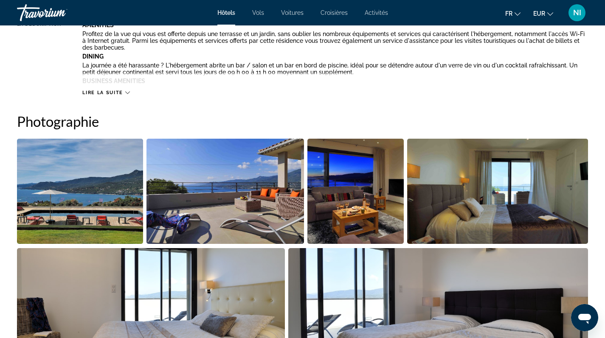
scroll to position [415, 0]
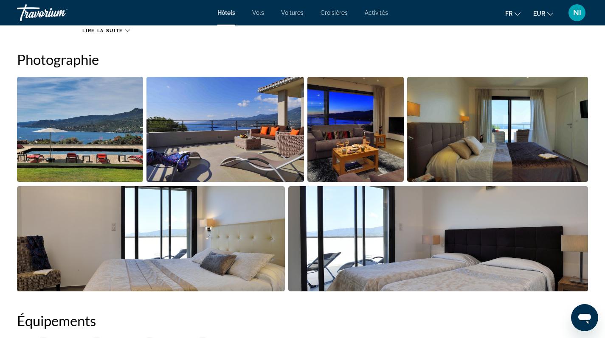
click at [189, 146] on img "Open full-screen image slider" at bounding box center [225, 129] width 158 height 105
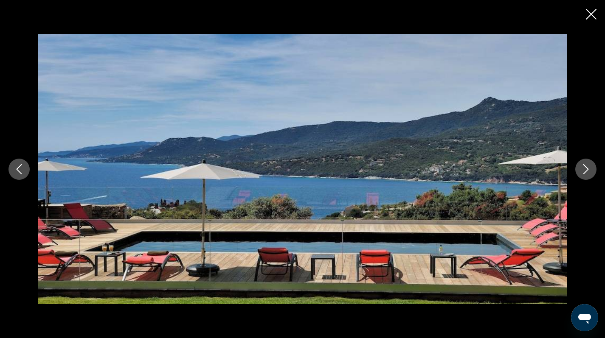
click at [587, 169] on icon "Next image" at bounding box center [586, 169] width 10 height 10
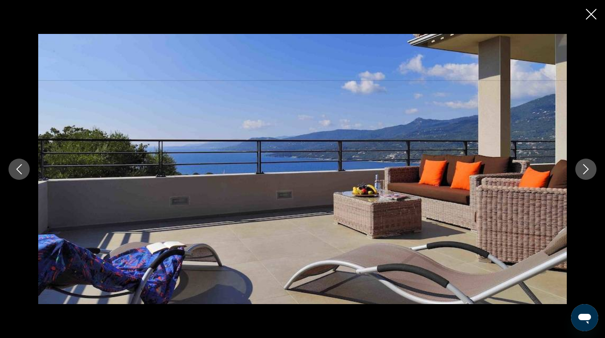
click at [587, 169] on icon "Next image" at bounding box center [586, 169] width 10 height 10
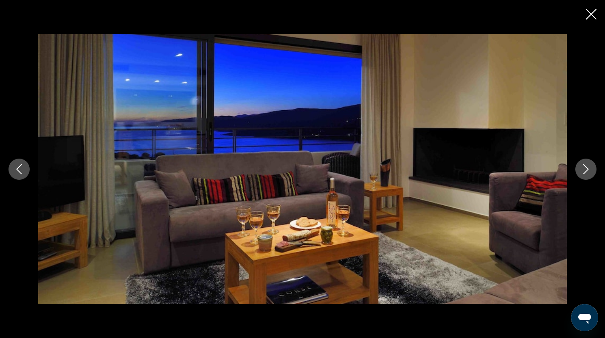
click at [587, 169] on icon "Next image" at bounding box center [586, 169] width 10 height 10
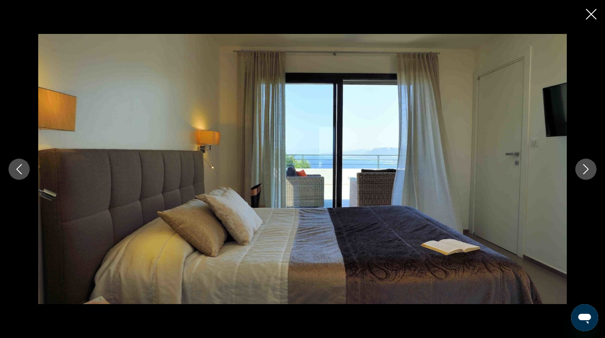
click at [587, 169] on icon "Next image" at bounding box center [586, 169] width 10 height 10
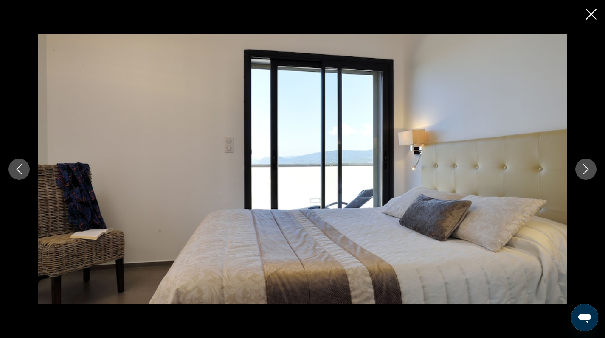
click at [587, 169] on icon "Next image" at bounding box center [586, 169] width 10 height 10
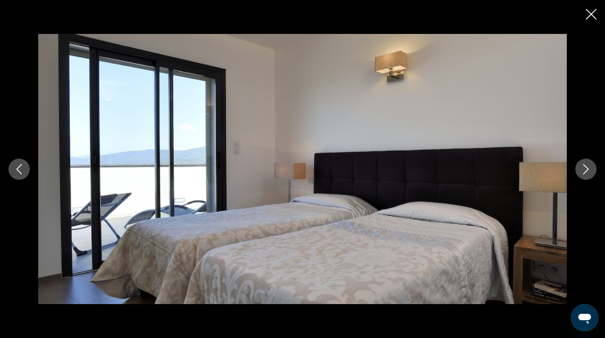
click at [587, 169] on icon "Next image" at bounding box center [586, 169] width 10 height 10
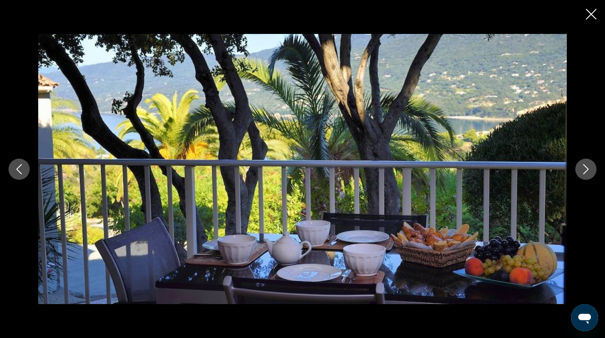
click at [587, 169] on icon "Next image" at bounding box center [586, 169] width 10 height 10
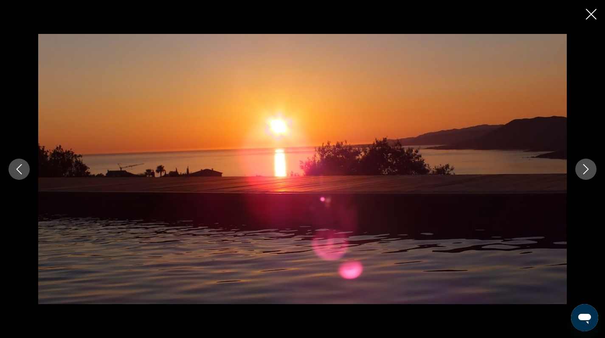
click at [587, 169] on icon "Next image" at bounding box center [586, 169] width 10 height 10
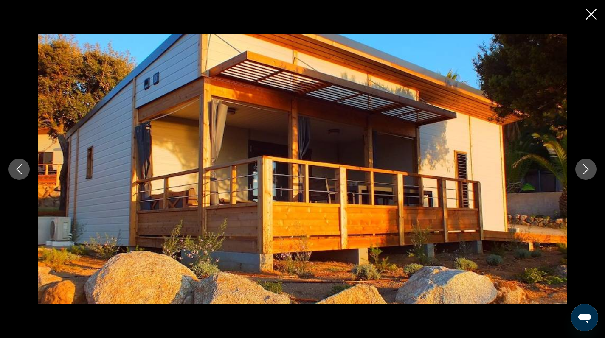
click at [587, 169] on icon "Next image" at bounding box center [586, 169] width 10 height 10
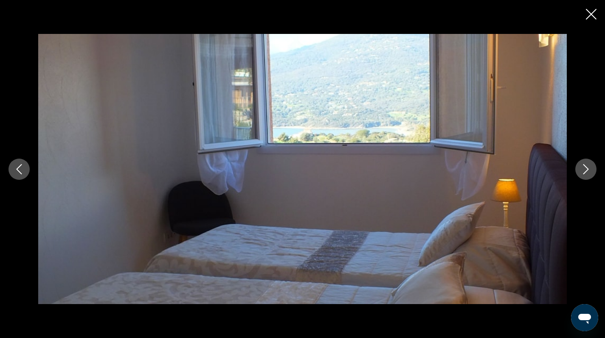
click at [587, 169] on icon "Next image" at bounding box center [586, 169] width 10 height 10
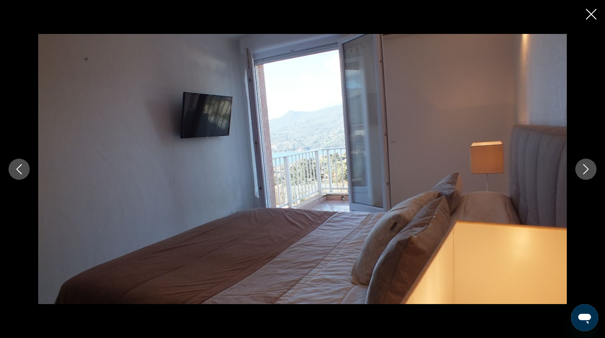
click at [587, 169] on icon "Next image" at bounding box center [586, 169] width 10 height 10
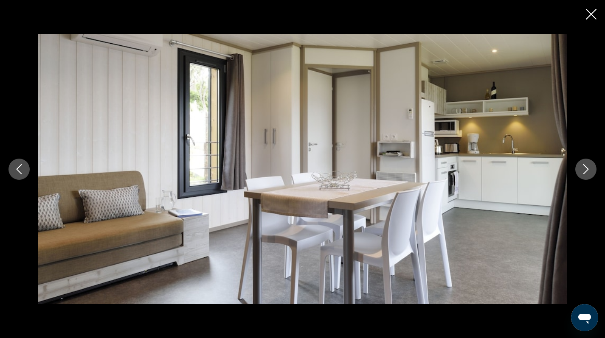
click at [587, 169] on icon "Next image" at bounding box center [586, 169] width 10 height 10
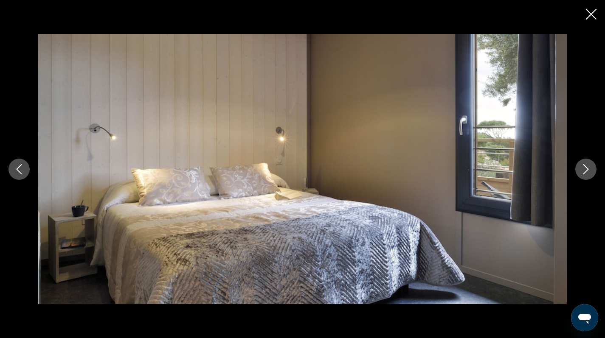
click at [587, 169] on icon "Next image" at bounding box center [586, 169] width 10 height 10
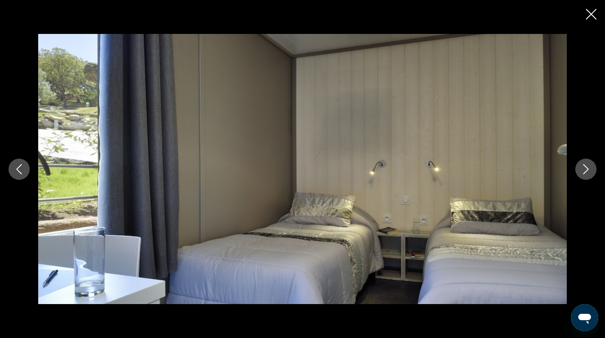
click at [587, 169] on icon "Next image" at bounding box center [586, 169] width 10 height 10
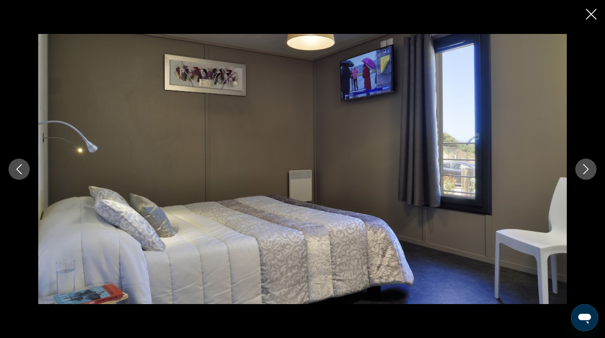
click at [587, 169] on icon "Next image" at bounding box center [586, 169] width 10 height 10
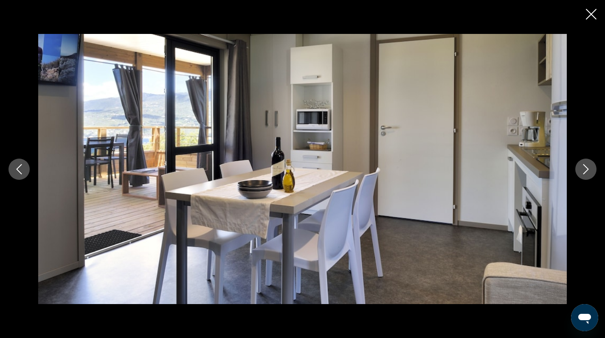
click at [587, 169] on icon "Next image" at bounding box center [586, 169] width 10 height 10
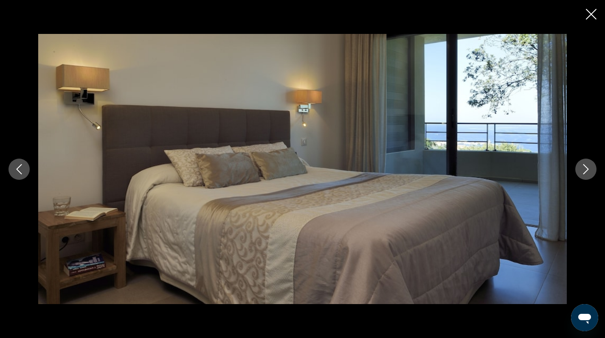
click at [587, 169] on icon "Next image" at bounding box center [586, 169] width 10 height 10
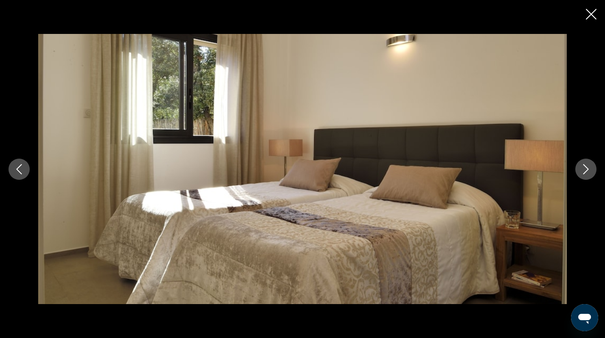
click at [587, 169] on icon "Next image" at bounding box center [586, 169] width 10 height 10
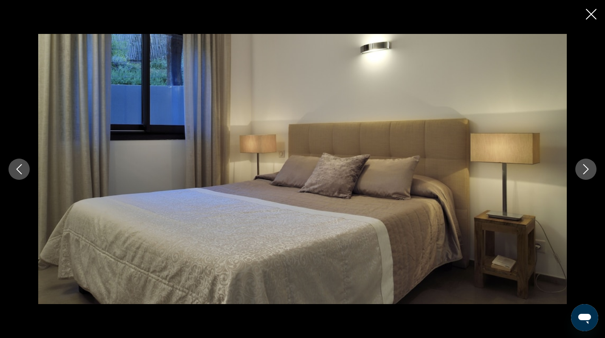
click at [587, 169] on icon "Next image" at bounding box center [586, 169] width 10 height 10
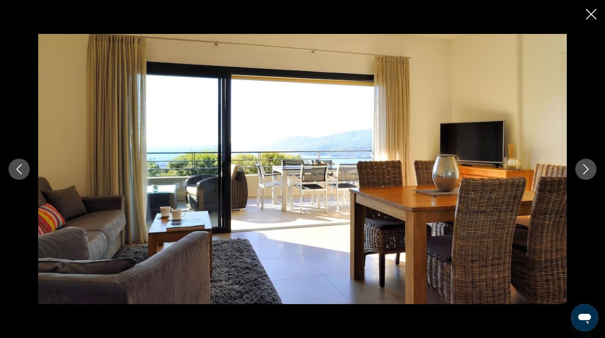
click at [587, 169] on icon "Next image" at bounding box center [586, 169] width 10 height 10
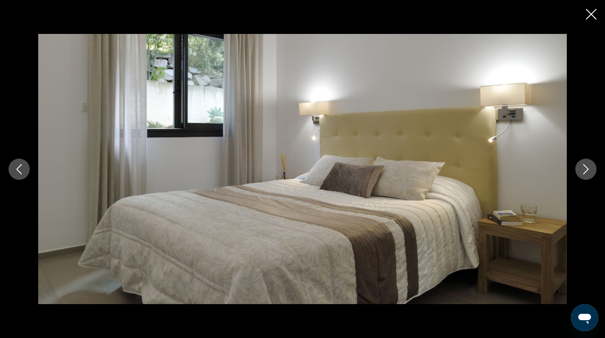
click at [587, 169] on icon "Next image" at bounding box center [586, 169] width 10 height 10
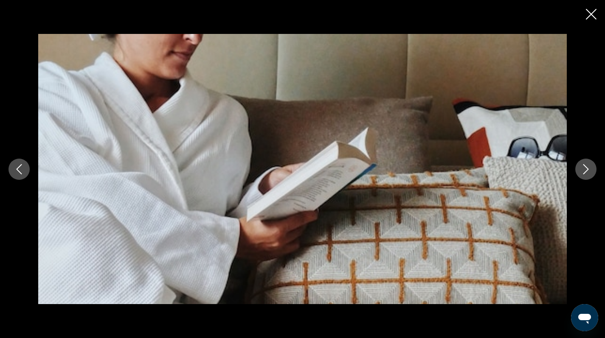
click at [587, 169] on icon "Next image" at bounding box center [586, 169] width 10 height 10
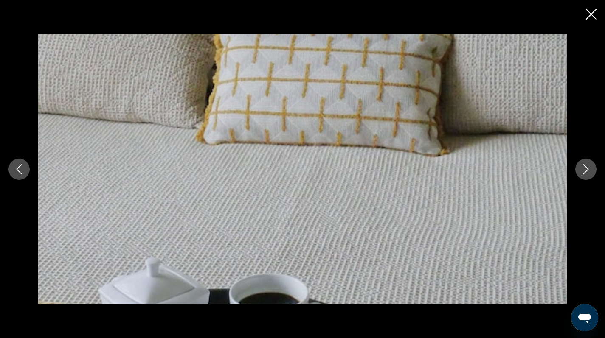
click at [587, 169] on icon "Next image" at bounding box center [586, 169] width 10 height 10
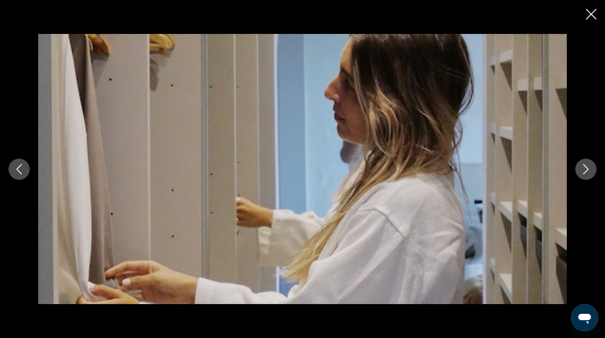
click at [587, 169] on icon "Next image" at bounding box center [586, 169] width 10 height 10
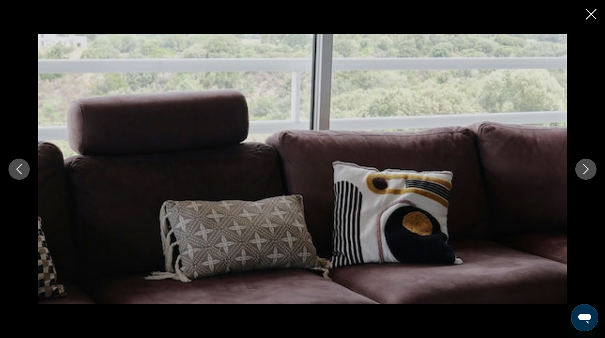
click at [587, 169] on icon "Next image" at bounding box center [586, 169] width 10 height 10
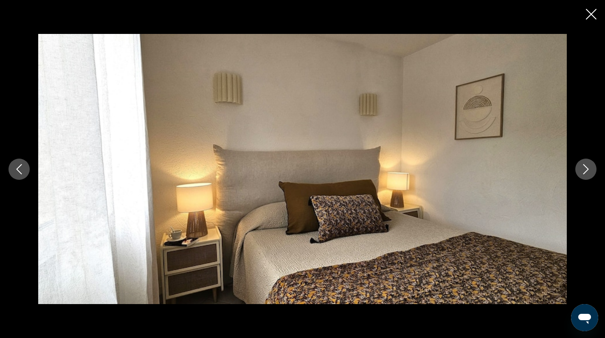
click at [587, 169] on icon "Next image" at bounding box center [586, 169] width 10 height 10
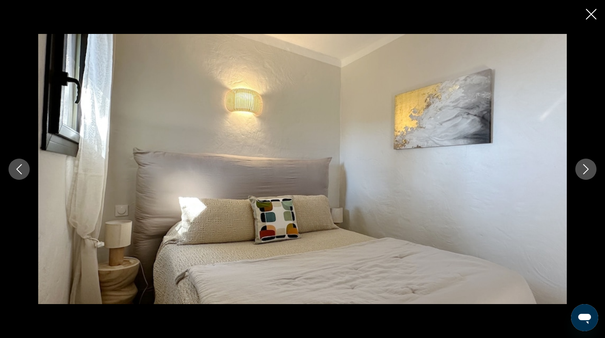
click at [587, 169] on icon "Next image" at bounding box center [586, 169] width 10 height 10
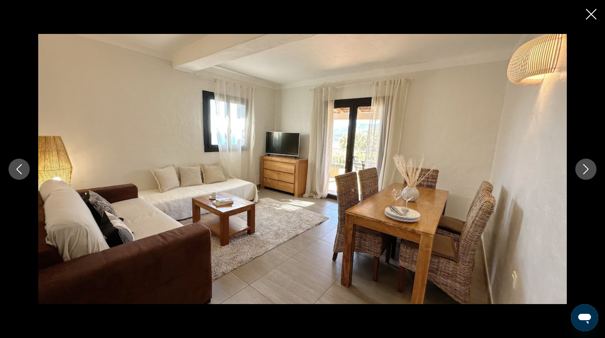
click at [587, 169] on icon "Next image" at bounding box center [586, 169] width 10 height 10
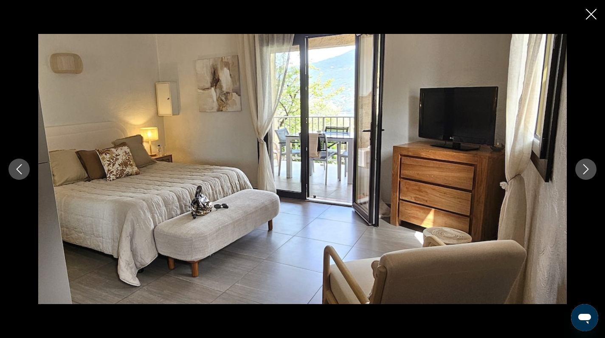
click at [587, 169] on icon "Next image" at bounding box center [586, 169] width 10 height 10
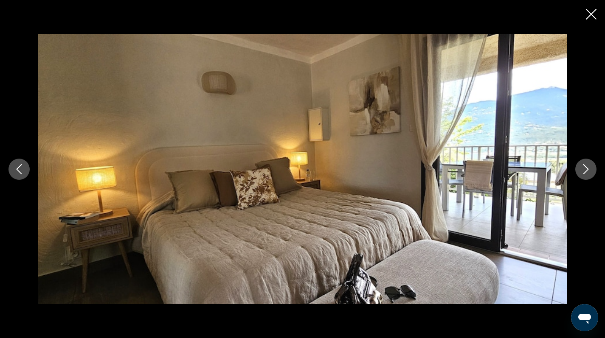
click at [587, 169] on icon "Next image" at bounding box center [586, 169] width 10 height 10
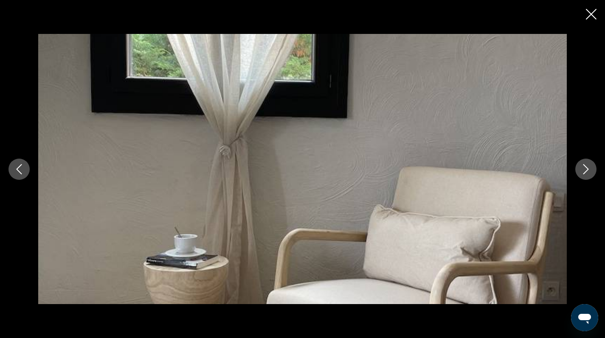
click at [587, 169] on icon "Next image" at bounding box center [586, 169] width 10 height 10
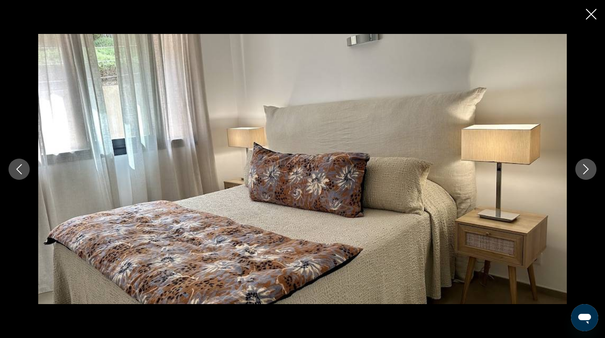
click at [587, 169] on icon "Next image" at bounding box center [586, 169] width 10 height 10
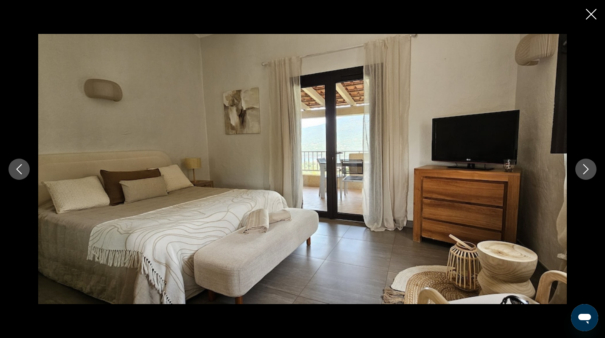
click at [587, 169] on icon "Next image" at bounding box center [586, 169] width 10 height 10
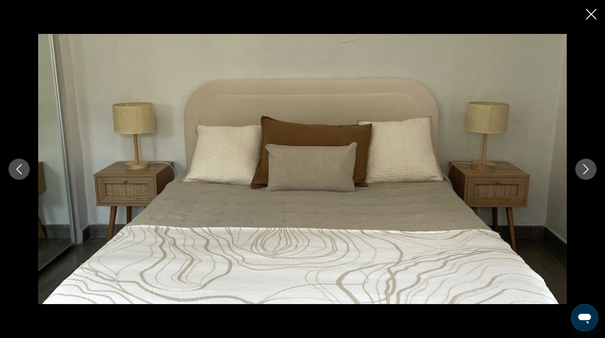
click at [587, 169] on icon "Next image" at bounding box center [586, 169] width 10 height 10
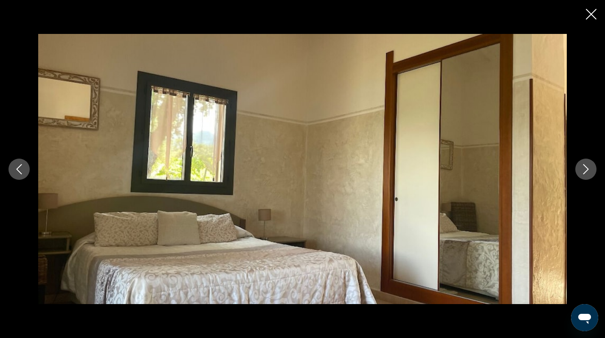
click at [587, 169] on icon "Next image" at bounding box center [586, 169] width 10 height 10
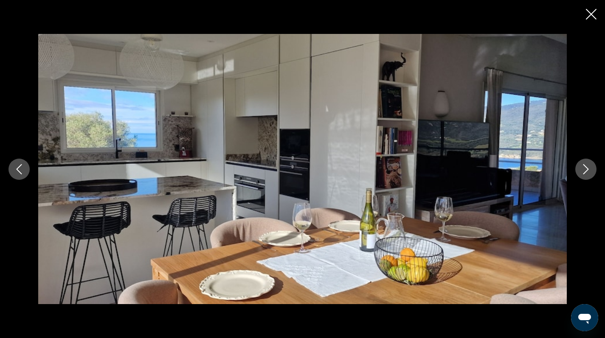
click at [587, 169] on icon "Next image" at bounding box center [586, 169] width 10 height 10
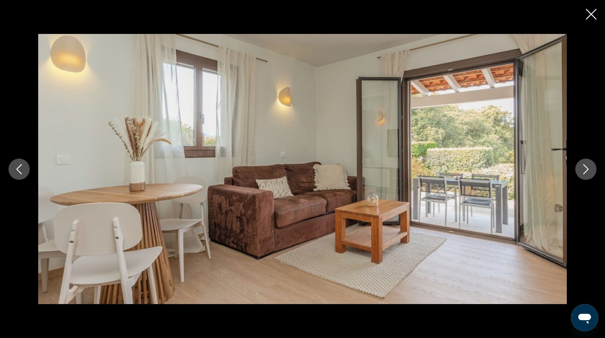
click at [587, 169] on icon "Next image" at bounding box center [586, 169] width 10 height 10
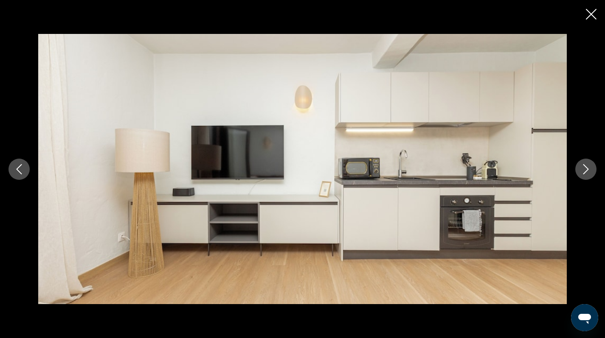
click at [587, 169] on icon "Next image" at bounding box center [586, 169] width 10 height 10
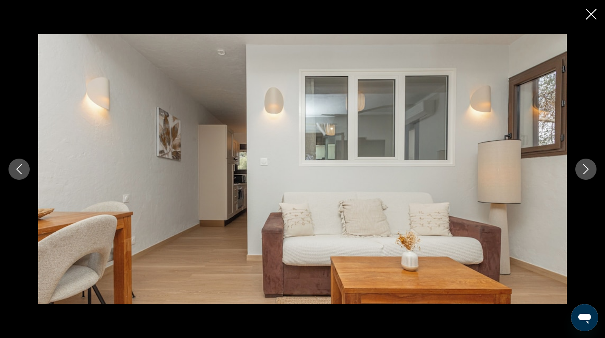
click at [587, 169] on icon "Next image" at bounding box center [586, 169] width 10 height 10
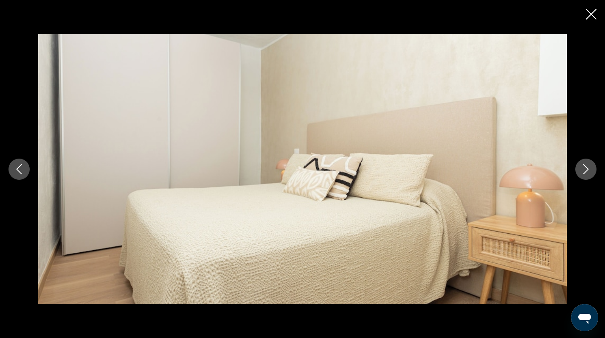
click at [587, 169] on icon "Next image" at bounding box center [586, 169] width 10 height 10
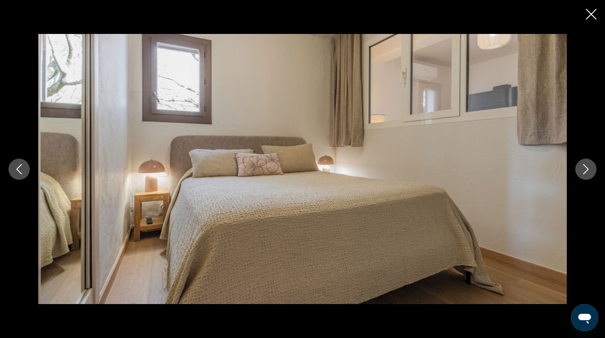
click at [587, 169] on icon "Next image" at bounding box center [586, 169] width 10 height 10
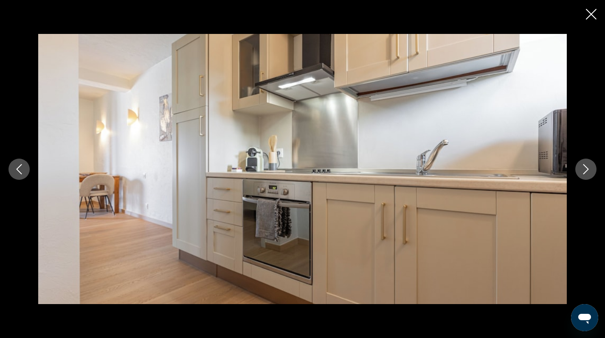
click at [587, 169] on icon "Next image" at bounding box center [586, 169] width 10 height 10
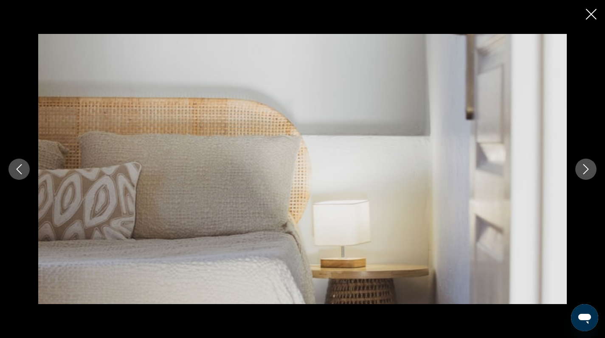
click at [587, 169] on icon "Next image" at bounding box center [586, 169] width 10 height 10
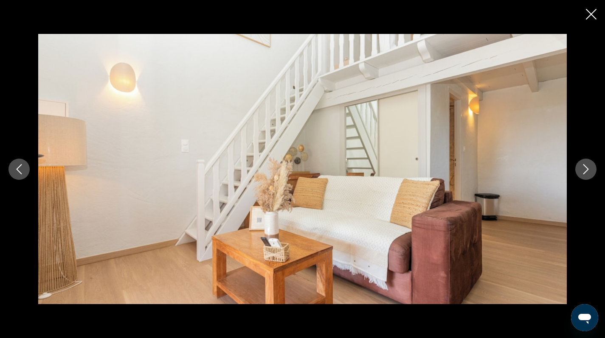
click at [587, 169] on icon "Next image" at bounding box center [586, 169] width 10 height 10
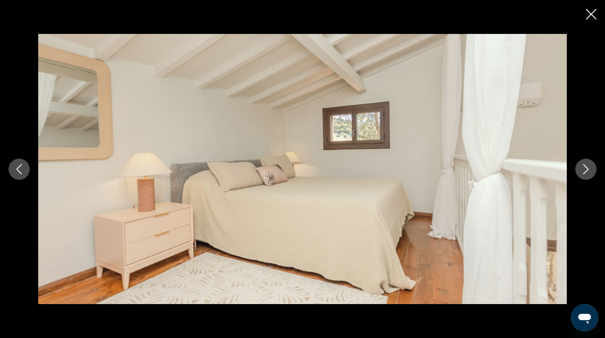
click at [587, 169] on icon "Next image" at bounding box center [586, 169] width 10 height 10
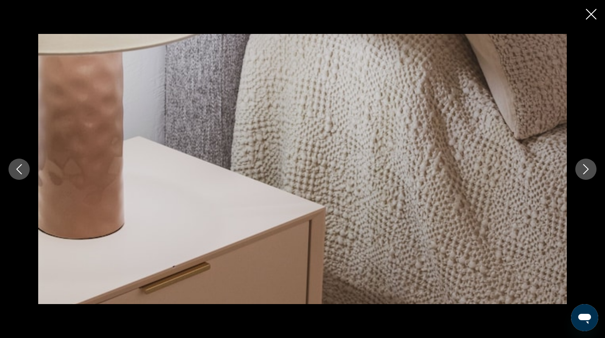
click at [587, 169] on icon "Next image" at bounding box center [586, 169] width 10 height 10
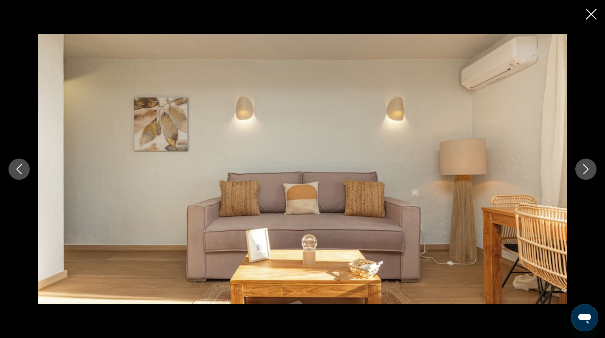
click at [587, 169] on icon "Next image" at bounding box center [586, 169] width 10 height 10
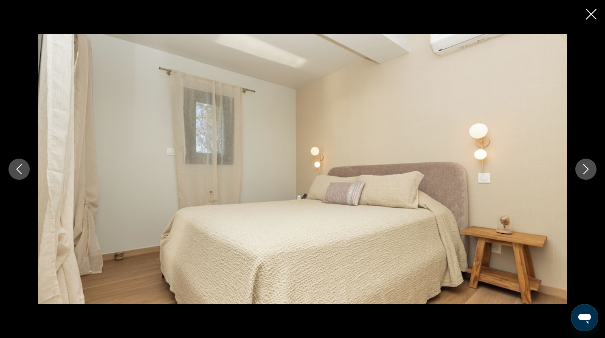
click at [589, 15] on icon "Close slideshow" at bounding box center [591, 14] width 11 height 11
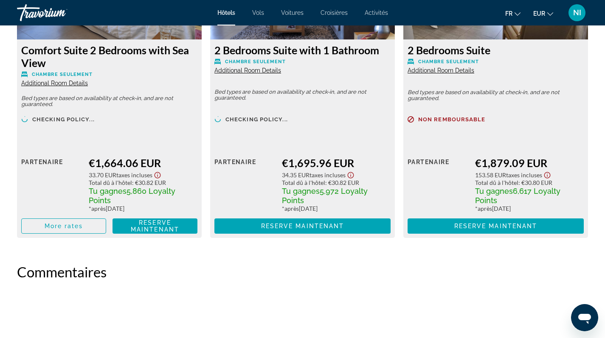
scroll to position [2256, 0]
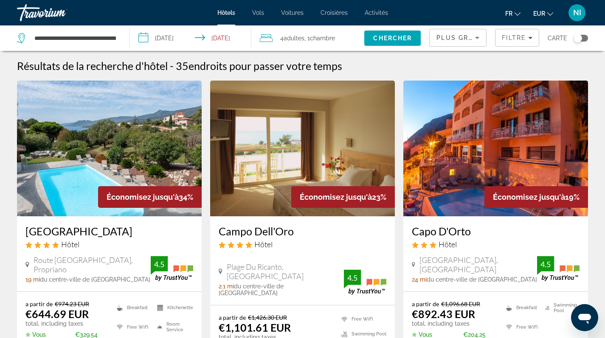
click at [579, 38] on div "Toggle map" at bounding box center [577, 38] width 8 height 8
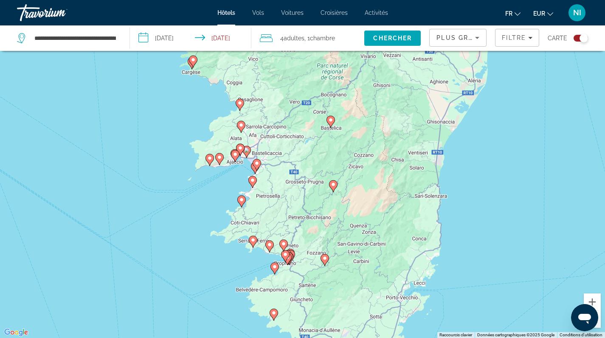
drag, startPoint x: 333, startPoint y: 213, endPoint x: 350, endPoint y: 165, distance: 50.9
click at [350, 165] on div "Pour activer le glissement avec le clavier, appuyez sur Alt+Entrée. Une fois ce…" at bounding box center [302, 169] width 605 height 338
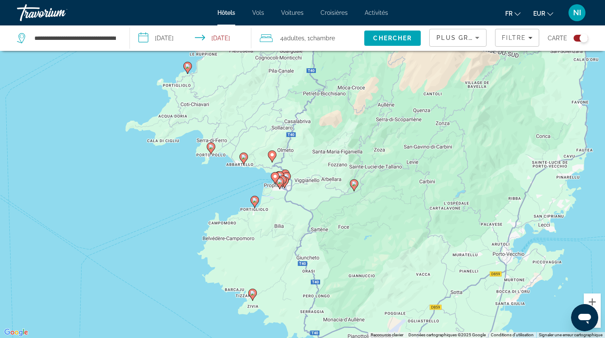
drag, startPoint x: 327, startPoint y: 171, endPoint x: 338, endPoint y: 119, distance: 53.4
click at [338, 119] on div "Pour activer le glissement avec le clavier, appuyez sur Alt+Entrée. Une fois ce…" at bounding box center [302, 169] width 605 height 338
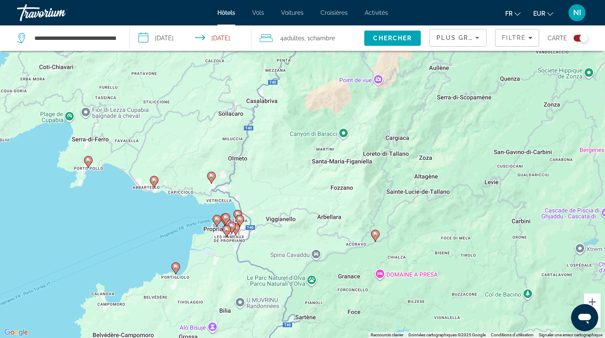
drag, startPoint x: 312, startPoint y: 186, endPoint x: 337, endPoint y: 117, distance: 74.1
click at [333, 124] on div "Pour activer le glissement avec le clavier, appuyez sur Alt+Entrée. Une fois ce…" at bounding box center [302, 169] width 605 height 338
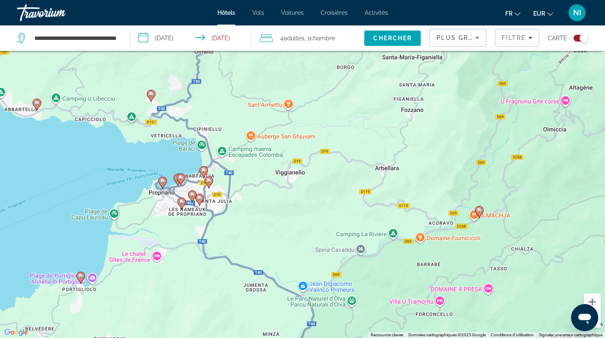
drag, startPoint x: 302, startPoint y: 191, endPoint x: 351, endPoint y: 76, distance: 125.3
click at [340, 87] on div "Pour activer le glissement avec le clavier, appuyez sur Alt+Entrée. Une fois ce…" at bounding box center [302, 169] width 605 height 338
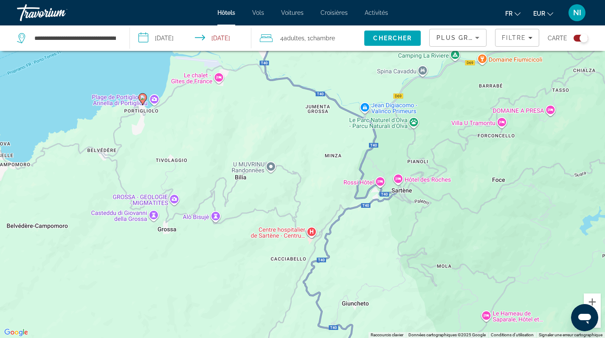
click at [143, 98] on image "Main content" at bounding box center [142, 97] width 5 height 5
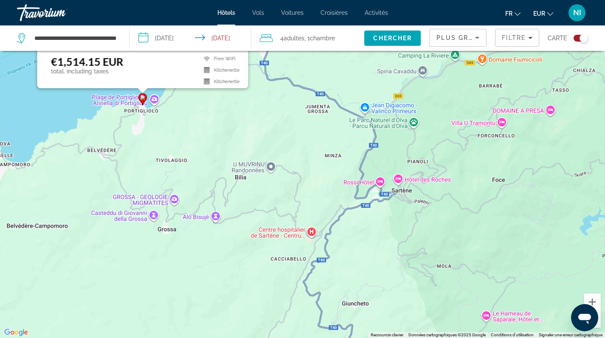
scroll to position [0, 0]
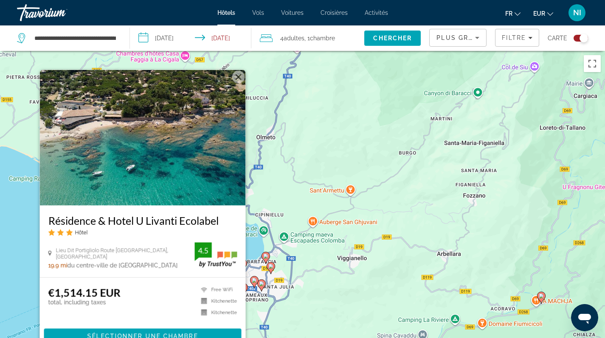
click at [295, 148] on div "Pour activer le glissement avec le clavier, appuyez sur Alt+Entrée. Une fois ce…" at bounding box center [302, 220] width 605 height 338
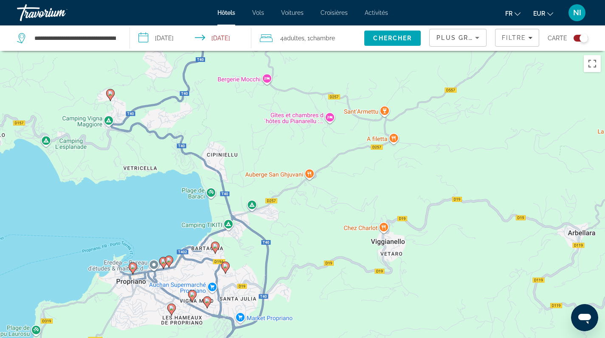
drag, startPoint x: 287, startPoint y: 268, endPoint x: 290, endPoint y: 164, distance: 104.0
click at [289, 164] on div "Pour activer le glissement avec le clavier, appuyez sur Alt+Entrée. Une fois ce…" at bounding box center [302, 220] width 605 height 338
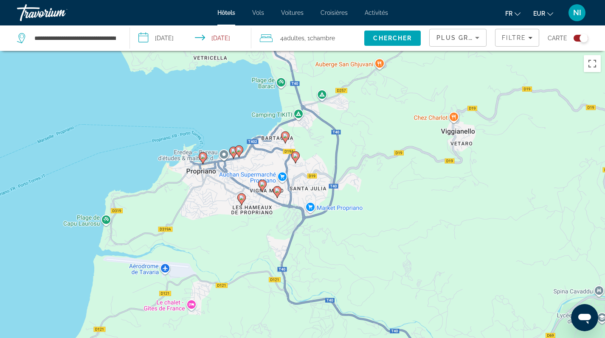
drag, startPoint x: 301, startPoint y: 221, endPoint x: 362, endPoint y: 184, distance: 70.8
click at [362, 184] on div "Pour activer le glissement avec le clavier, appuyez sur Alt+Entrée. Une fois ce…" at bounding box center [302, 220] width 605 height 338
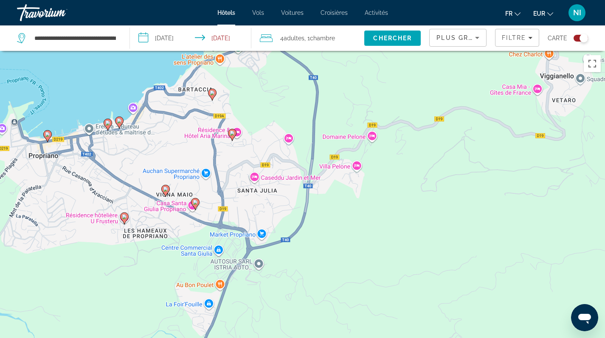
click at [47, 144] on div "Pour activer le glissement avec le clavier, appuyez sur Alt+Entrée. Une fois ce…" at bounding box center [302, 220] width 605 height 338
click at [48, 137] on icon "Main content" at bounding box center [47, 135] width 8 height 11
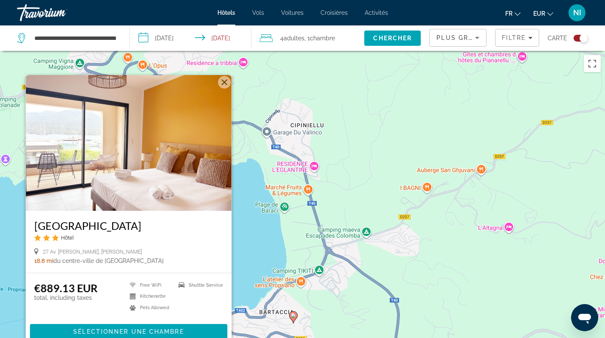
click at [264, 231] on div "Pour activer le glissement avec le clavier, appuyez sur Alt+Entrée. Une fois ce…" at bounding box center [302, 220] width 605 height 338
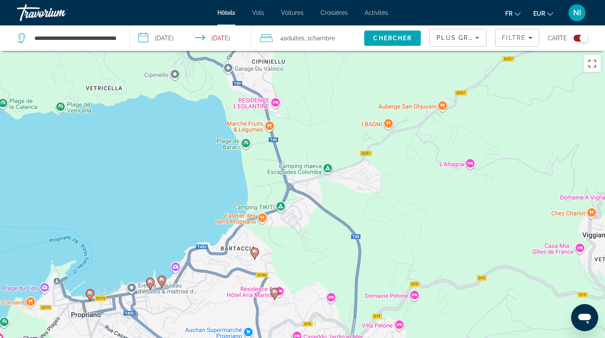
drag, startPoint x: 184, startPoint y: 220, endPoint x: 167, endPoint y: 179, distance: 44.1
click at [167, 179] on div "Pour activer le glissement avec le clavier, appuyez sur Alt+Entrée. Une fois ce…" at bounding box center [302, 220] width 605 height 338
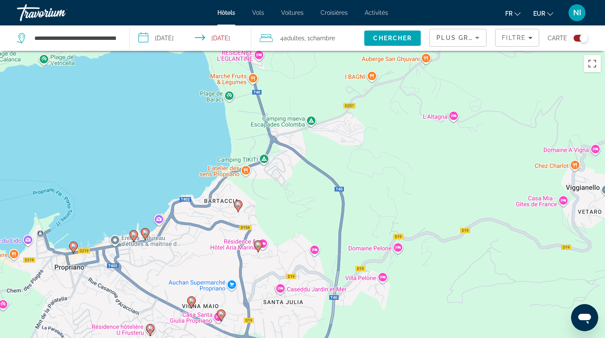
click at [133, 238] on icon "Main content" at bounding box center [133, 235] width 8 height 11
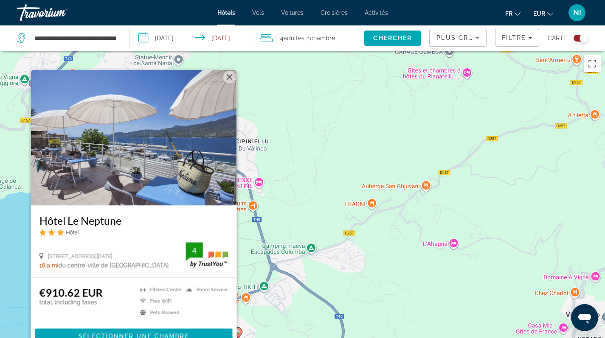
click at [241, 198] on div "Pour activer le glissement avec le clavier, appuyez sur Alt+Entrée. Une fois ce…" at bounding box center [302, 220] width 605 height 338
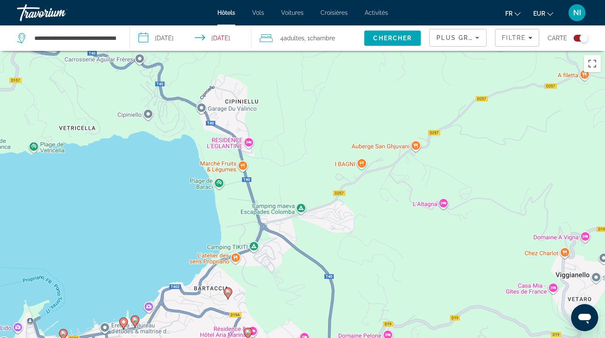
drag, startPoint x: 143, startPoint y: 277, endPoint x: 118, endPoint y: 191, distance: 89.6
click at [118, 194] on div "Pour activer le glissement avec le clavier, appuyez sur Alt+Entrée. Une fois ce…" at bounding box center [302, 220] width 605 height 338
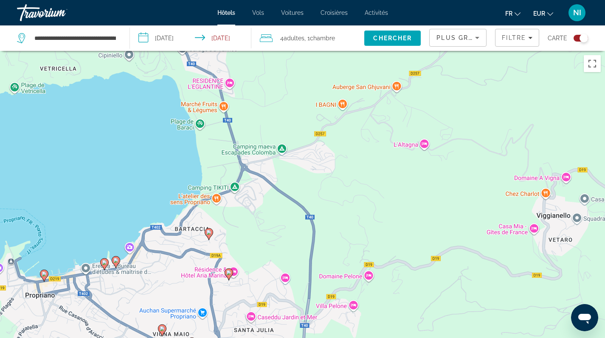
click at [115, 264] on icon "Main content" at bounding box center [116, 261] width 8 height 11
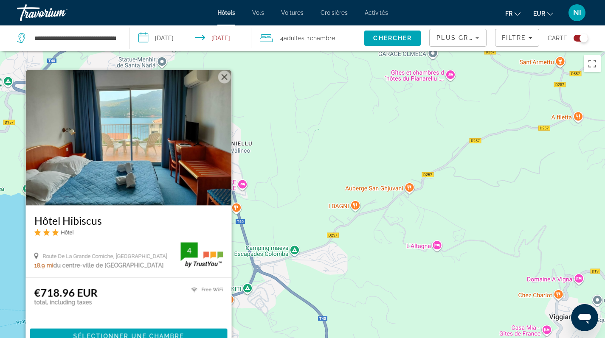
click at [245, 196] on div "Pour activer le glissement avec le clavier, appuyez sur Alt+Entrée. Une fois ce…" at bounding box center [302, 220] width 605 height 338
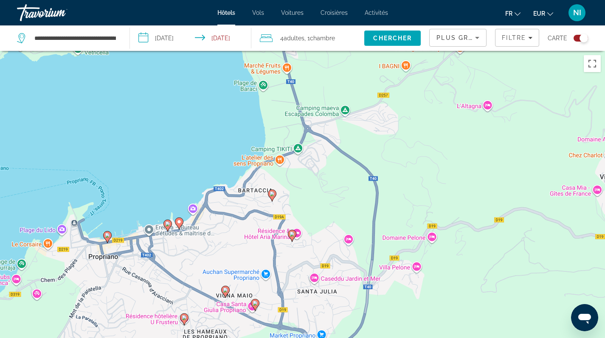
drag, startPoint x: 135, startPoint y: 294, endPoint x: 185, endPoint y: 153, distance: 149.3
click at [185, 153] on div "Pour activer le glissement avec le clavier, appuyez sur Alt+Entrée. Une fois ce…" at bounding box center [302, 220] width 605 height 338
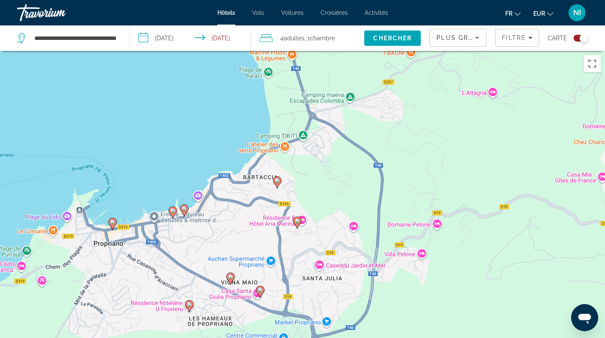
click at [184, 212] on icon "Main content" at bounding box center [184, 210] width 8 height 11
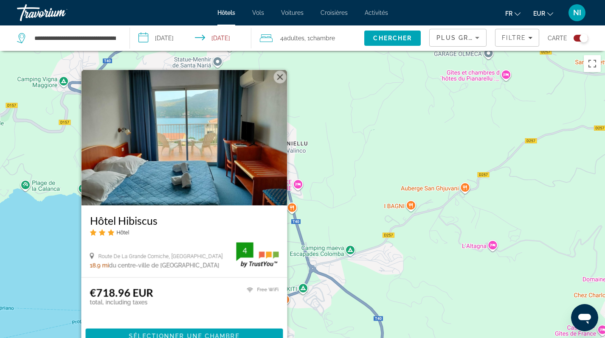
click at [337, 183] on div "Pour activer le glissement avec le clavier, appuyez sur Alt+Entrée. Une fois ce…" at bounding box center [302, 220] width 605 height 338
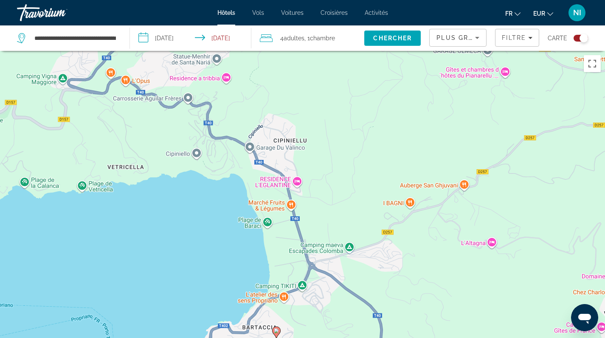
drag, startPoint x: 297, startPoint y: 244, endPoint x: 287, endPoint y: 158, distance: 86.0
click at [287, 158] on div "Pour activer le glissement avec le clavier, appuyez sur Alt+Entrée. Une fois ce…" at bounding box center [302, 220] width 605 height 338
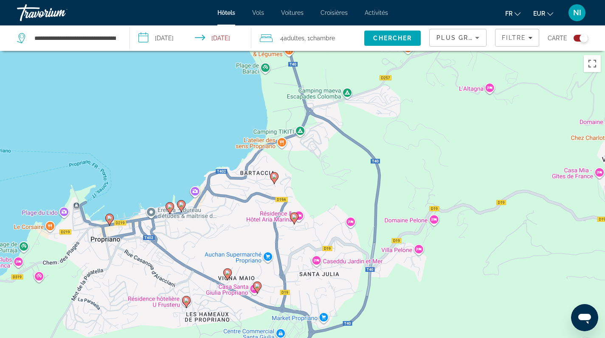
drag, startPoint x: 291, startPoint y: 216, endPoint x: 332, endPoint y: 151, distance: 77.3
click at [332, 151] on div "Pour activer le glissement avec le clavier, appuyez sur Alt+Entrée. Une fois ce…" at bounding box center [302, 220] width 605 height 338
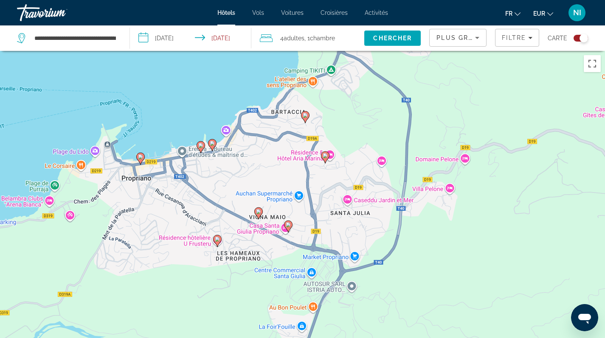
click at [218, 243] on icon "Main content" at bounding box center [217, 240] width 8 height 11
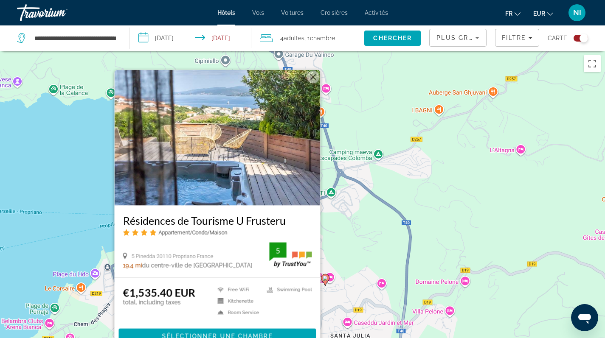
click at [65, 198] on div "Pour activer le glissement avec le clavier, appuyez sur Alt+Entrée. Une fois ce…" at bounding box center [302, 220] width 605 height 338
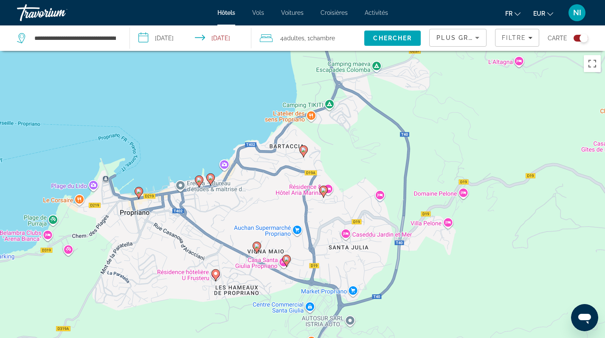
drag, startPoint x: 264, startPoint y: 263, endPoint x: 259, endPoint y: 146, distance: 116.8
click at [260, 152] on div "Pour activer le glissement avec le clavier, appuyez sur Alt+Entrée. Une fois ce…" at bounding box center [302, 220] width 605 height 338
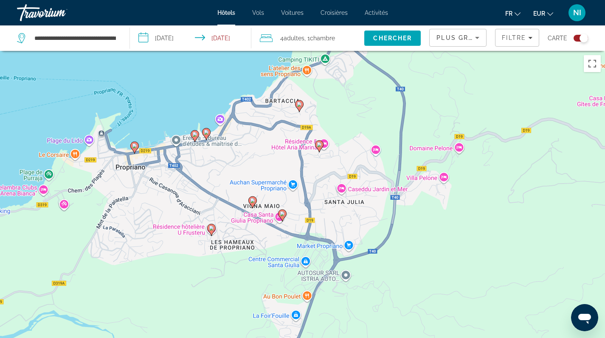
click at [253, 202] on image "Main content" at bounding box center [252, 200] width 5 height 5
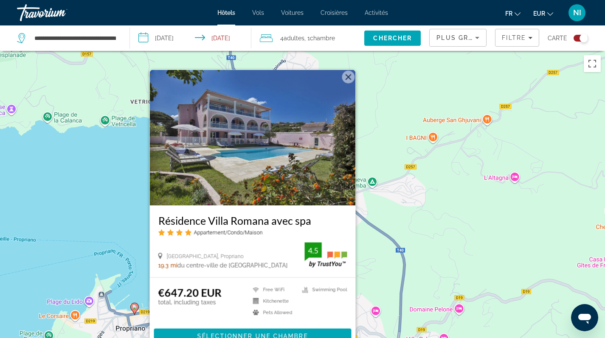
click at [264, 160] on img "Main content" at bounding box center [252, 138] width 206 height 136
